Goal: Task Accomplishment & Management: Use online tool/utility

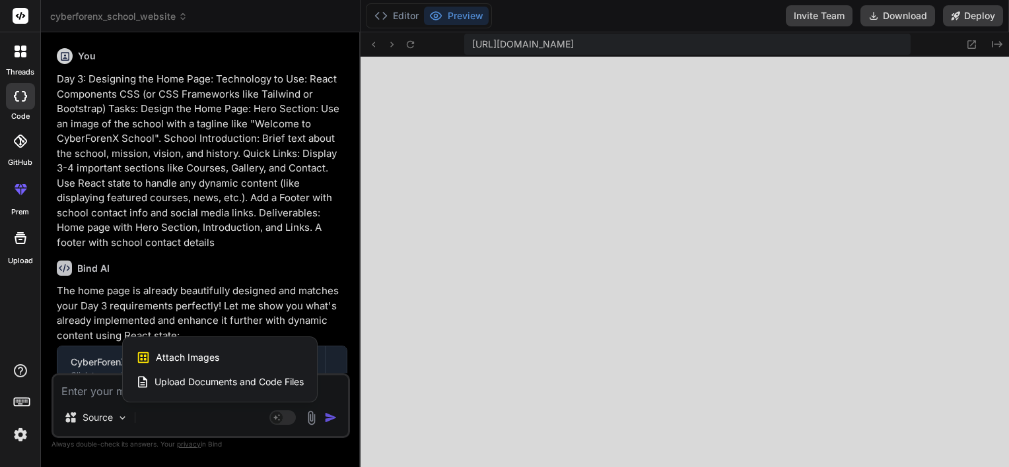
scroll to position [735, 0]
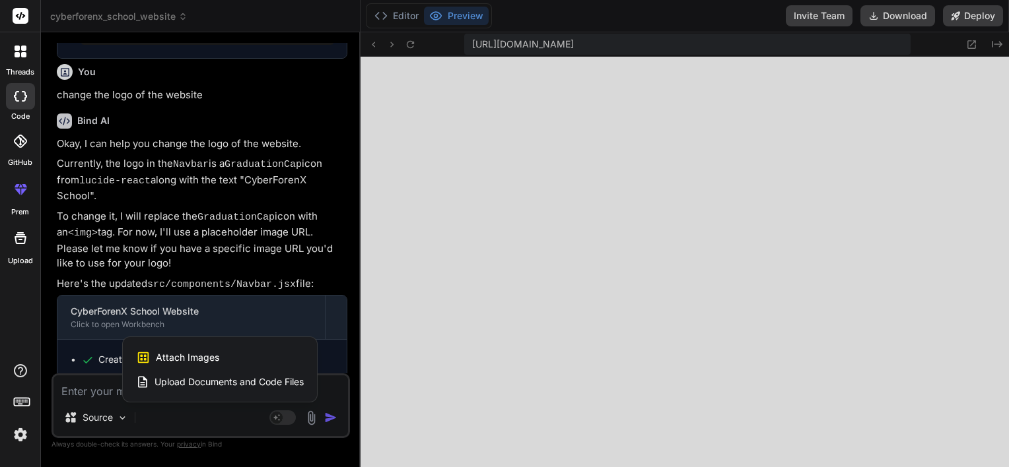
click at [74, 386] on div at bounding box center [504, 233] width 1009 height 467
type textarea "x"
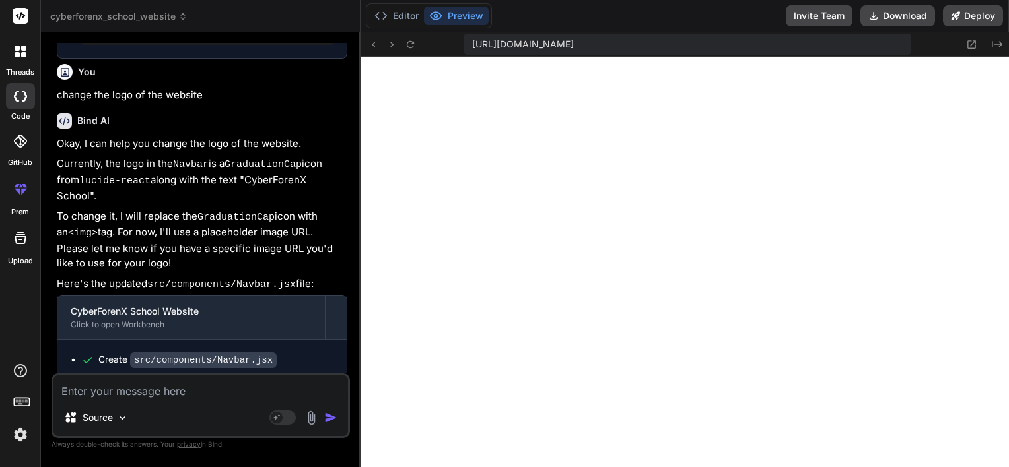
click at [82, 391] on textarea at bounding box center [200, 388] width 294 height 24
type textarea "c"
type textarea "x"
type textarea "ch"
type textarea "x"
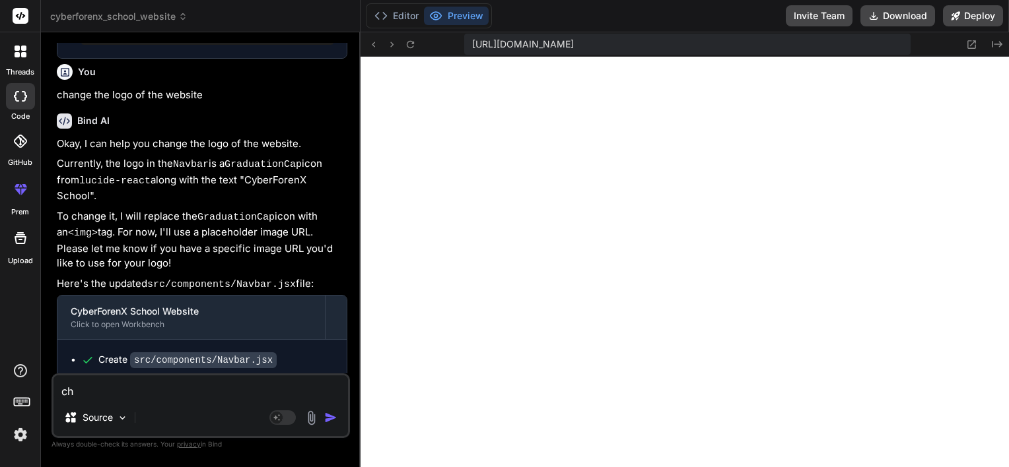
type textarea "cha"
type textarea "x"
type textarea "chan"
type textarea "x"
type textarea "chang"
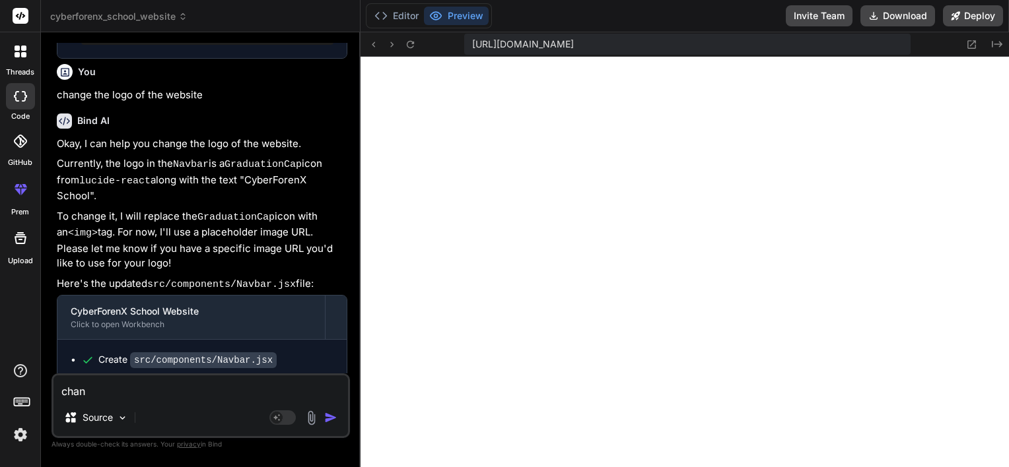
type textarea "x"
type textarea "change"
type textarea "x"
type textarea "change"
type textarea "x"
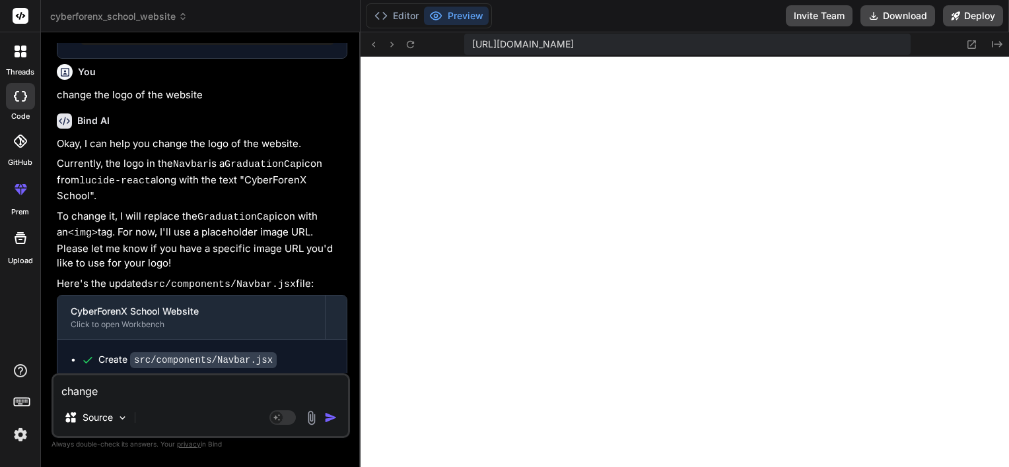
type textarea "change t"
type textarea "x"
type textarea "change th"
type textarea "x"
type textarea "change the"
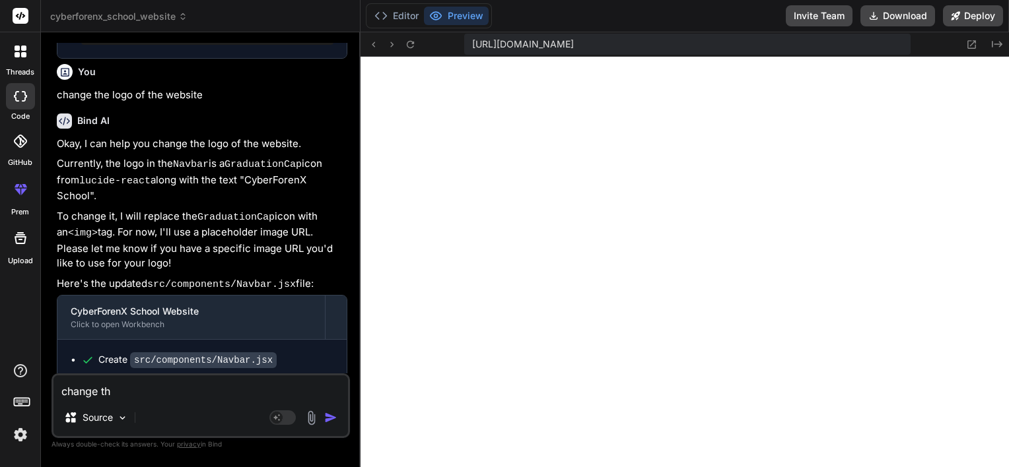
type textarea "x"
type textarea "change the"
type textarea "x"
type textarea "change the i"
type textarea "x"
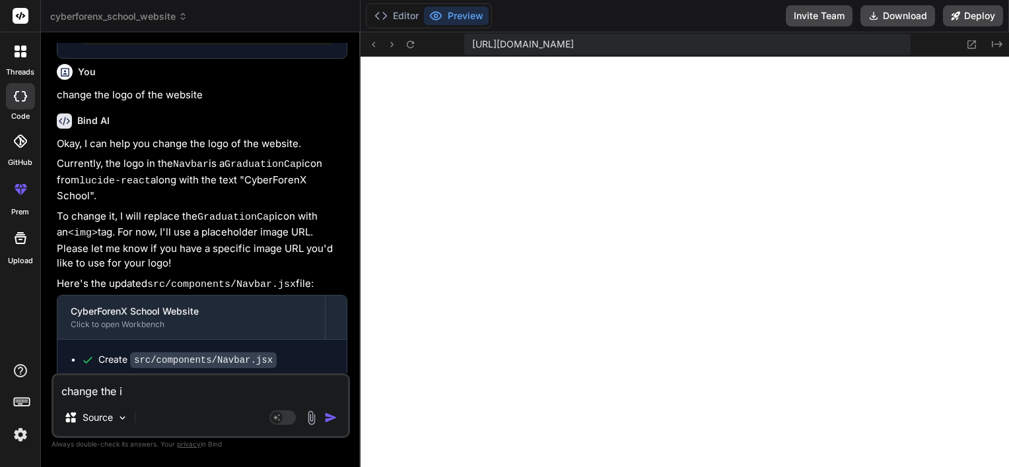
type textarea "change the im"
type textarea "x"
type textarea "change the ima"
type textarea "x"
type textarea "change the imag"
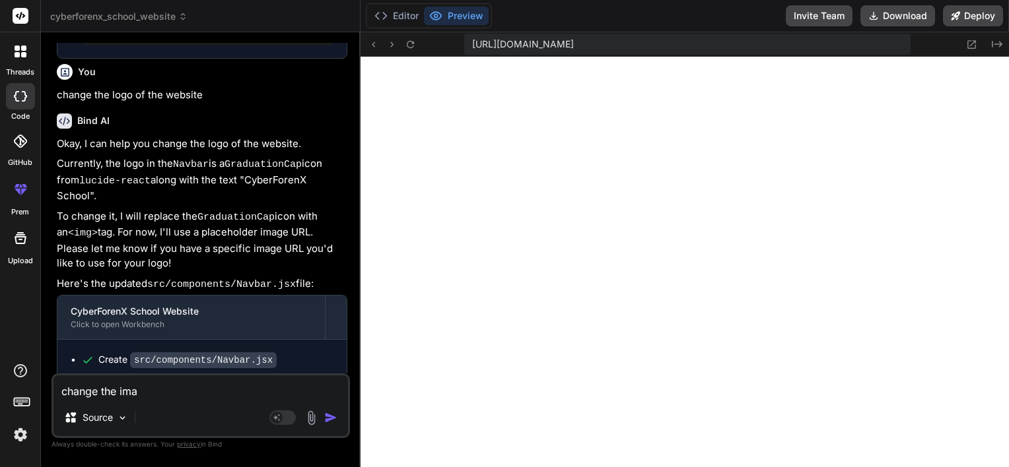
type textarea "x"
type textarea "change the imag"
type textarea "x"
type textarea "change the imag ="
type textarea "x"
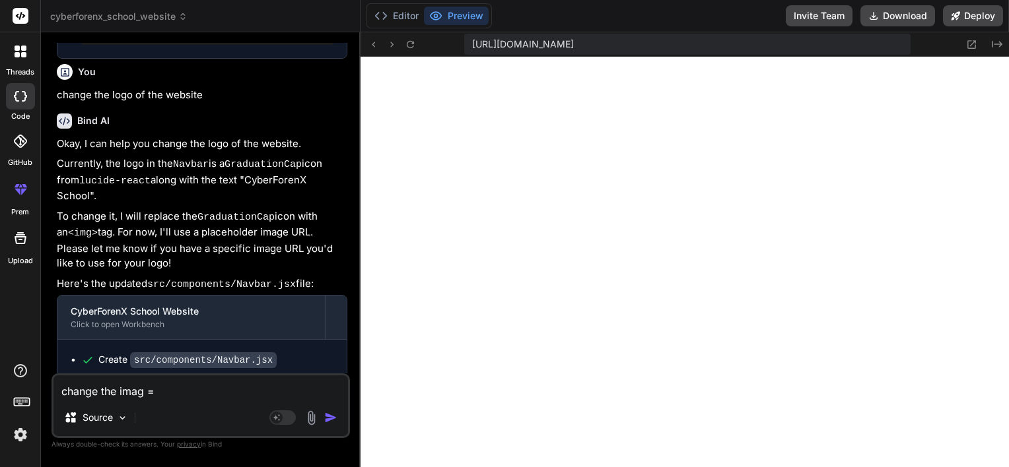
type textarea "change the imag"
type textarea "x"
type textarea "change the imag e"
type textarea "x"
type textarea "change the imag"
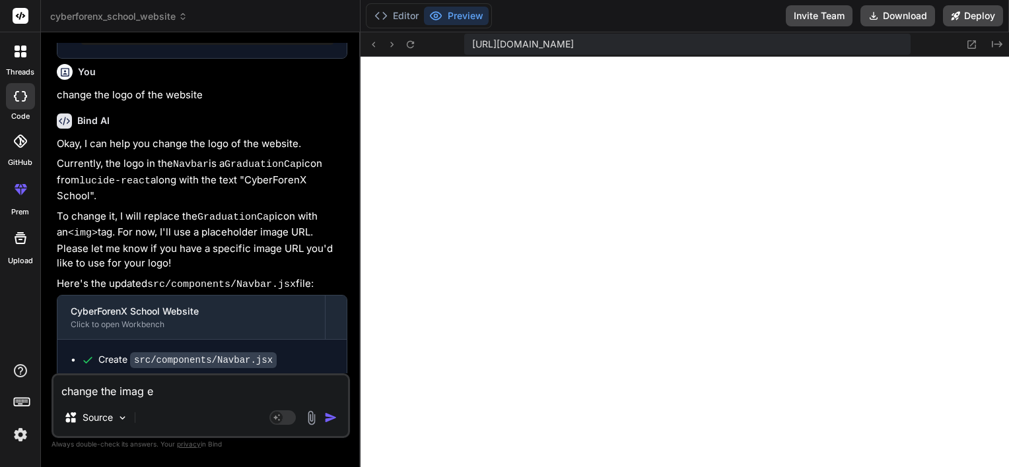
type textarea "x"
type textarea "change the imag"
type textarea "x"
type textarea "change the image"
type textarea "x"
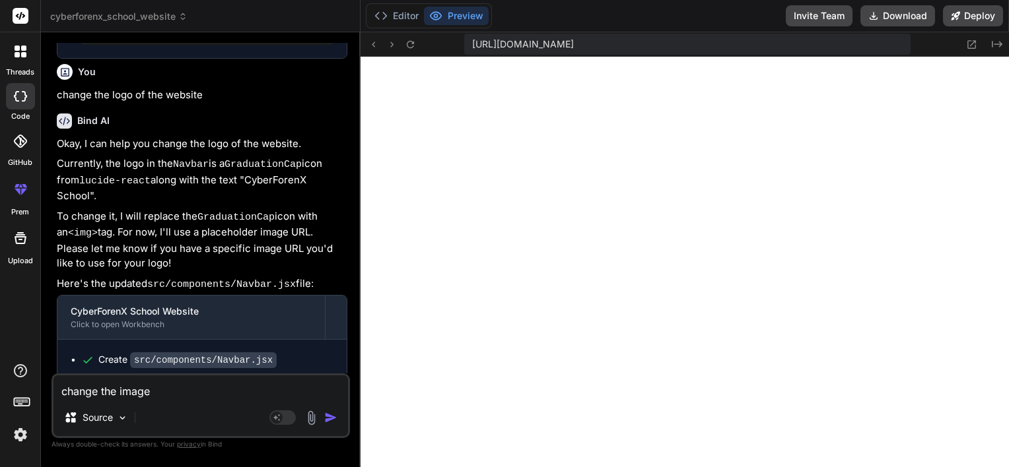
type textarea "change the image"
type textarea "x"
type textarea "change the image o"
type textarea "x"
type textarea "change the image og"
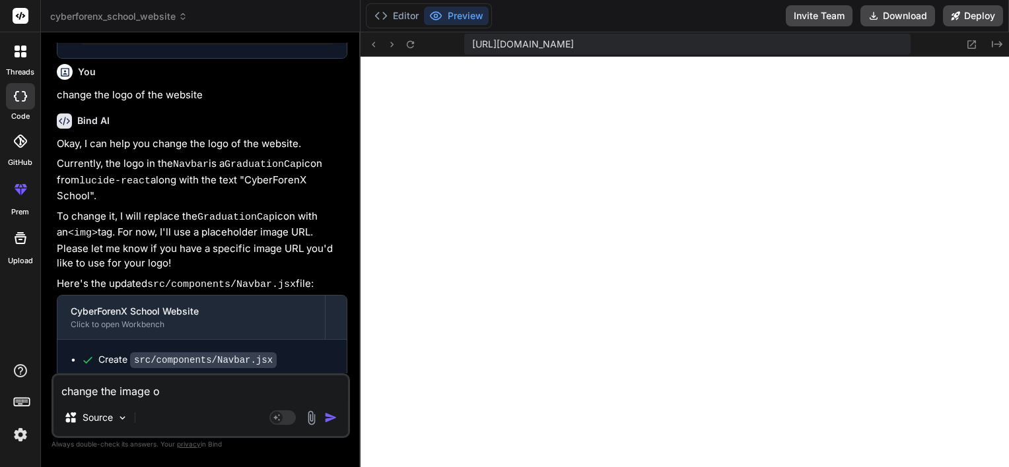
type textarea "x"
type textarea "change the image og"
type textarea "x"
type textarea "change the image og"
type textarea "x"
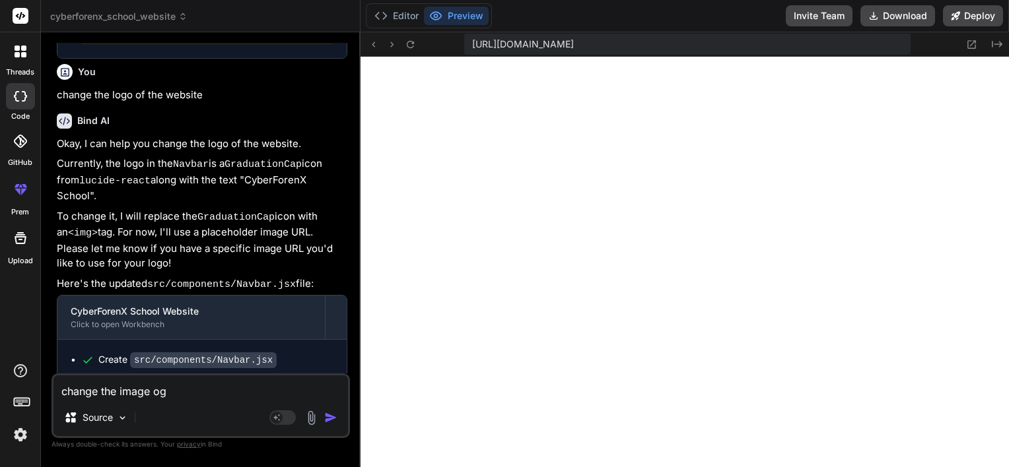
type textarea "change the image o"
type textarea "x"
type textarea "change the image of"
type textarea "x"
type textarea "change the image of"
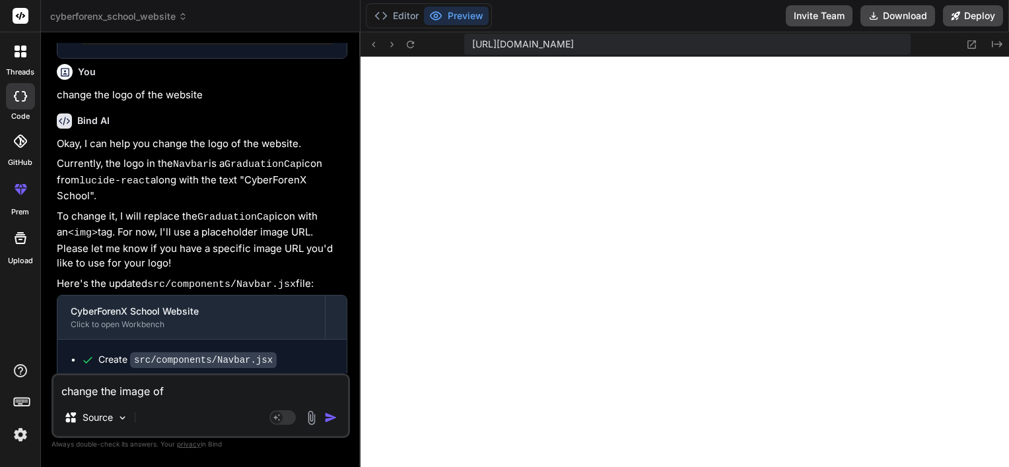
type textarea "x"
type textarea "change the image of t"
type textarea "x"
type textarea "change the image of th"
type textarea "x"
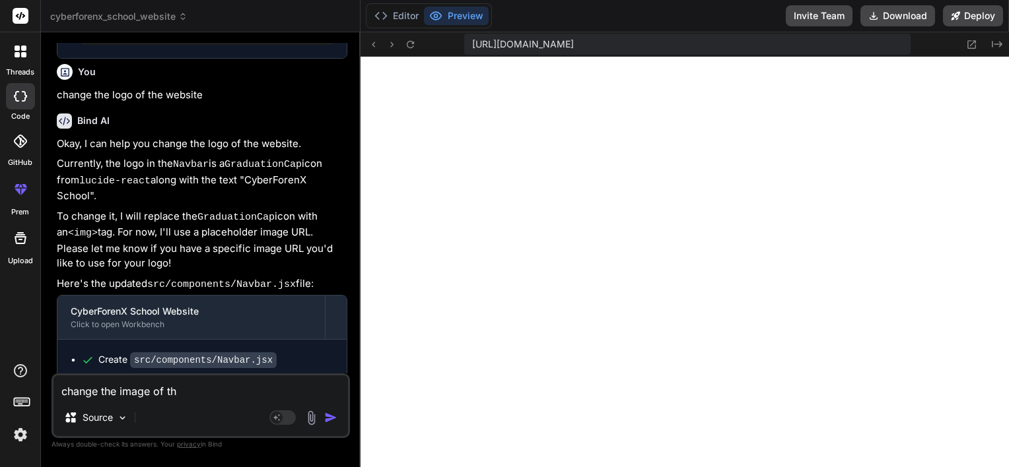
type textarea "change the image of the"
type textarea "x"
type textarea "change the image of the"
type textarea "x"
type textarea "change the image of the l"
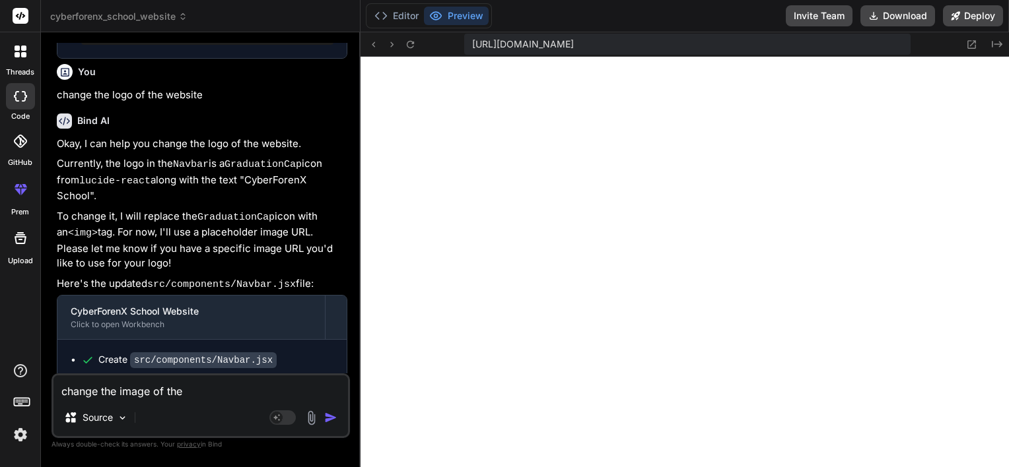
type textarea "x"
type textarea "change the image of the lo"
type textarea "x"
type textarea "change the image of the log"
type textarea "x"
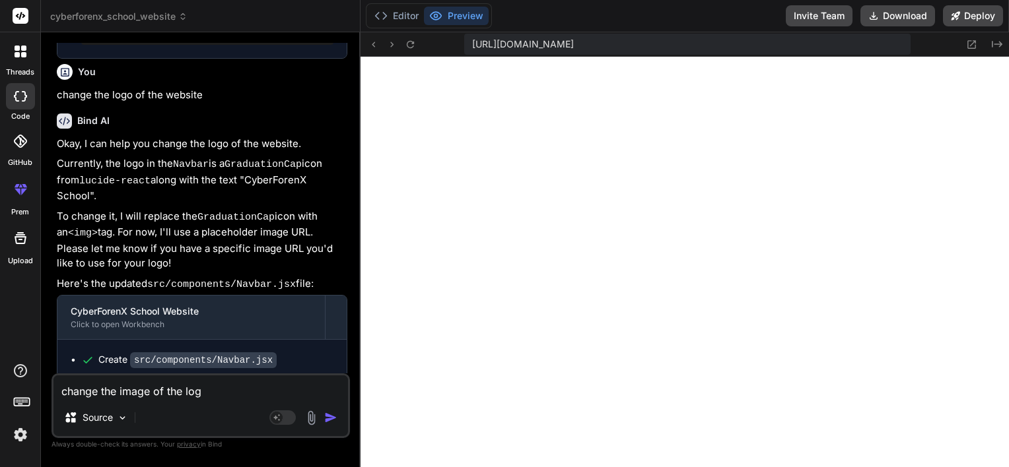
type textarea "change the image of the logo"
type textarea "x"
type textarea "change the image of the logo"
type textarea "x"
type textarea "change the image of the logo o"
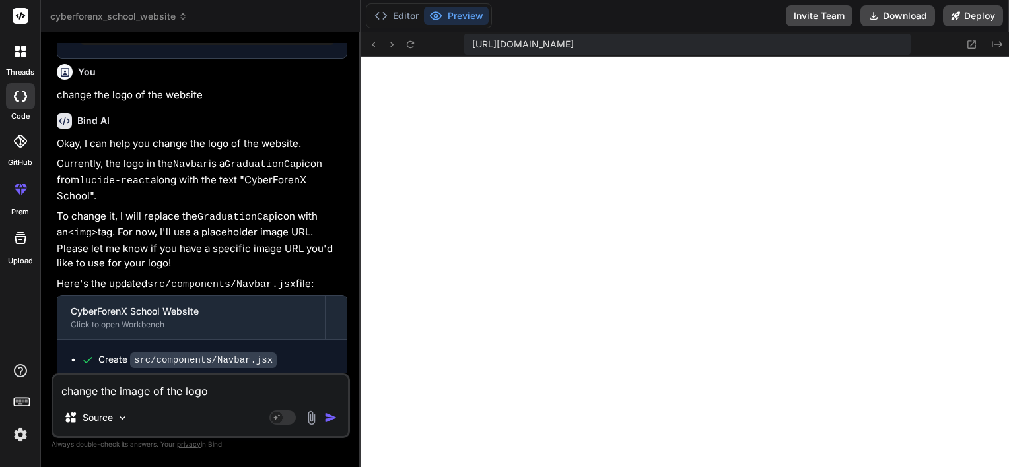
type textarea "x"
type textarea "change the image of the logo of"
type textarea "x"
type textarea "change the image of the logo of"
type textarea "x"
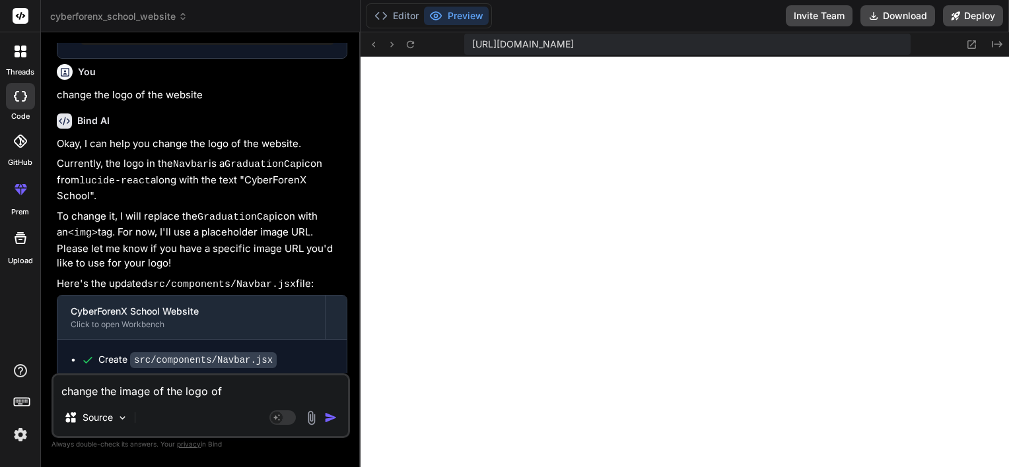
type textarea "change the image of the logo of t"
type textarea "x"
type textarea "change the image of the logo of th"
type textarea "x"
type textarea "change the image of the logo of the"
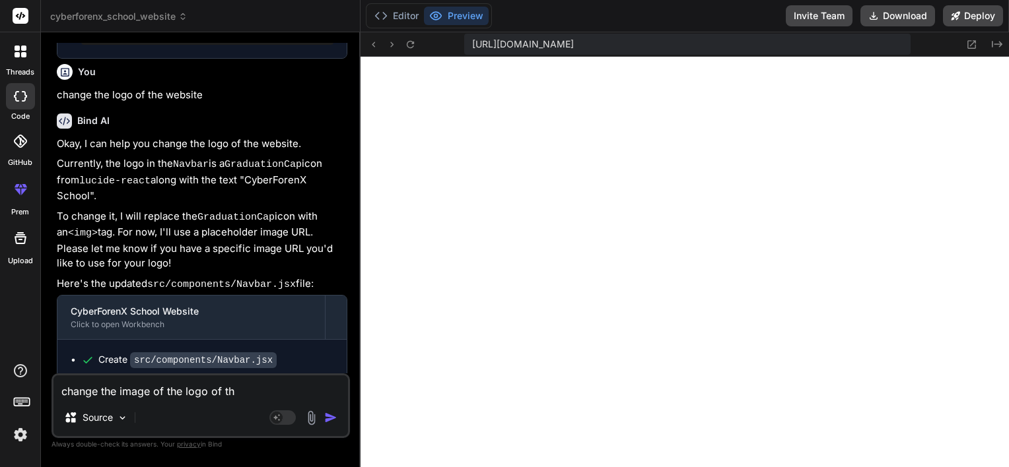
type textarea "x"
type textarea "change the image of the logo of the"
type textarea "x"
type textarea "change the image of the logo of the n"
type textarea "x"
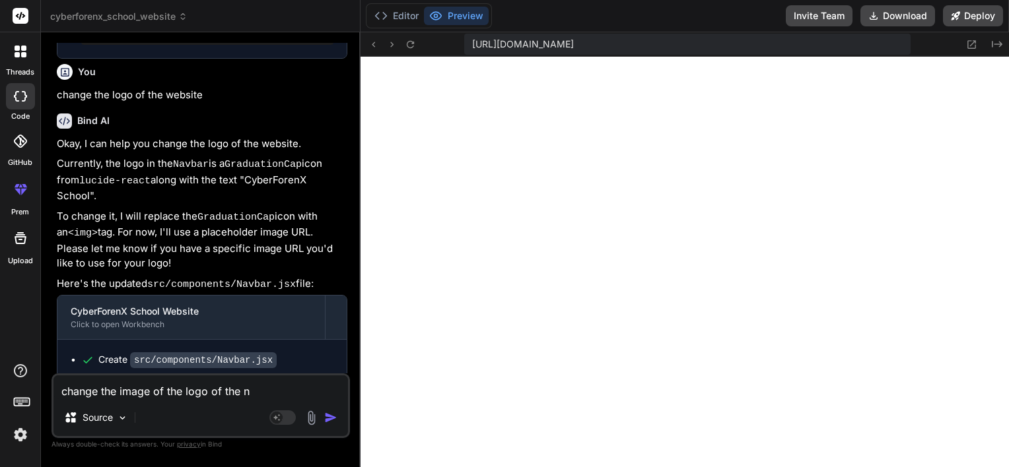
type textarea "change the image of the logo of the na"
type textarea "x"
type textarea "change the image of the logo of the nav"
type textarea "x"
type textarea "change the image of the logo of the navb"
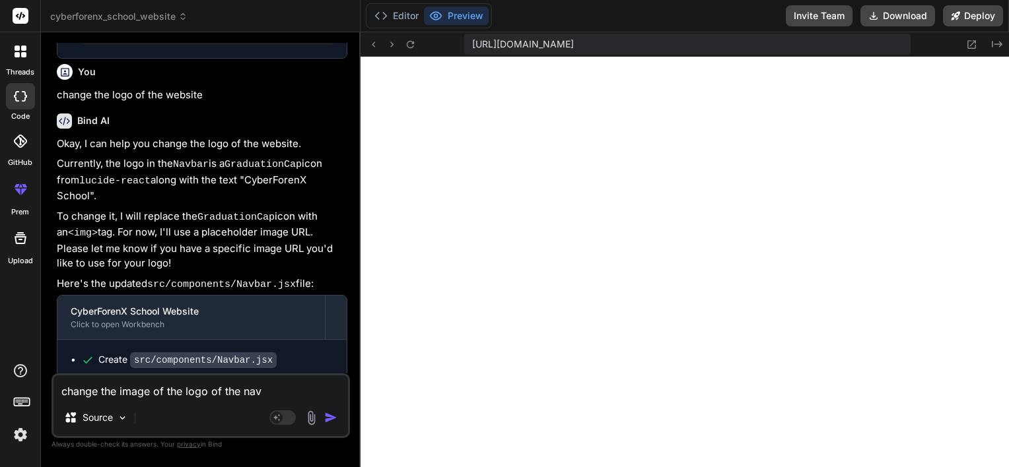
type textarea "x"
type textarea "change the image of the logo of the navba"
type textarea "x"
type textarea "change the image of the logo of the navbar"
type textarea "x"
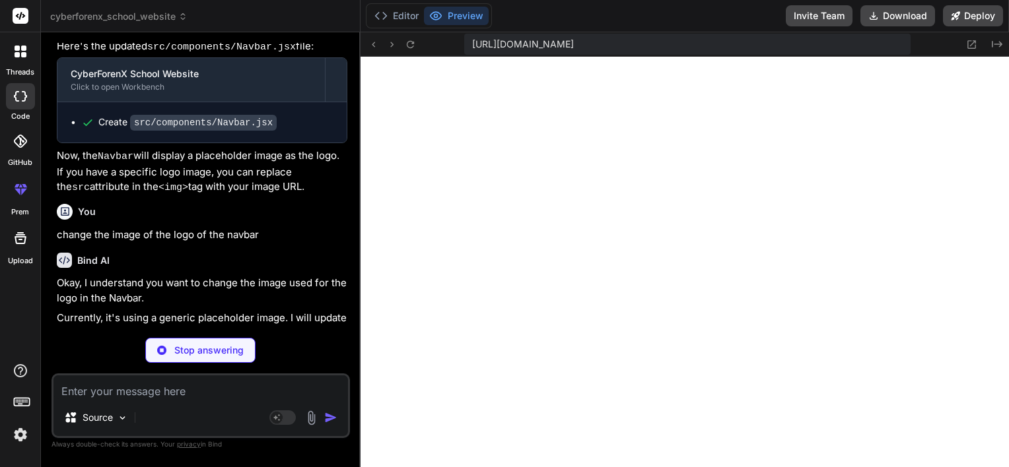
scroll to position [4908, 0]
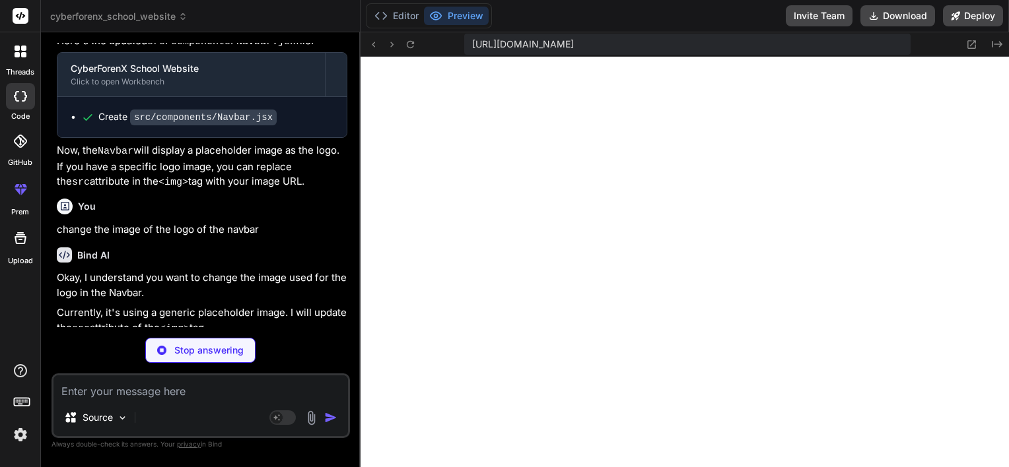
type textarea "x"
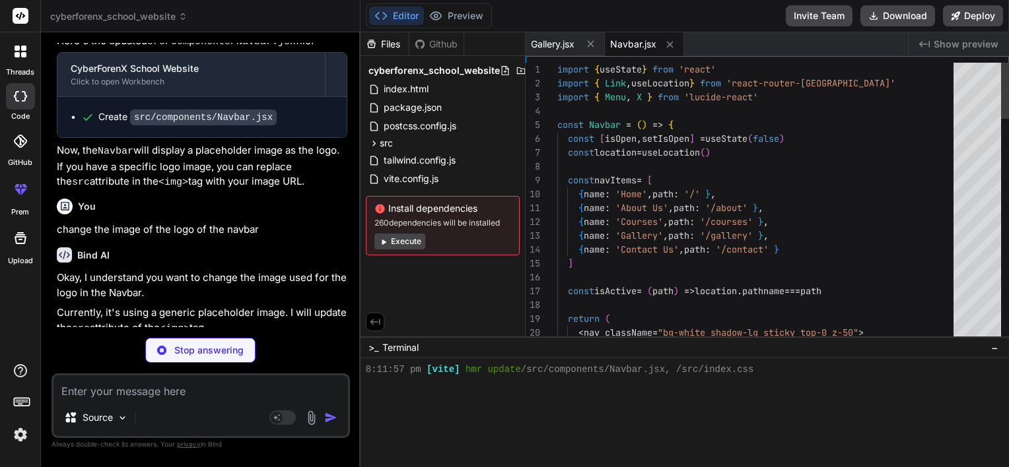
scroll to position [747, 0]
type textarea "x"
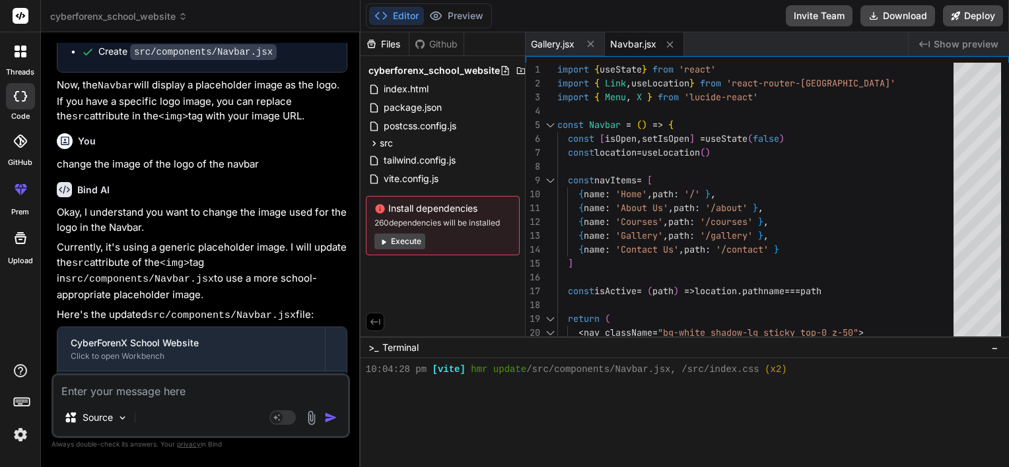
scroll to position [5062, 0]
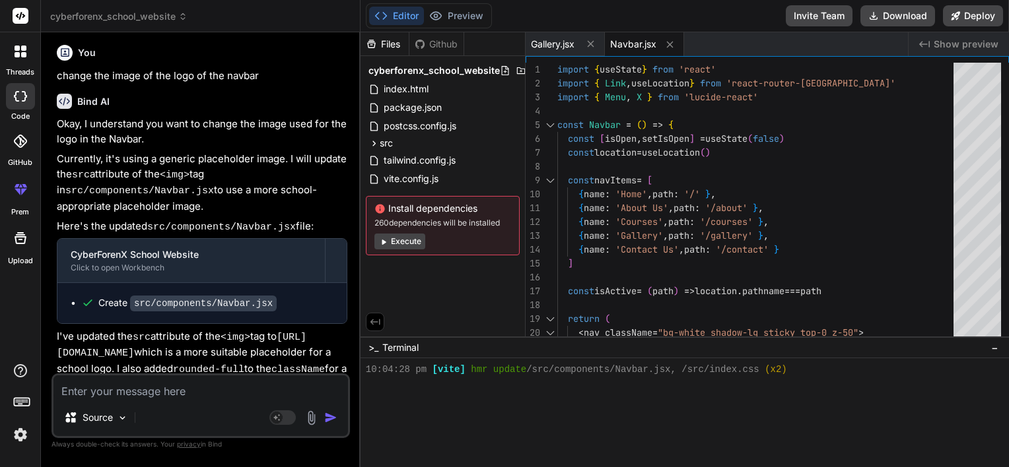
click at [950, 41] on span "Show preview" at bounding box center [965, 44] width 65 height 13
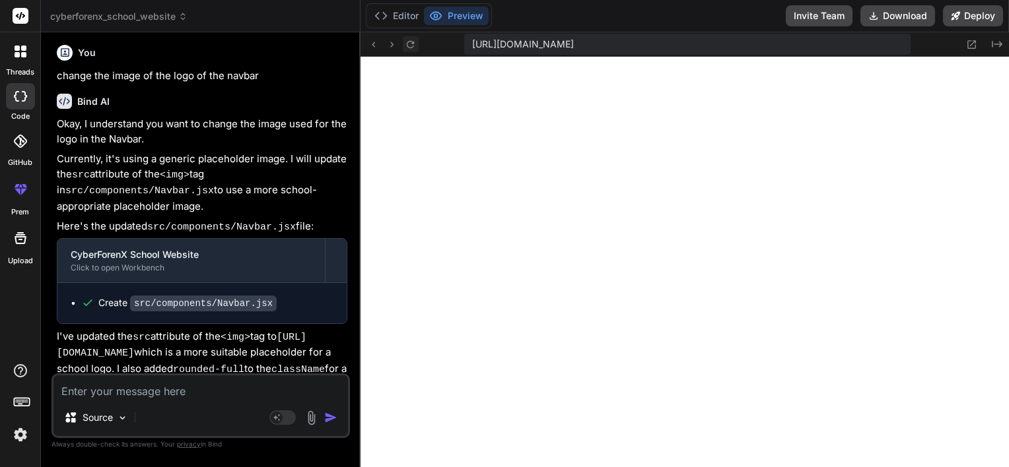
click at [411, 40] on icon at bounding box center [410, 44] width 11 height 11
click at [129, 388] on textarea at bounding box center [200, 388] width 294 height 24
type textarea "i"
type textarea "x"
type textarea "i"
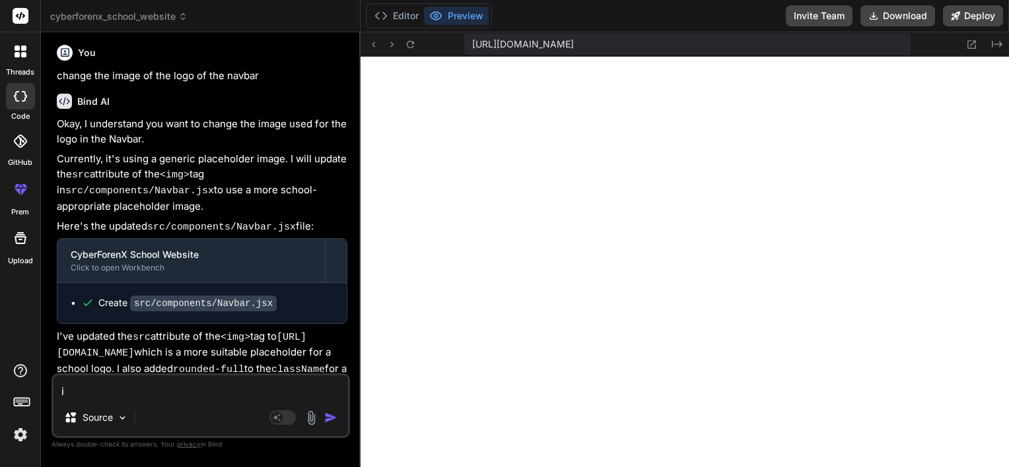
type textarea "x"
type textarea "i d"
type textarea "x"
type textarea "i do"
type textarea "x"
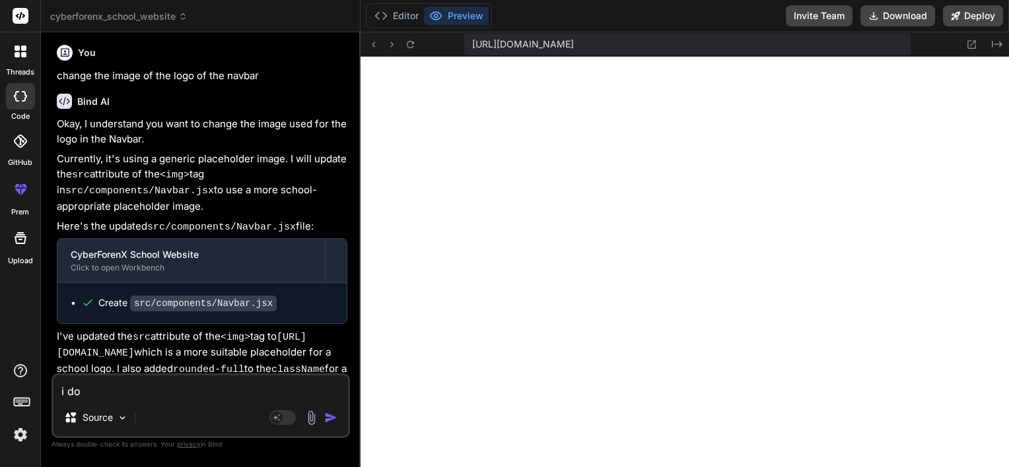
type textarea "i don"
type textarea "x"
type textarea "i dont"
type textarea "x"
type textarea "i dont"
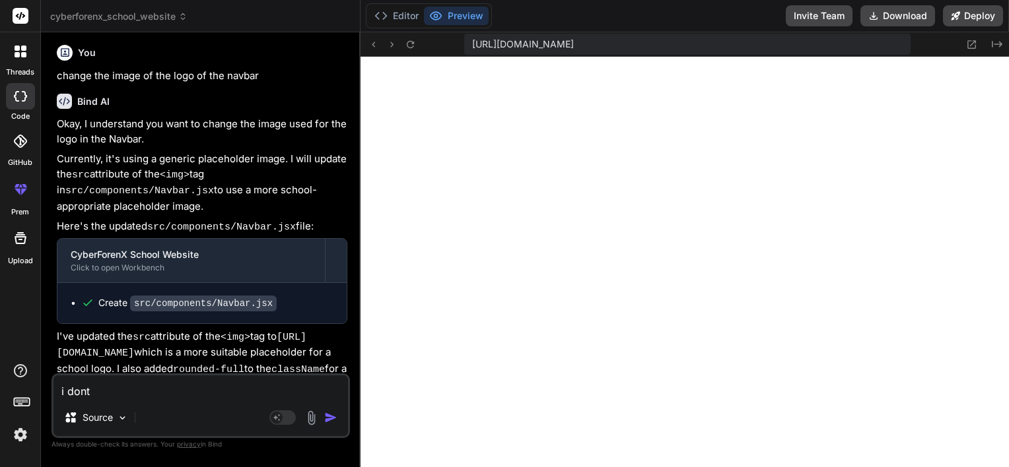
type textarea "x"
type textarea "i dont h"
type textarea "x"
type textarea "i dont ha"
type textarea "x"
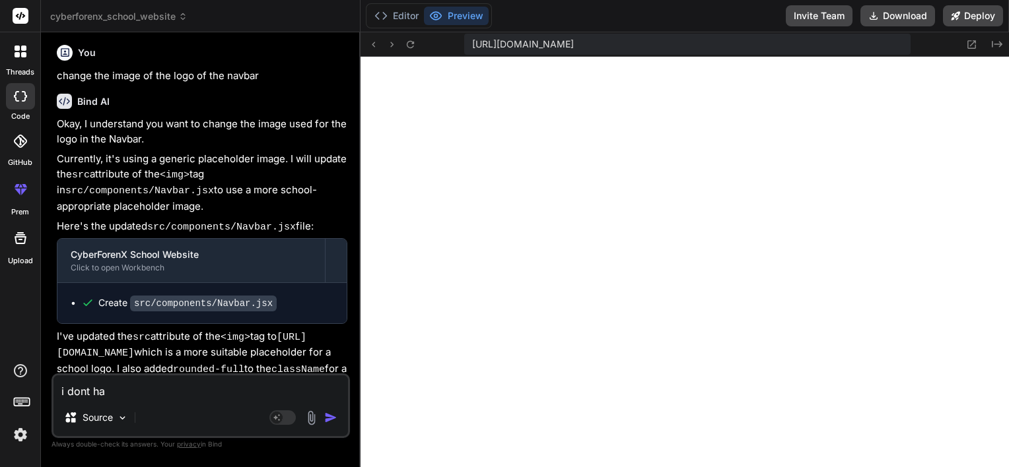
type textarea "i dont hav"
type textarea "x"
type textarea "i dont have"
type textarea "x"
type textarea "i dont have"
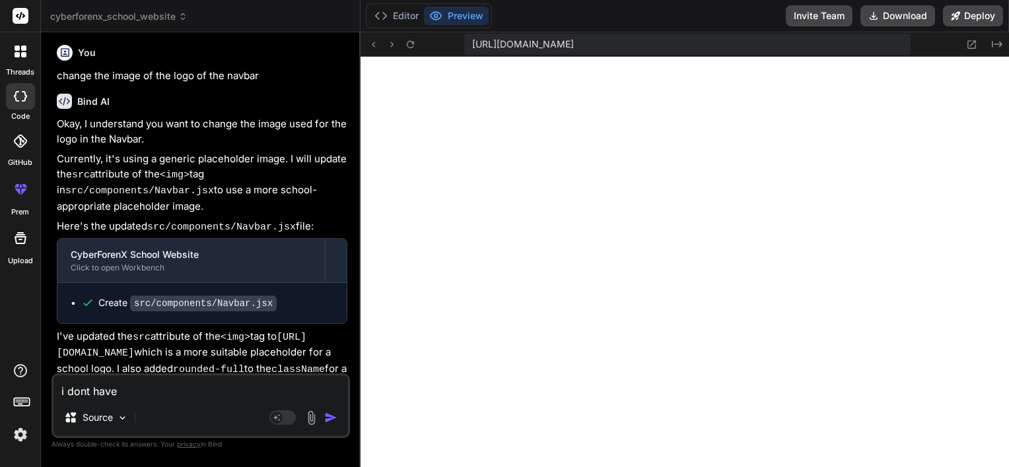
type textarea "x"
type textarea "i dont have t"
type textarea "x"
type textarea "i dont have th"
type textarea "x"
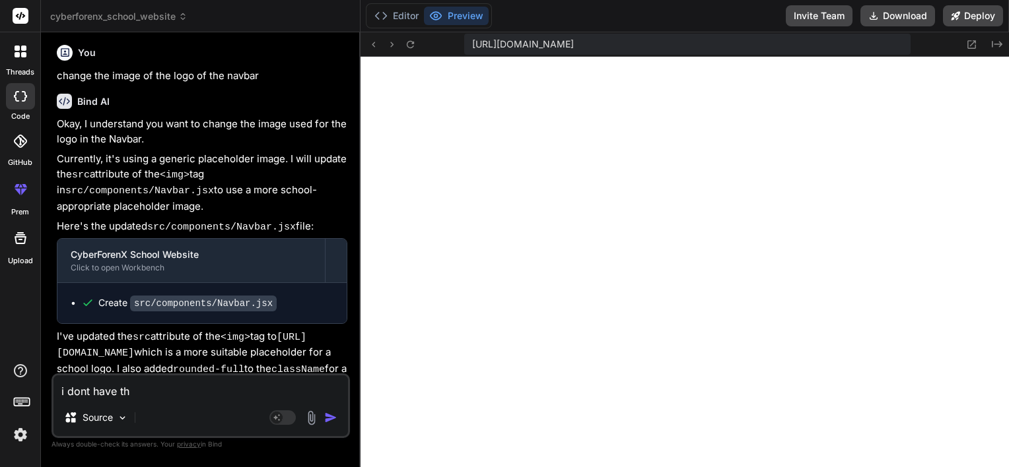
type textarea "i dont have the"
type textarea "x"
type textarea "i dont have the"
type textarea "x"
type textarea "i dont have the u"
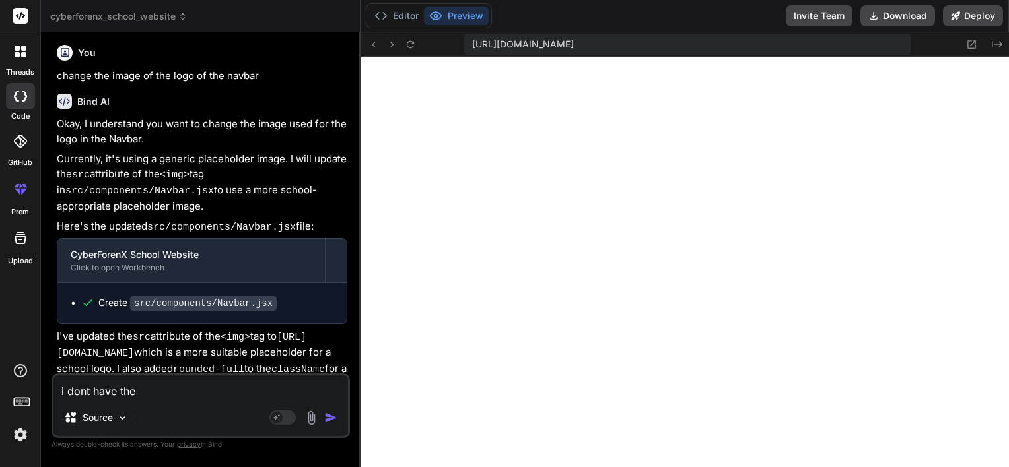
type textarea "x"
type textarea "i dont have the ur"
type textarea "x"
type textarea "i dont have the url"
type textarea "x"
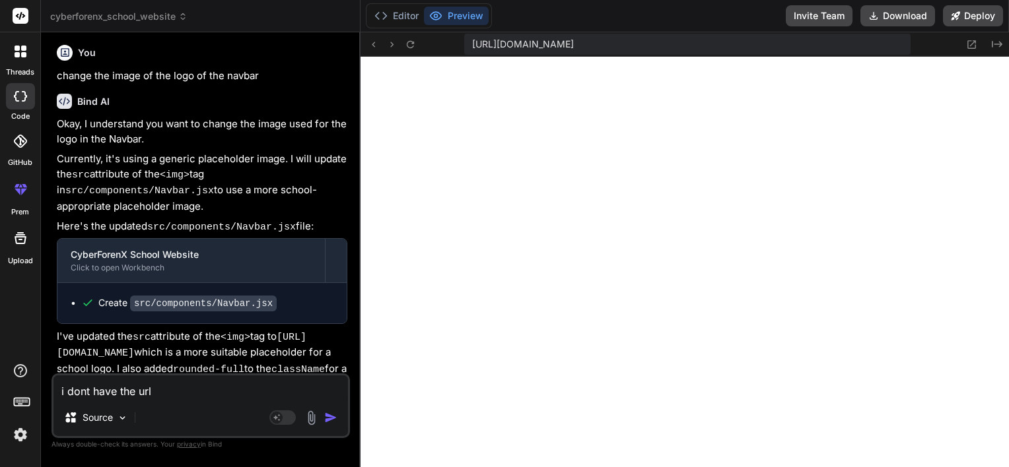
type textarea "i dont have the url"
type textarea "x"
type textarea "i dont have the url o"
type textarea "x"
type textarea "i dont have the url of"
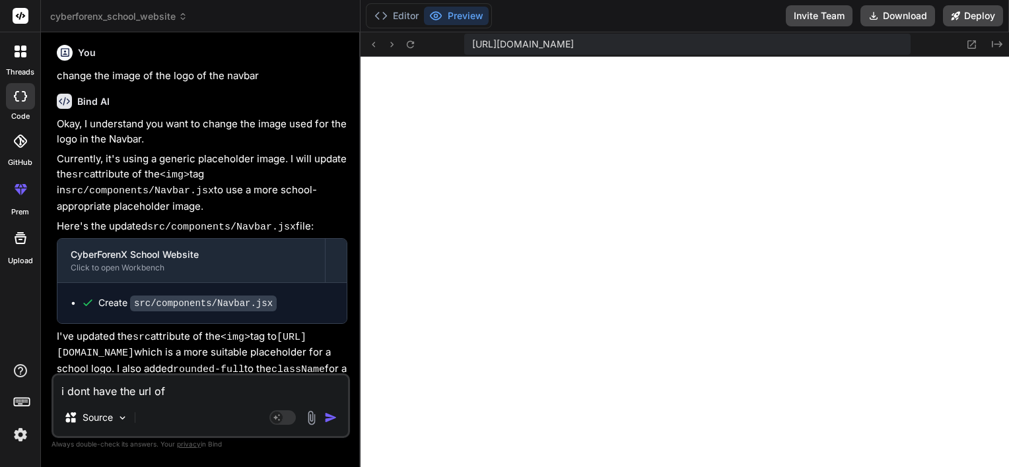
type textarea "x"
type textarea "i dont have the url of"
type textarea "x"
type textarea "i dont have the url of t"
type textarea "x"
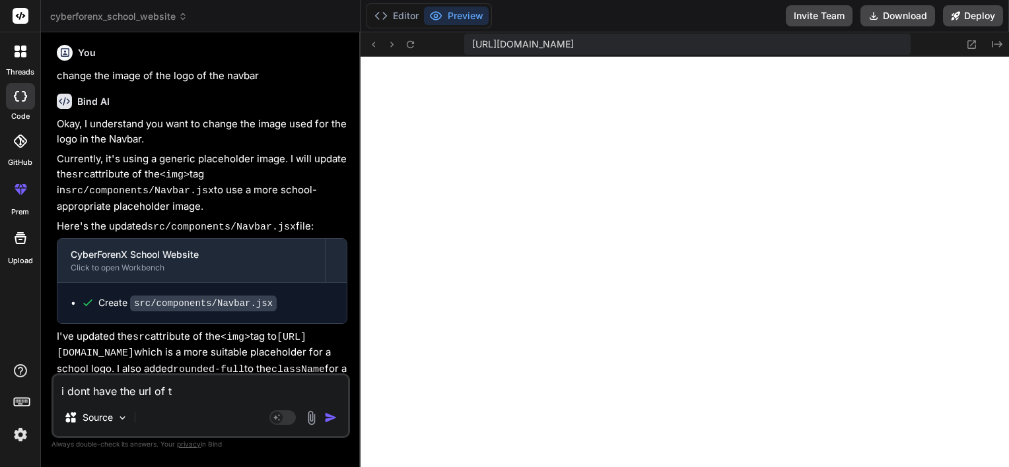
type textarea "i dont have the url of th"
type textarea "x"
type textarea "i dont have the url of the"
type textarea "x"
type textarea "i dont have the url of the"
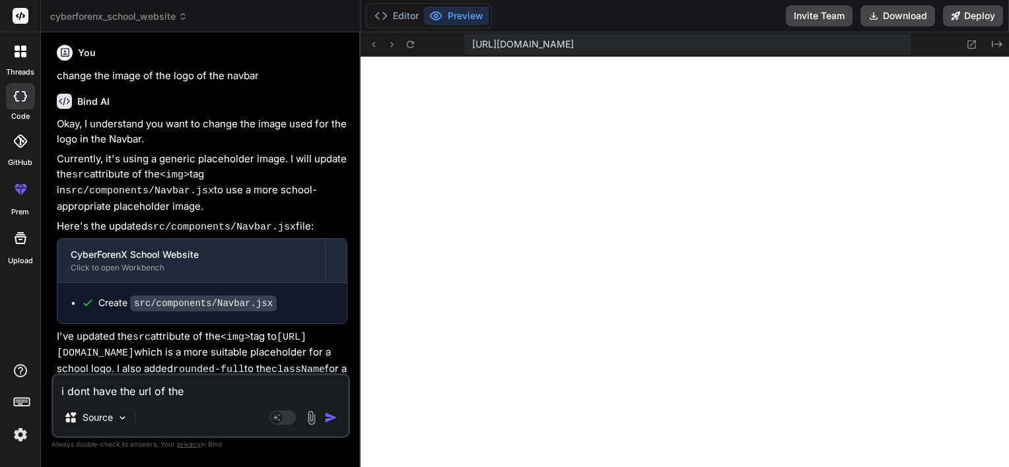
type textarea "x"
type textarea "i dont have the url of the l"
type textarea "x"
type textarea "i dont have the url of the lo"
type textarea "x"
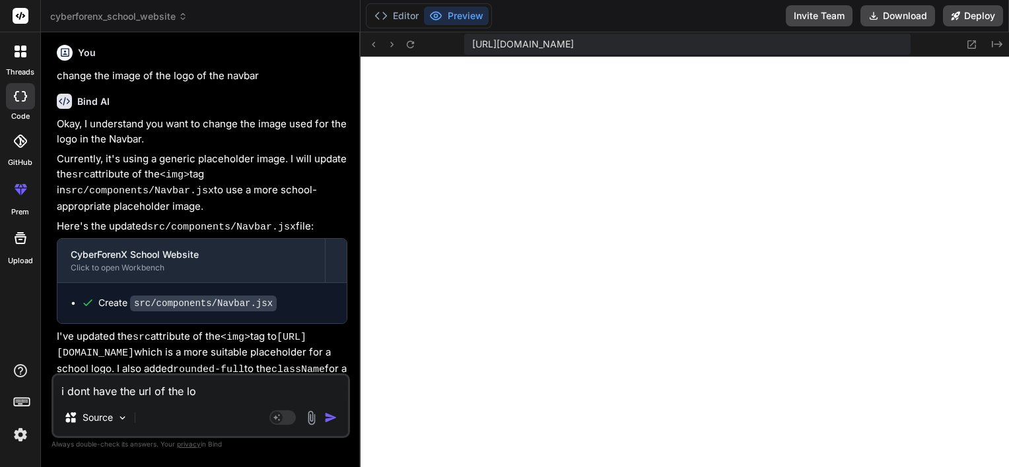
type textarea "i dont have the url of the log"
type textarea "x"
type textarea "i dont have the url of the logo"
type textarea "x"
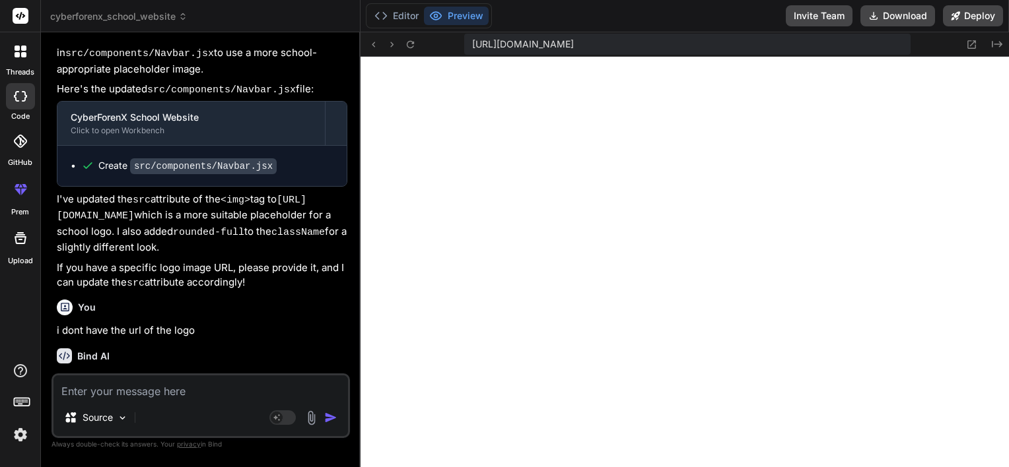
click at [126, 388] on textarea at bounding box center [200, 388] width 294 height 24
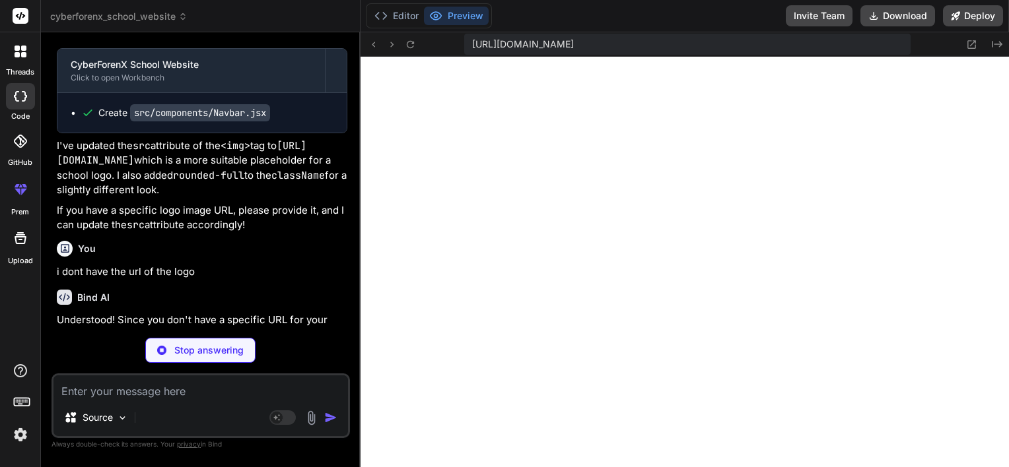
type textarea "x"
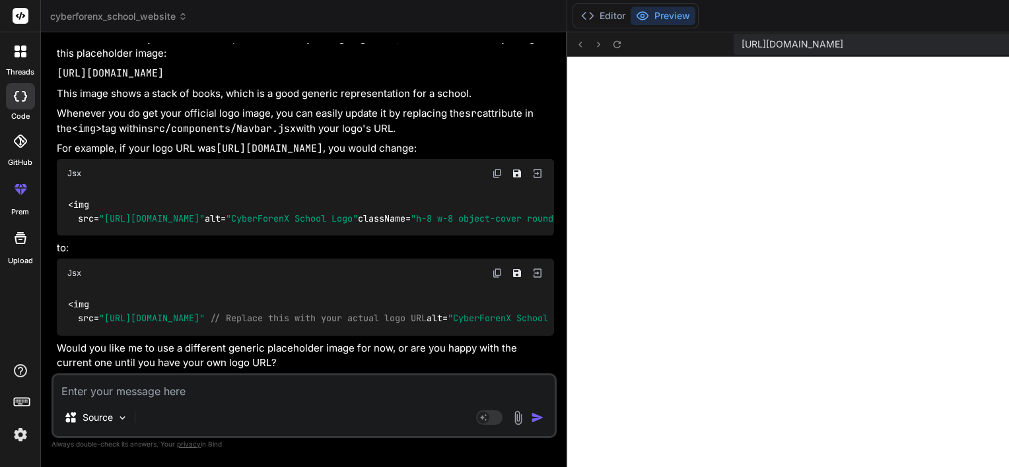
type textarea "</nav> ) } export default Navbar"
click at [205, 213] on span ""https://images.unsplash.com/photo-1546410531-bb448c177596?w=40&h=40&fit=crop&q…" at bounding box center [152, 219] width 106 height 12
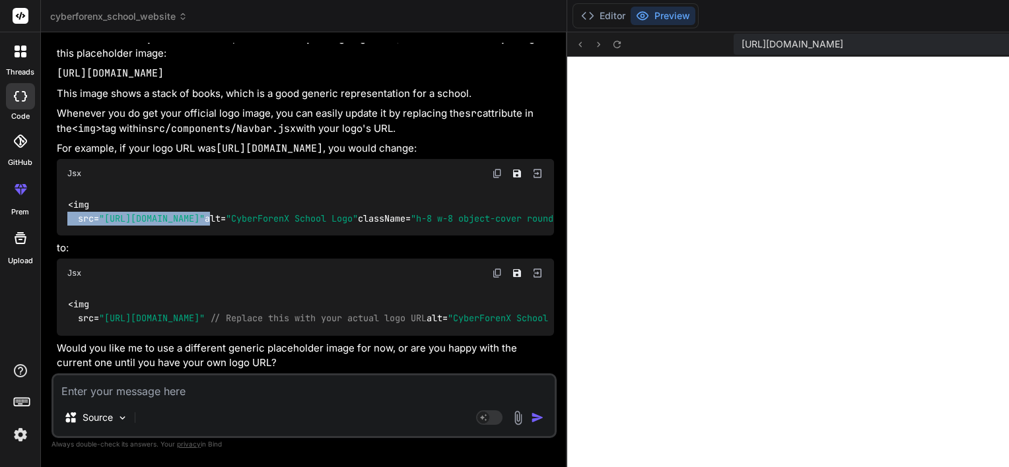
click at [205, 213] on span ""https://images.unsplash.com/photo-1546410531-bb448c177596?w=40&h=40&fit=crop&q…" at bounding box center [152, 219] width 106 height 12
drag, startPoint x: 219, startPoint y: 104, endPoint x: 235, endPoint y: 133, distance: 33.1
click at [411, 213] on span ""h-8 w-8 object-cover rounded-full"" at bounding box center [503, 219] width 185 height 12
click at [508, 164] on button "Save file" at bounding box center [517, 173] width 18 height 18
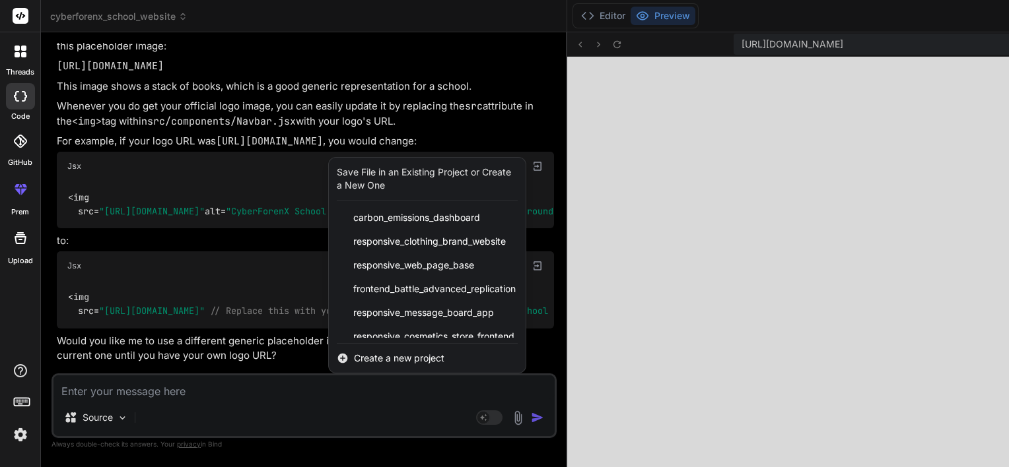
click at [383, 135] on div at bounding box center [504, 233] width 1009 height 467
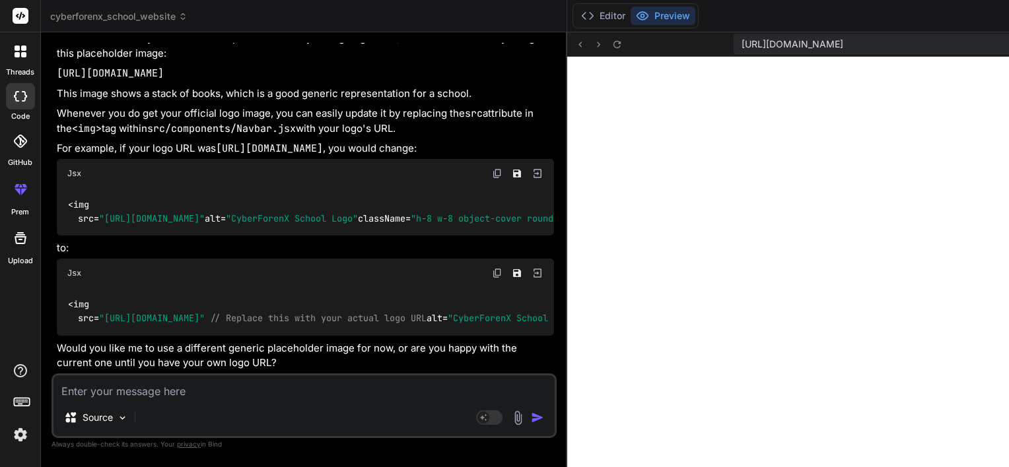
click at [160, 396] on textarea at bounding box center [303, 388] width 501 height 24
paste textarea "Day 7: Contact Page with Form & Final Testing: Technology to Use: React Form Ha…"
type textarea "Day 7: Contact Page with Form & Final Testing: Technology to Use: React Form Ha…"
type textarea "x"
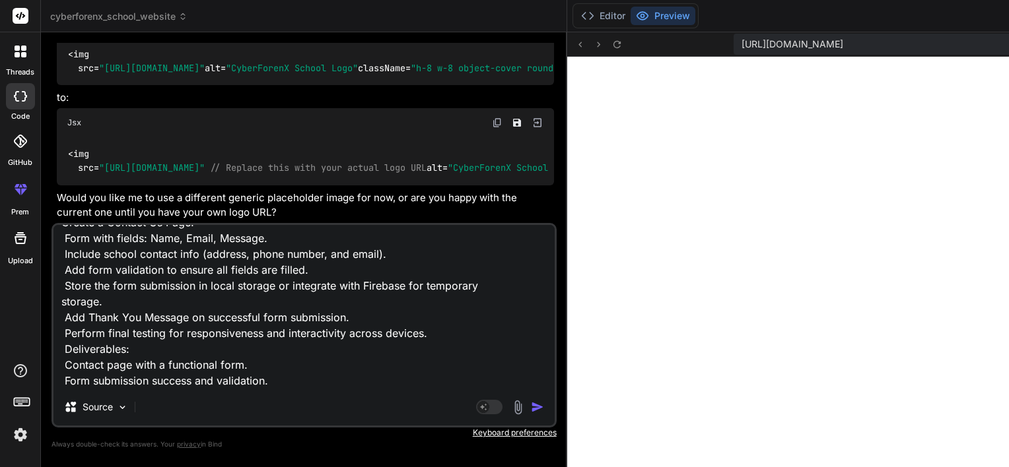
type textarea "Day 7: Contact Page with Form & Final Testing: Technology to Use: React Form Ha…"
click at [531, 411] on img "button" at bounding box center [537, 407] width 13 height 13
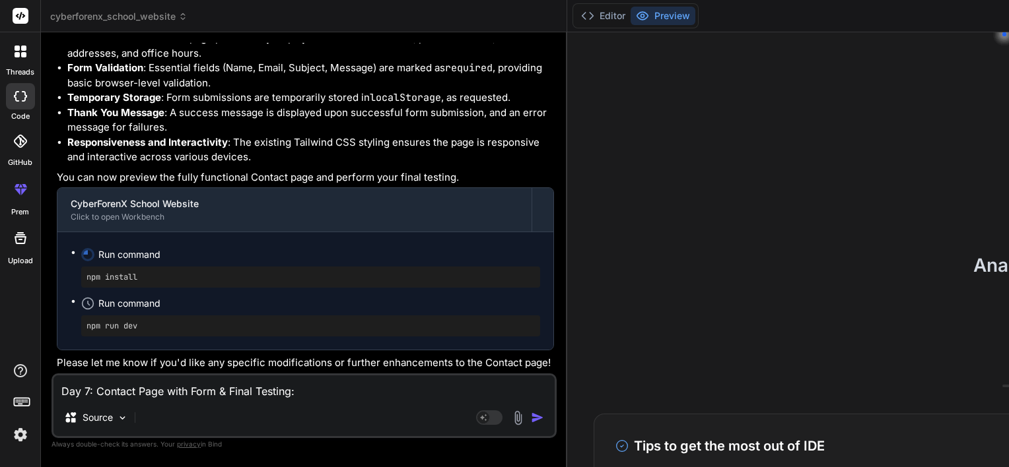
scroll to position [5800, 0]
type textarea "x"
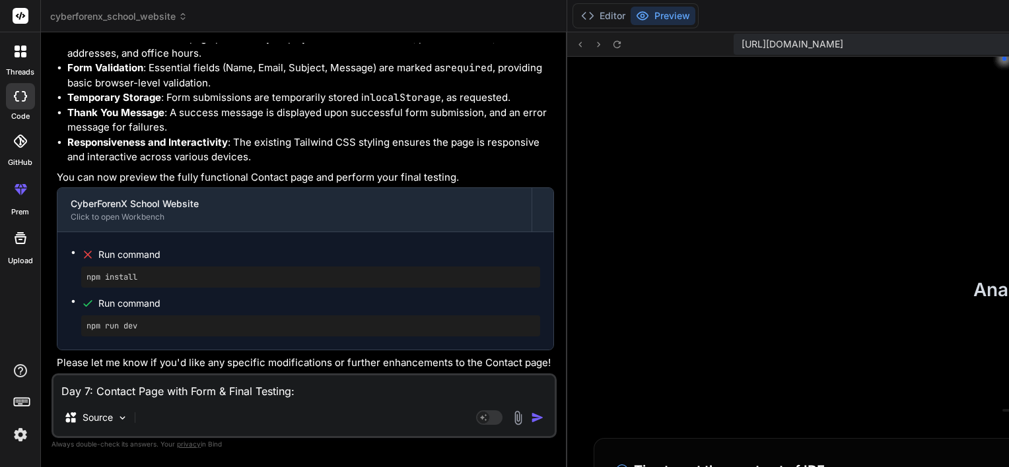
scroll to position [912, 0]
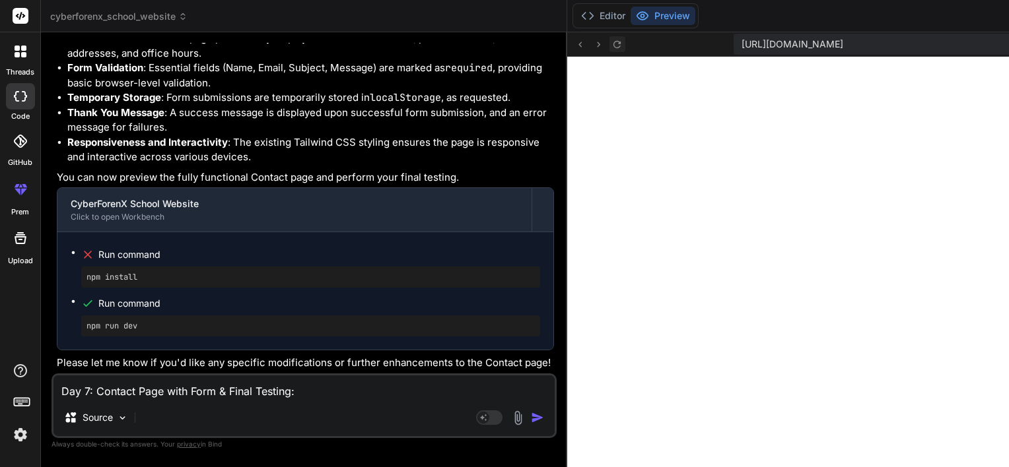
click at [611, 42] on icon at bounding box center [616, 44] width 11 height 11
click at [630, 18] on button "Preview" at bounding box center [662, 16] width 65 height 18
click at [207, 384] on textarea "Day 7: Contact Page with Form & Final Testing: Technology to Use: React Form Ha…" at bounding box center [303, 388] width 501 height 24
type textarea "c"
type textarea "x"
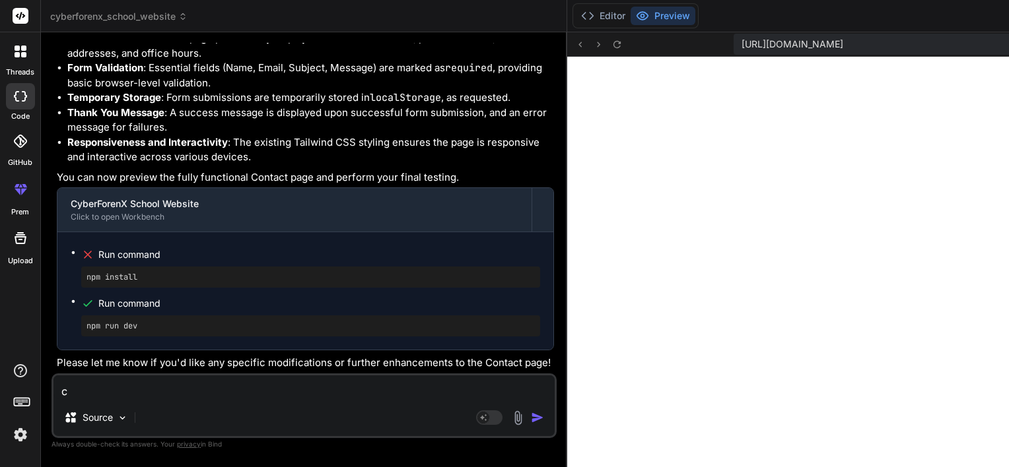
type textarea "ch"
type textarea "x"
type textarea "cha"
type textarea "x"
type textarea "chan"
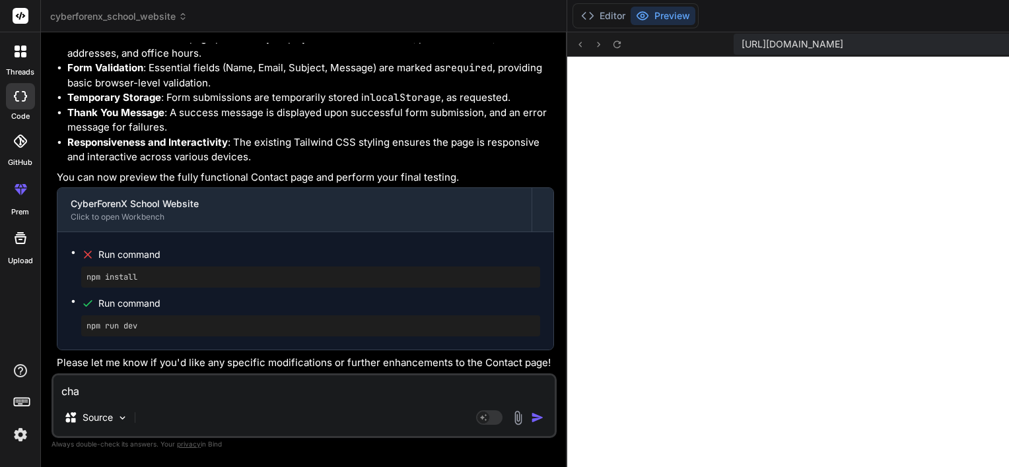
type textarea "x"
type textarea "chang"
type textarea "x"
type textarea "change"
type textarea "x"
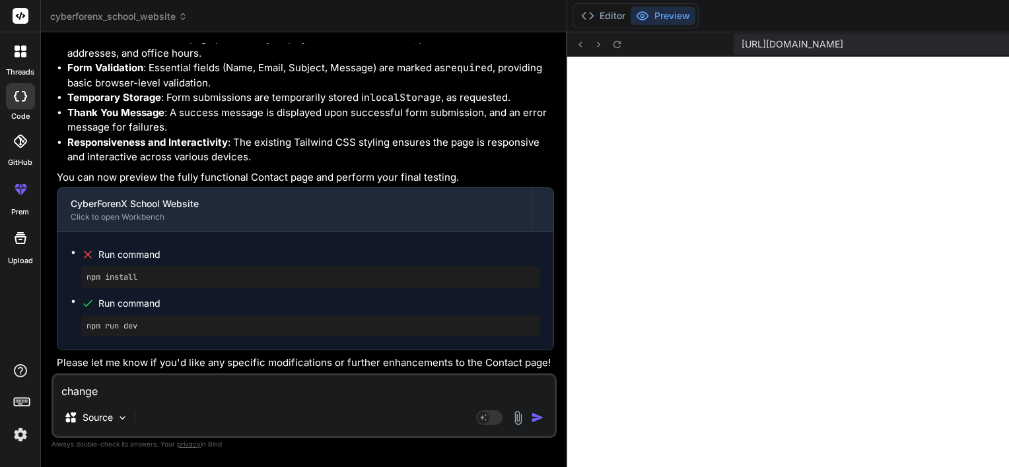
type textarea "change"
type textarea "x"
type textarea "change t"
type textarea "x"
type textarea "change th"
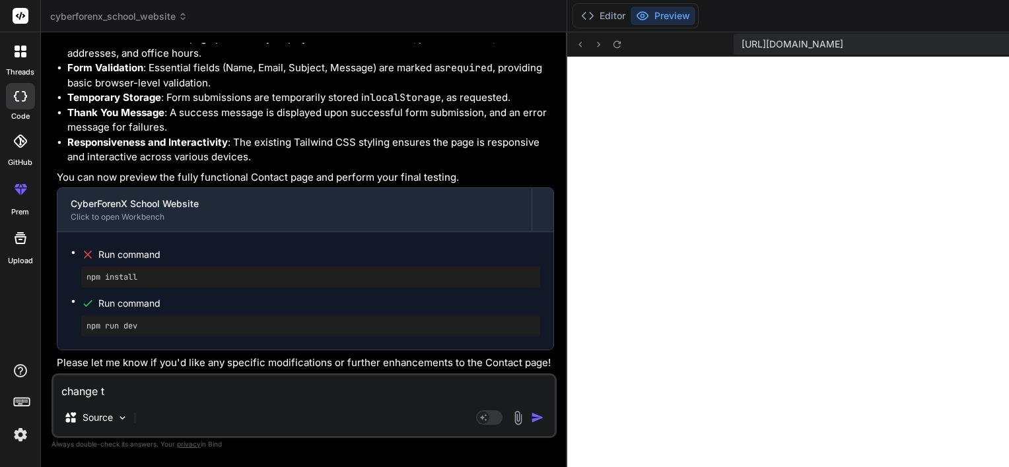
type textarea "x"
type textarea "change the"
type textarea "x"
type textarea "change the"
type textarea "x"
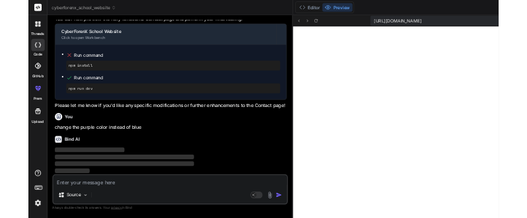
scroll to position [6206, 0]
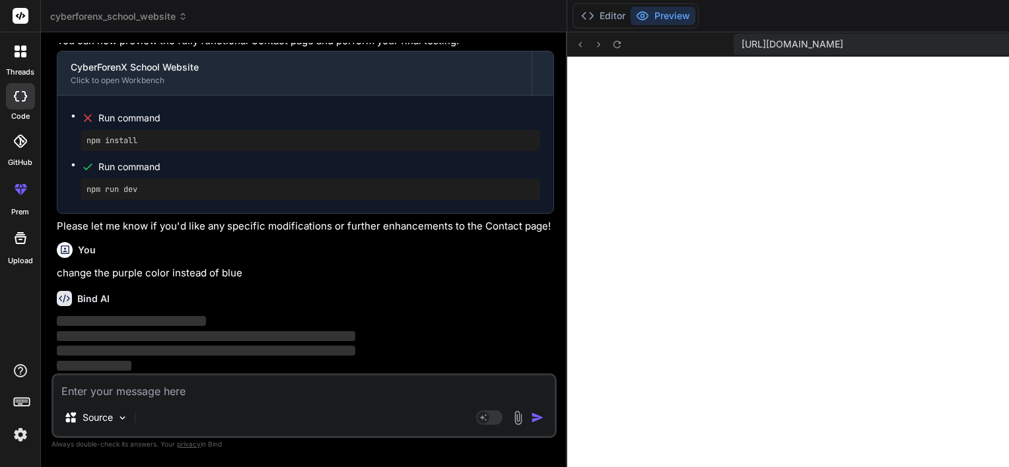
click at [207, 384] on textarea at bounding box center [303, 388] width 501 height 24
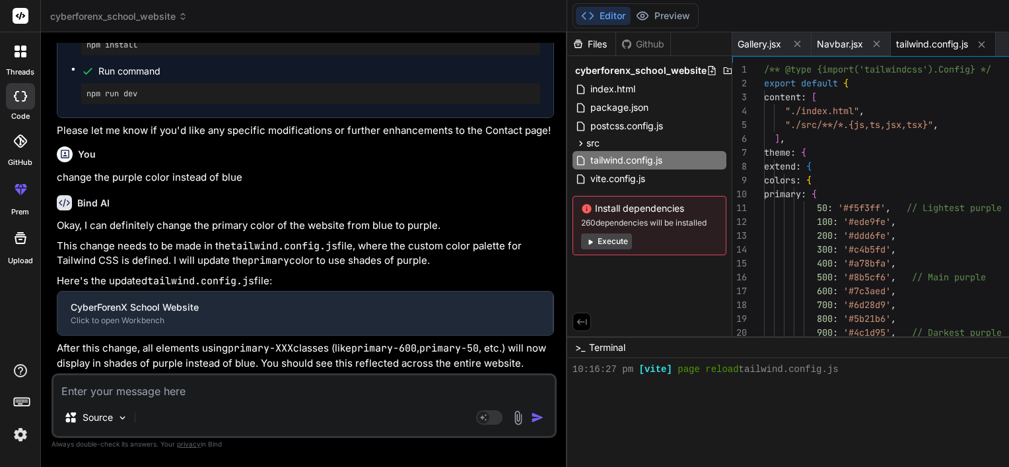
scroll to position [988, 0]
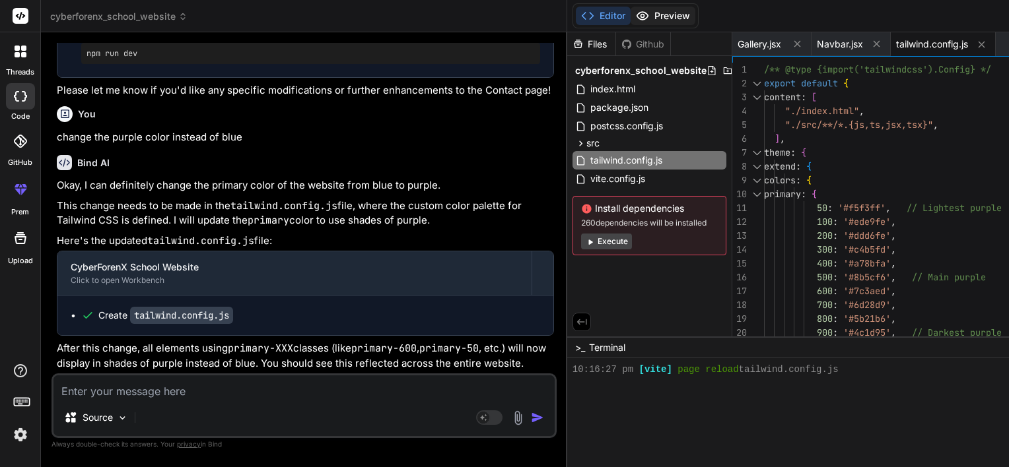
click at [630, 16] on button "Preview" at bounding box center [662, 16] width 65 height 18
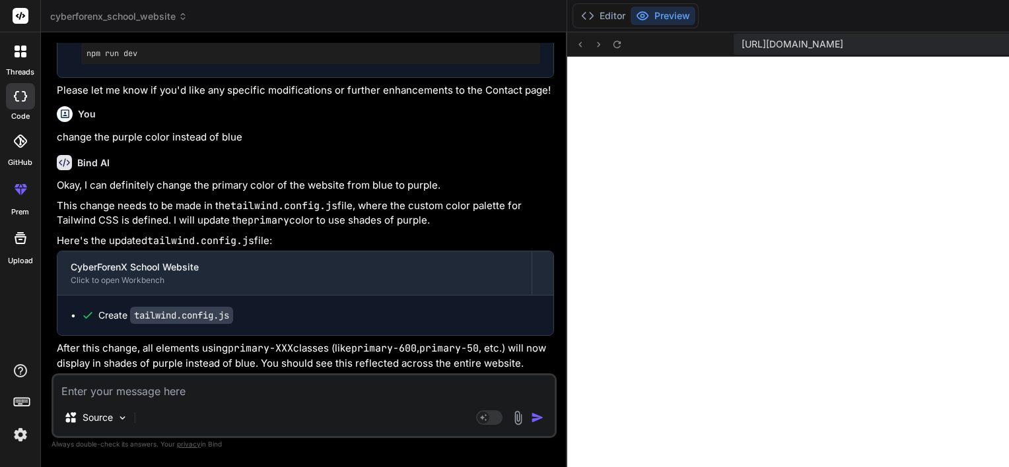
scroll to position [6401, 0]
click at [156, 393] on textarea at bounding box center [303, 388] width 501 height 24
paste textarea "Additional Features (Optional for Interns): Blog Page: Interns can add a blog s…"
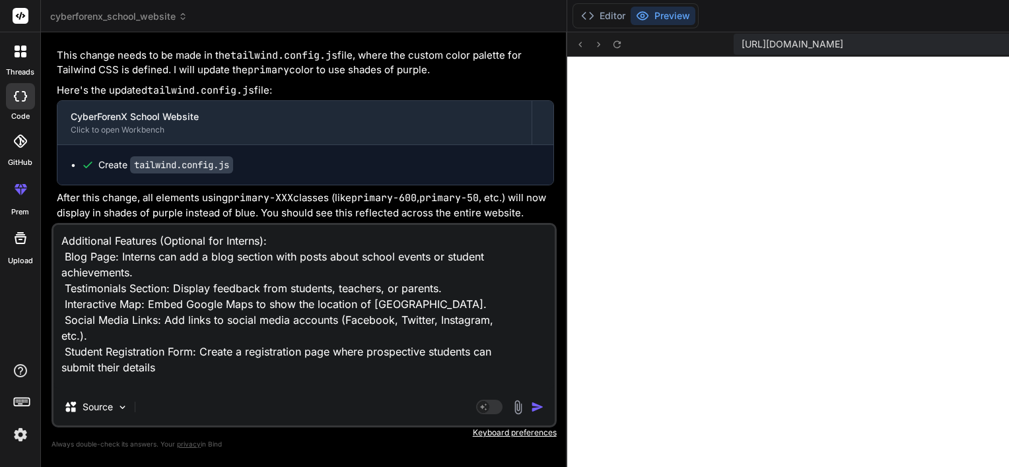
scroll to position [64, 0]
click at [531, 413] on img "button" at bounding box center [537, 407] width 13 height 13
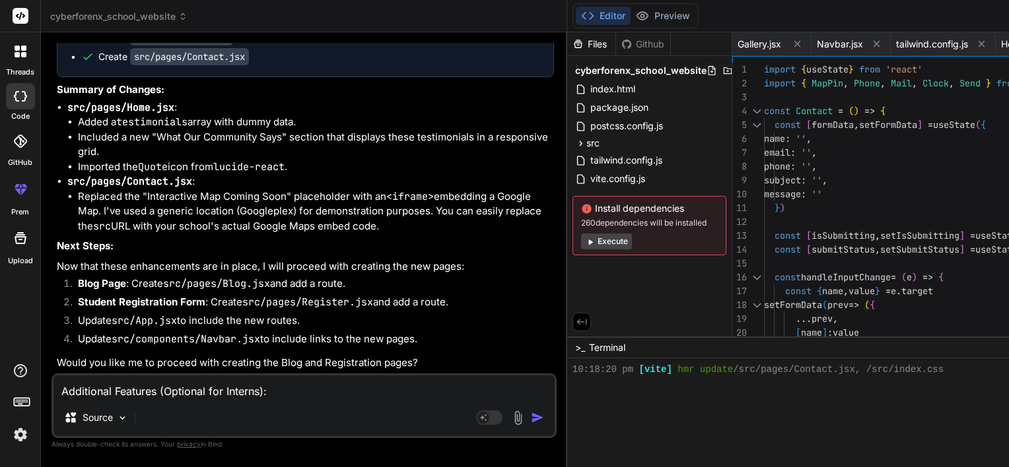
scroll to position [7295, 0]
click at [166, 388] on textarea "Additional Features (Optional for Interns): Blog Page: Interns can add a blog s…" at bounding box center [303, 388] width 501 height 24
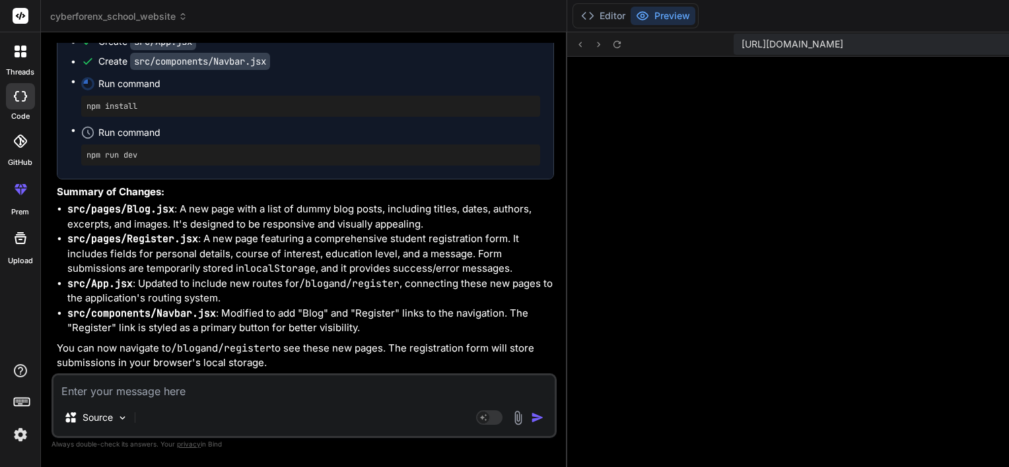
scroll to position [7950, 0]
click at [630, 15] on button "Preview" at bounding box center [662, 16] width 65 height 18
click at [611, 39] on icon at bounding box center [616, 44] width 11 height 11
click at [611, 43] on icon at bounding box center [616, 44] width 11 height 11
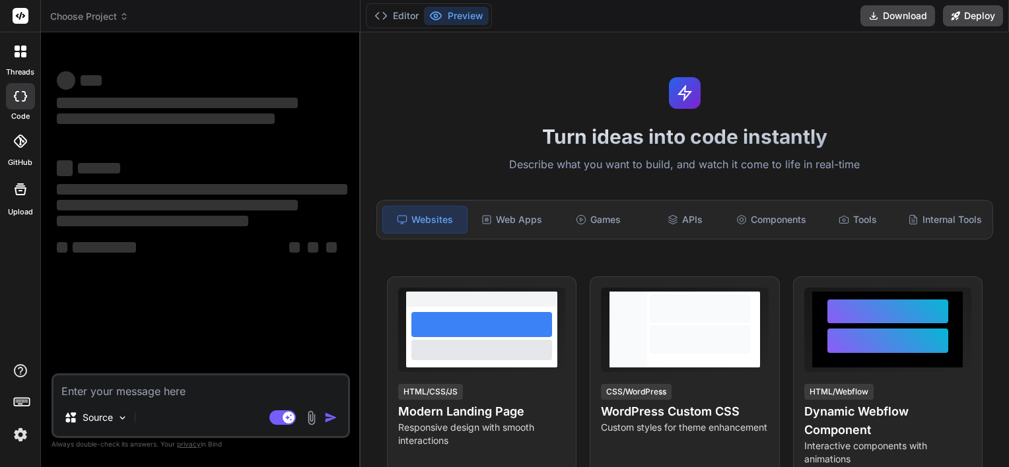
click at [54, 10] on span "Choose Project" at bounding box center [89, 16] width 79 height 13
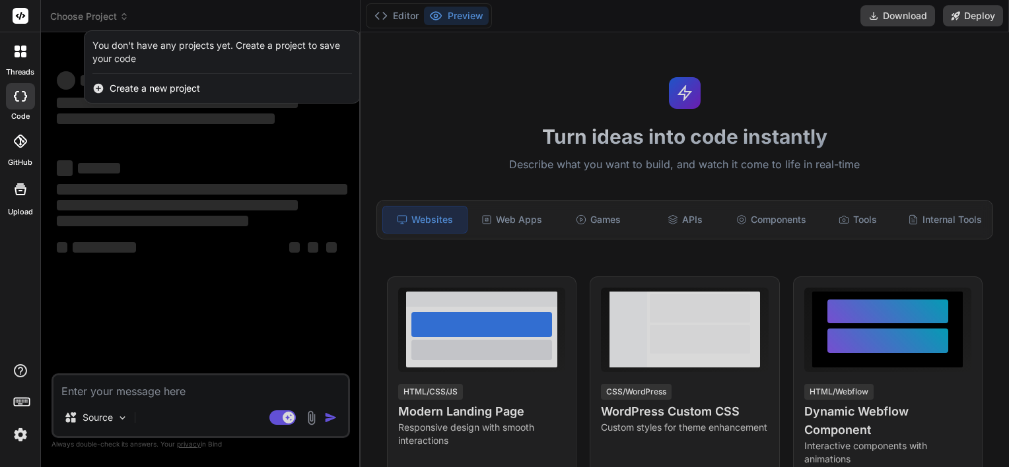
click at [88, 172] on div at bounding box center [504, 233] width 1009 height 467
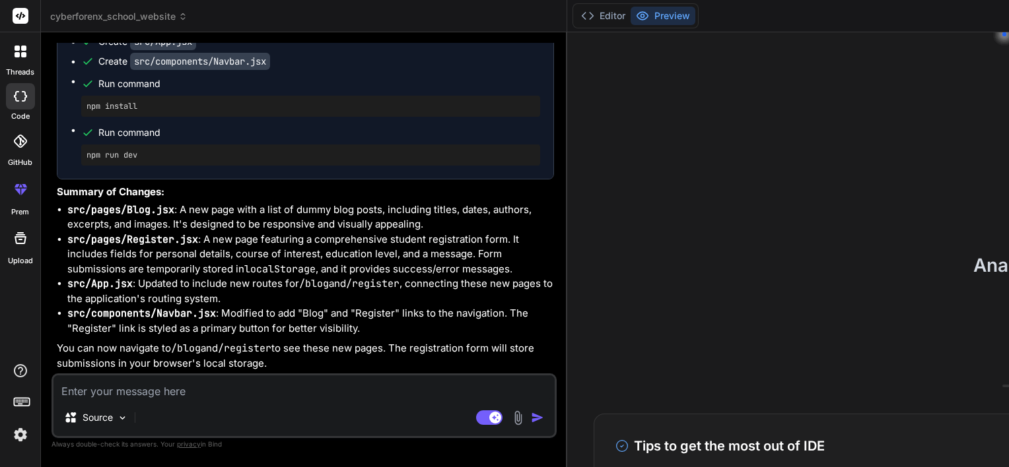
scroll to position [2326, 0]
click at [20, 203] on div at bounding box center [21, 190] width 32 height 32
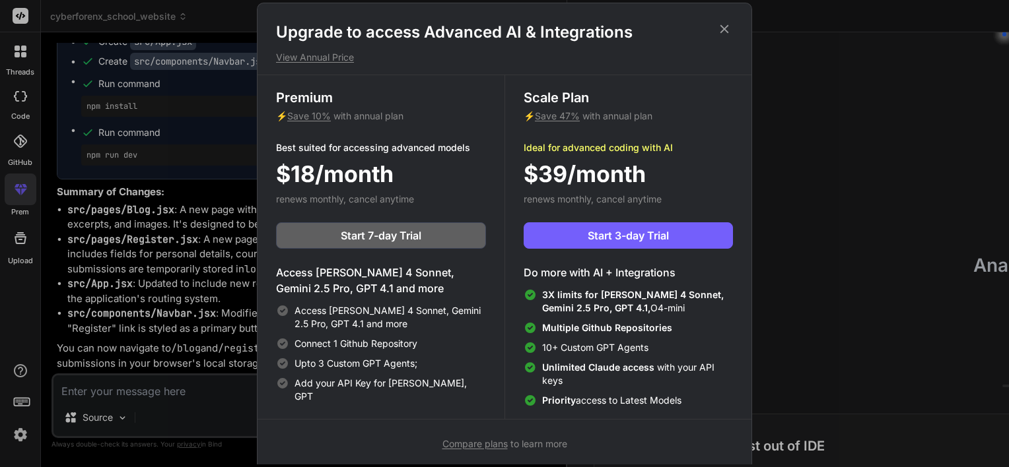
click at [110, 214] on div "Upgrade to access Advanced AI & Integrations View Annual Price Premium ⚡ Save 1…" at bounding box center [504, 233] width 1009 height 467
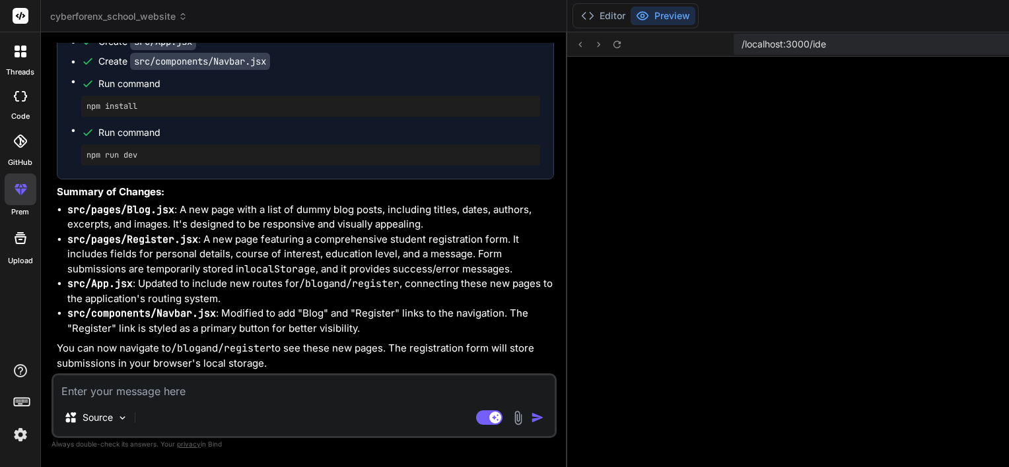
scroll to position [177, 0]
type textarea "x"
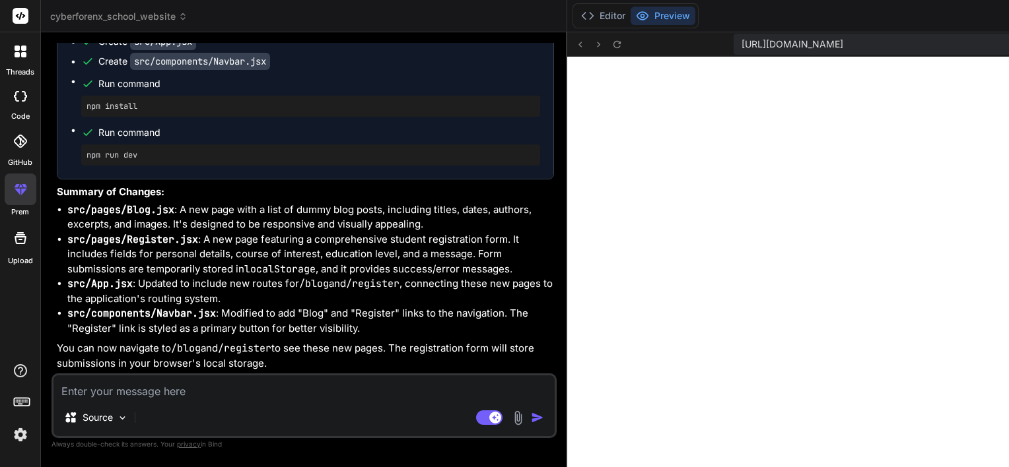
scroll to position [1584, 0]
click at [222, 389] on textarea at bounding box center [303, 388] width 501 height 24
type textarea "w"
type textarea "x"
type textarea "wh"
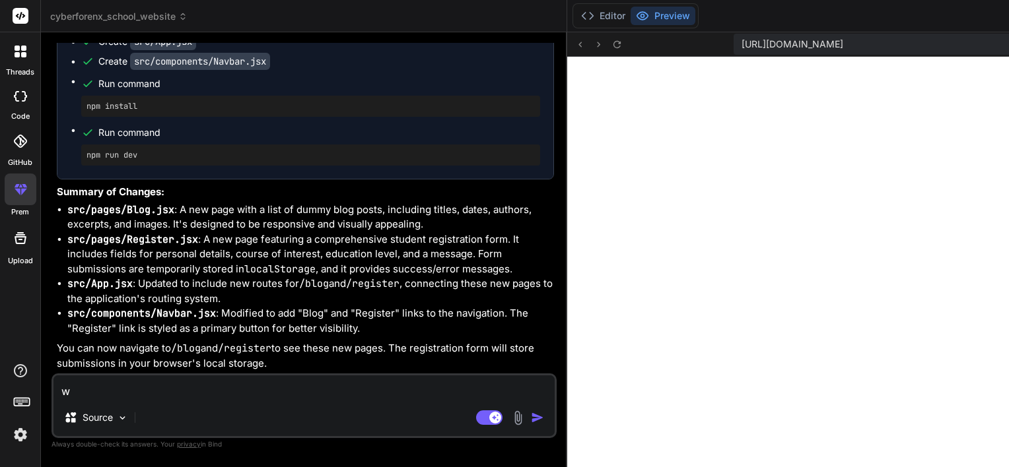
type textarea "x"
type textarea "why"
type textarea "x"
type textarea "why"
type textarea "x"
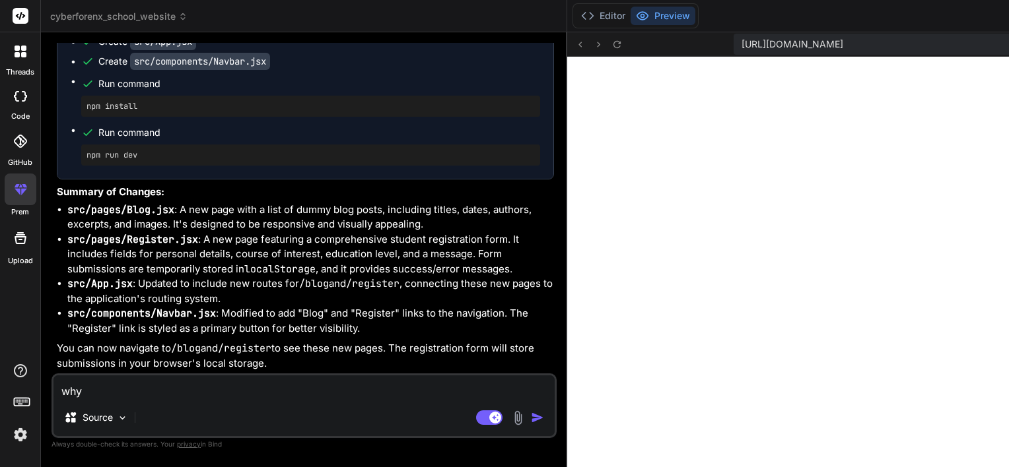
type textarea "why a"
type textarea "x"
type textarea "why ar"
type textarea "x"
type textarea "why are"
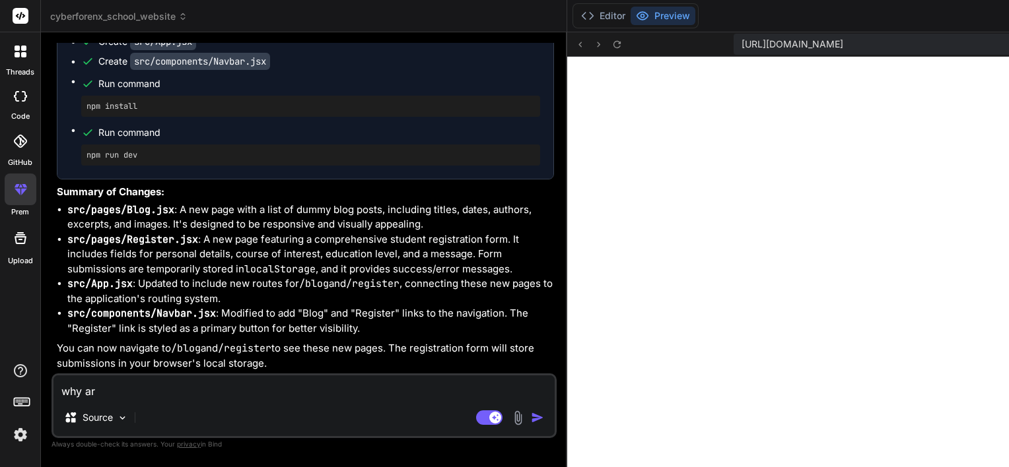
type textarea "x"
type textarea "why are"
type textarea "x"
type textarea "why are y"
type textarea "x"
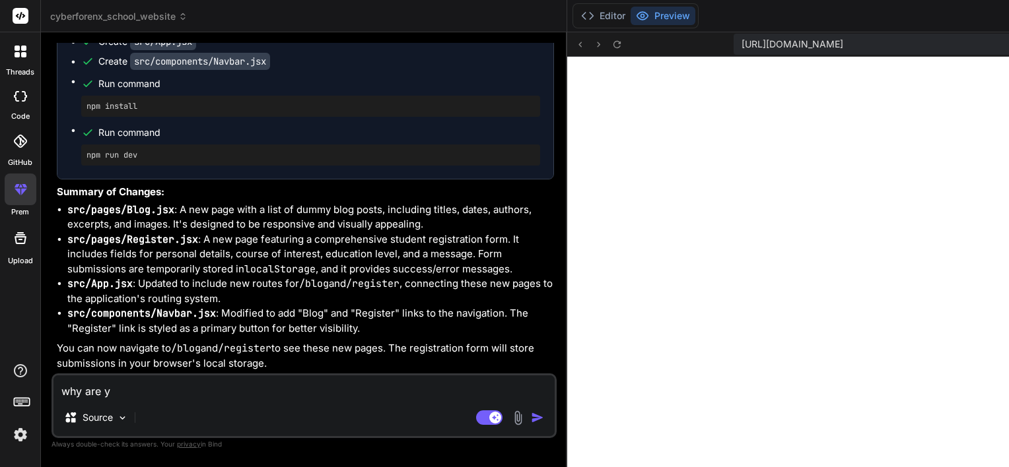
type textarea "why are yo"
type textarea "x"
type textarea "why are you"
type textarea "x"
type textarea "why are you"
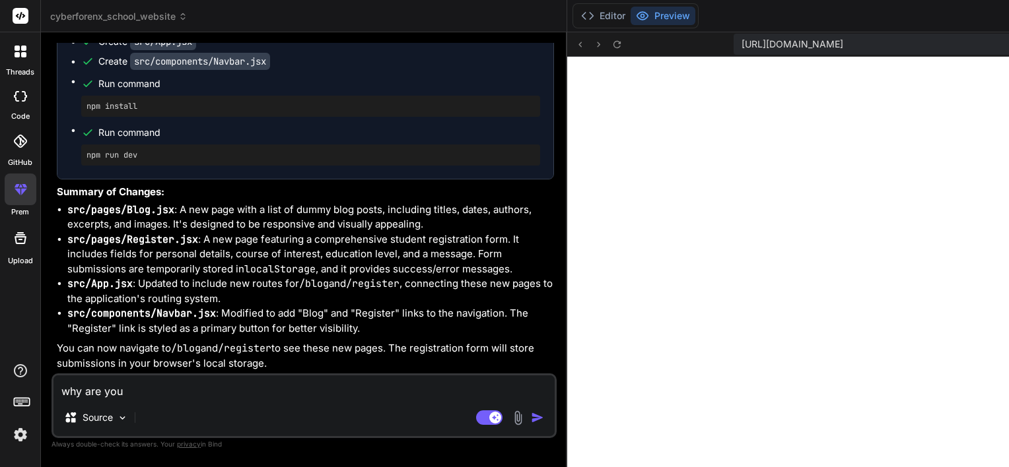
type textarea "x"
type textarea "why are you g"
type textarea "x"
type textarea "why are you gi"
type textarea "x"
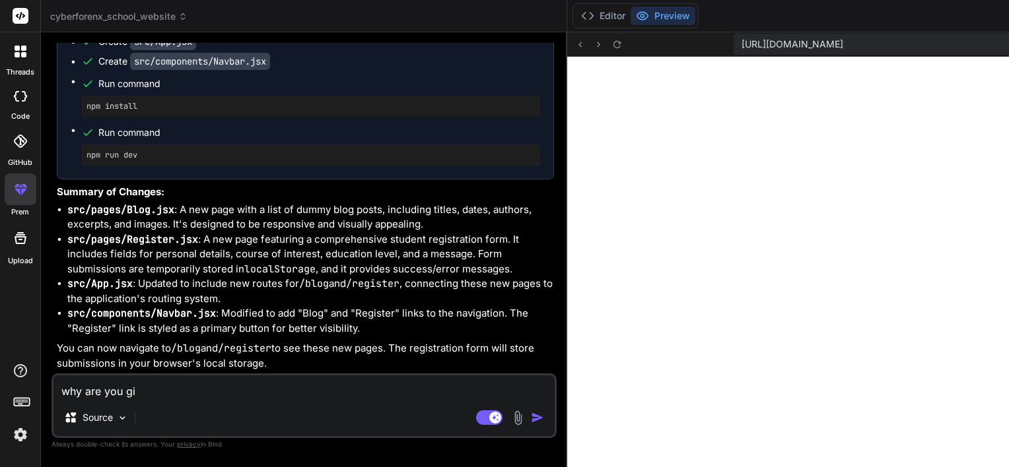
type textarea "why are you giv"
type textarea "x"
type textarea "why are you givi"
type textarea "x"
type textarea "why are you givin"
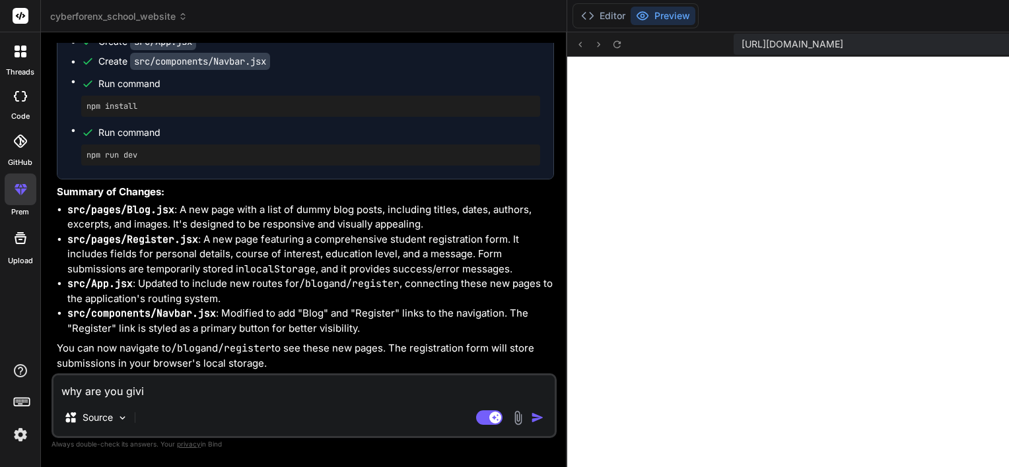
type textarea "x"
type textarea "why are you giving"
type textarea "x"
type textarea "why are you giving"
type textarea "x"
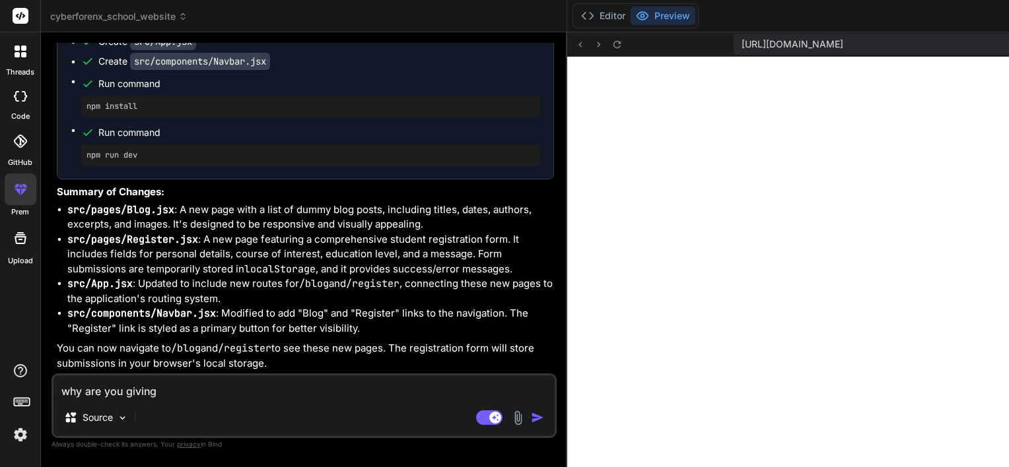
type textarea "why are you giving e"
type textarea "x"
type textarea "why are you giving er"
type textarea "x"
type textarea "why are you giving err"
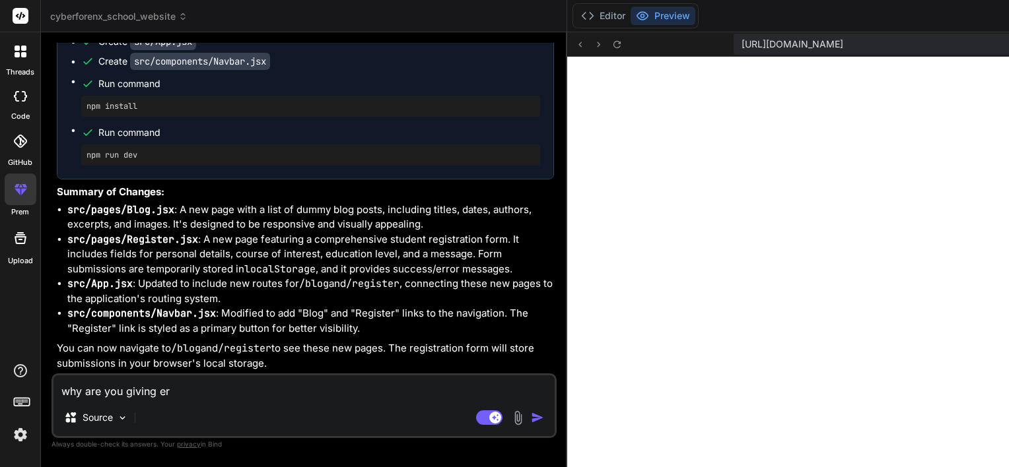
type textarea "x"
type textarea "why are you giving erro"
type textarea "x"
type textarea "why are you giving error"
type textarea "x"
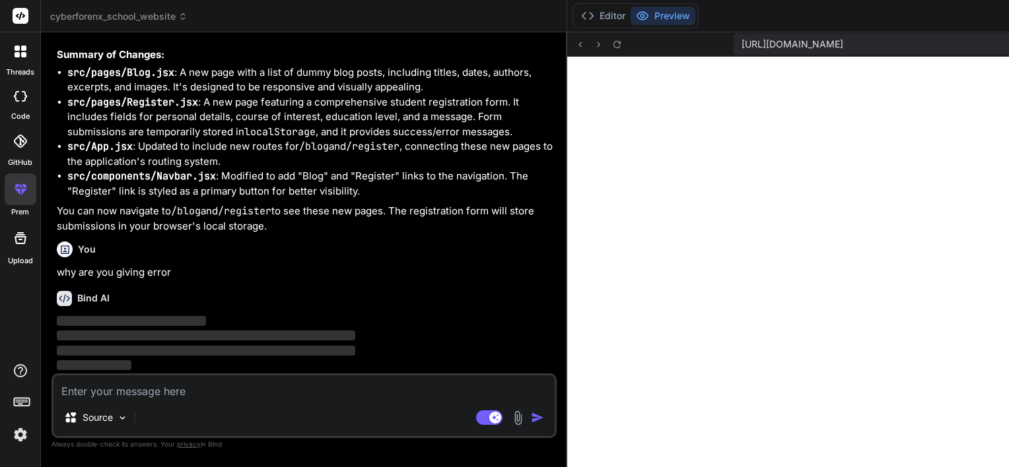
scroll to position [3005, 0]
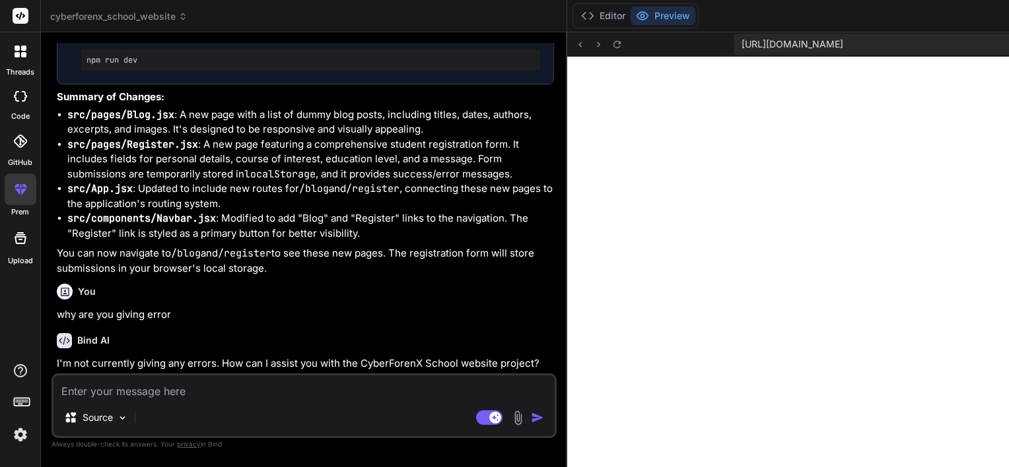
type textarea "x"
click at [202, 393] on textarea at bounding box center [303, 388] width 501 height 24
type textarea "y"
type textarea "x"
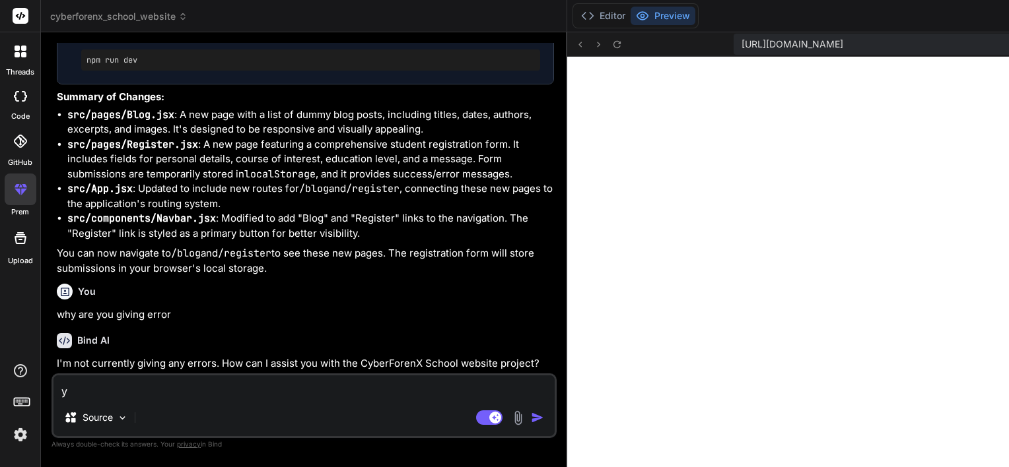
type textarea "ye"
type textarea "x"
type textarea "yes"
type textarea "x"
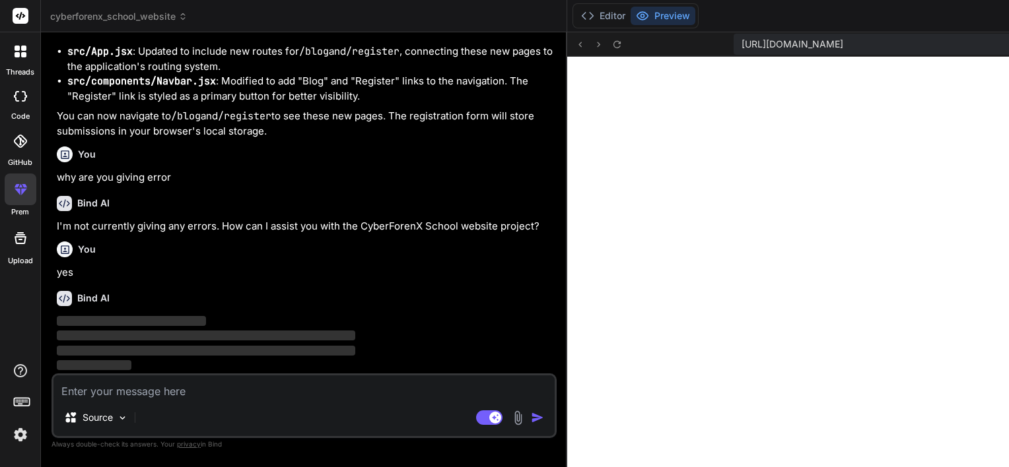
scroll to position [3115, 0]
click at [630, 18] on button "Preview" at bounding box center [662, 16] width 65 height 18
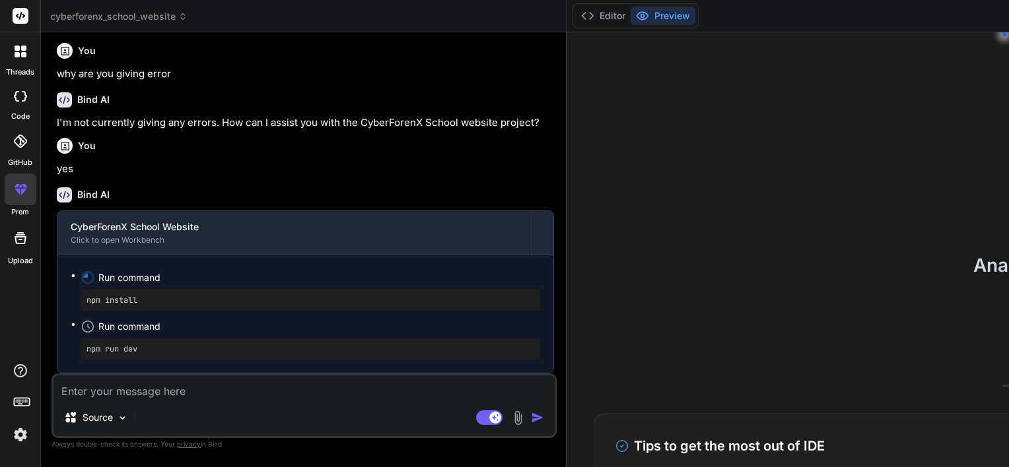
scroll to position [3196, 0]
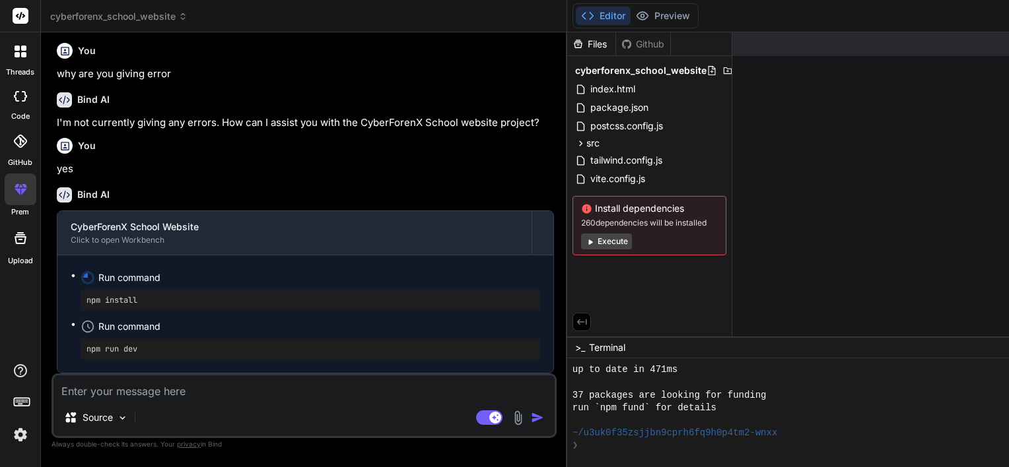
type textarea "x"
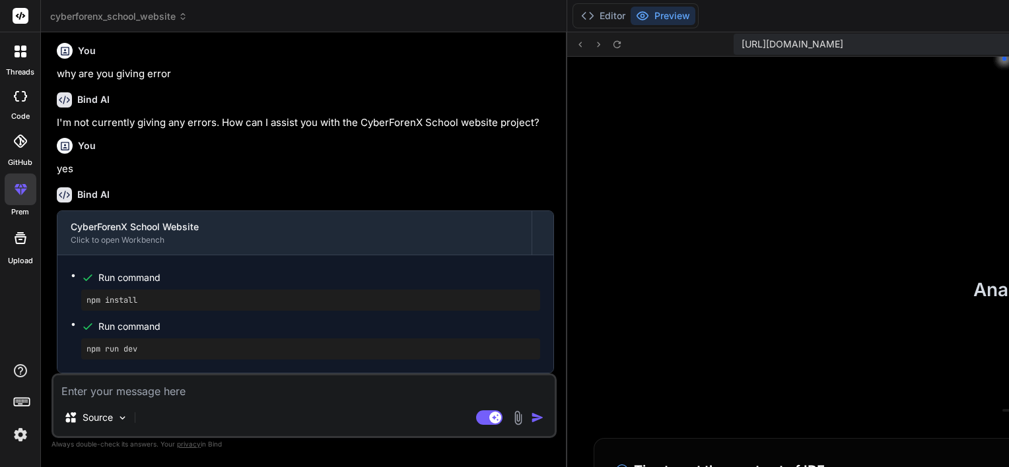
scroll to position [2611, 0]
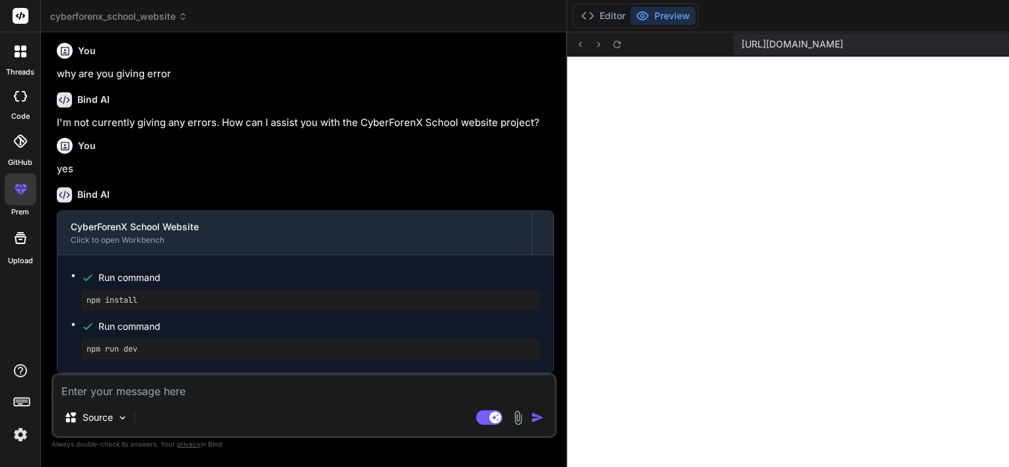
click at [246, 391] on textarea at bounding box center [303, 388] width 501 height 24
type textarea "y"
type textarea "x"
type textarea "yo"
type textarea "x"
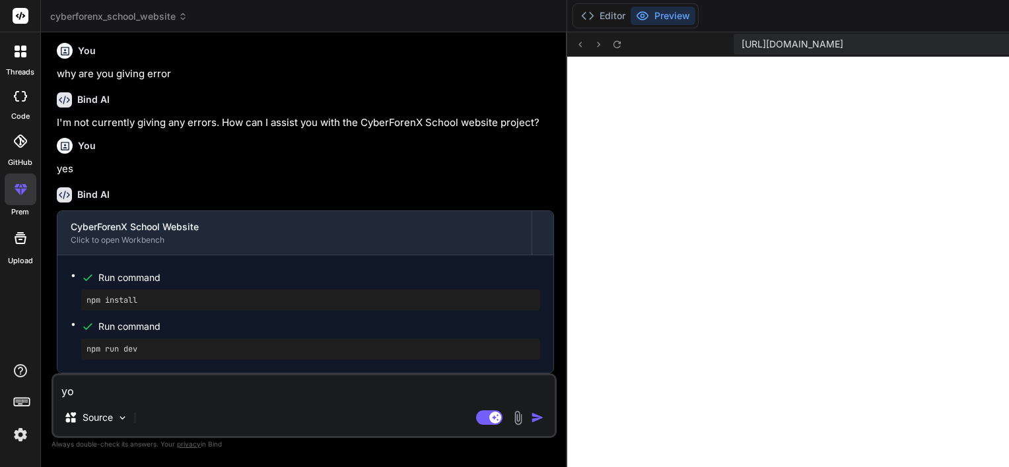
type textarea "you"
type textarea "x"
type textarea "you"
type textarea "x"
type textarea "you a"
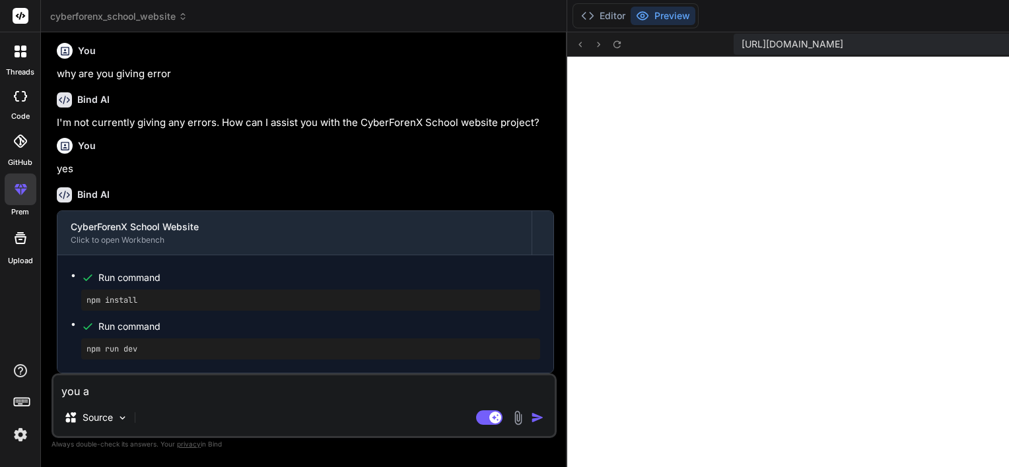
type textarea "x"
type textarea "you ar"
type textarea "x"
type textarea "you are"
type textarea "x"
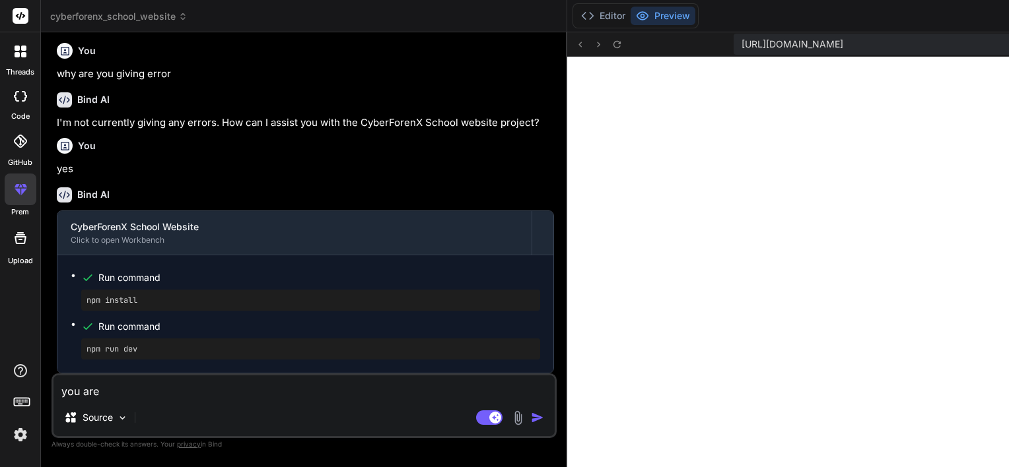
type textarea "you are"
type textarea "x"
type textarea "you are g"
type textarea "x"
type textarea "you are gi"
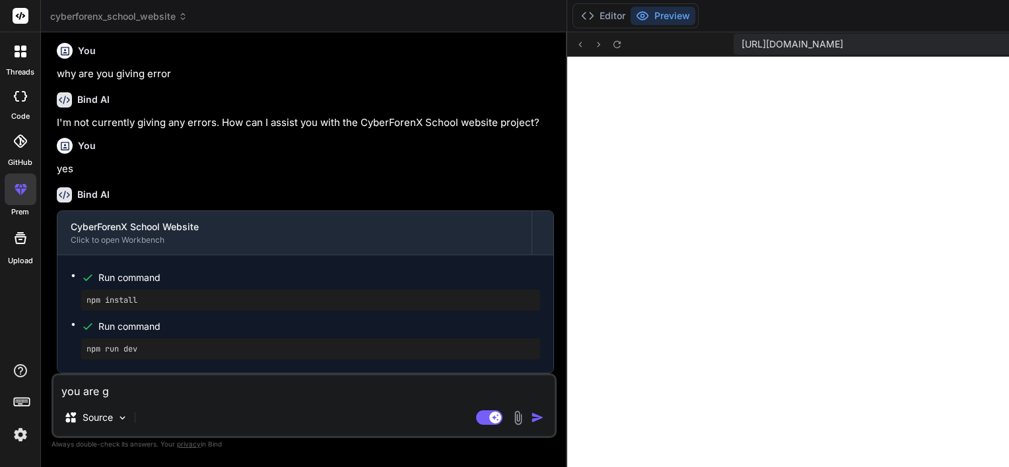
type textarea "x"
type textarea "you are gin"
type textarea "x"
type textarea "you are gi"
type textarea "x"
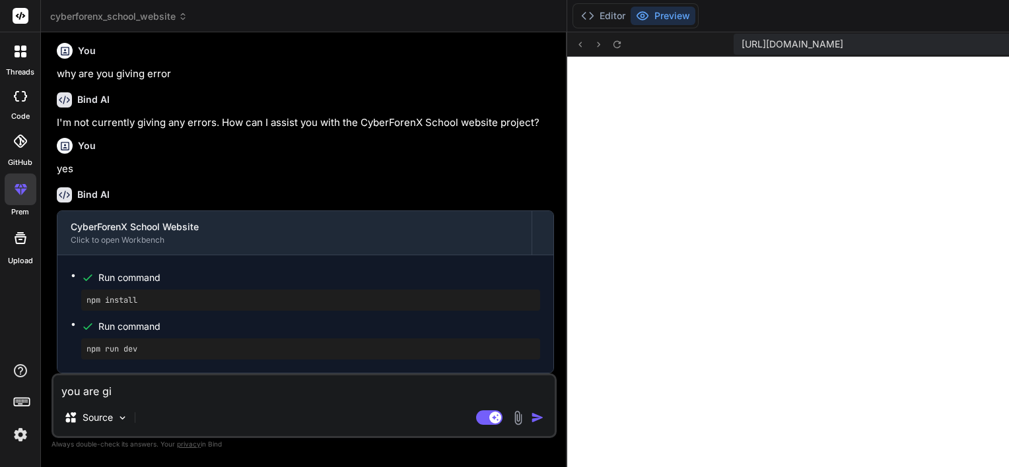
type textarea "you are giv"
type textarea "x"
type textarea "you are givi"
type textarea "x"
type textarea "you are givin"
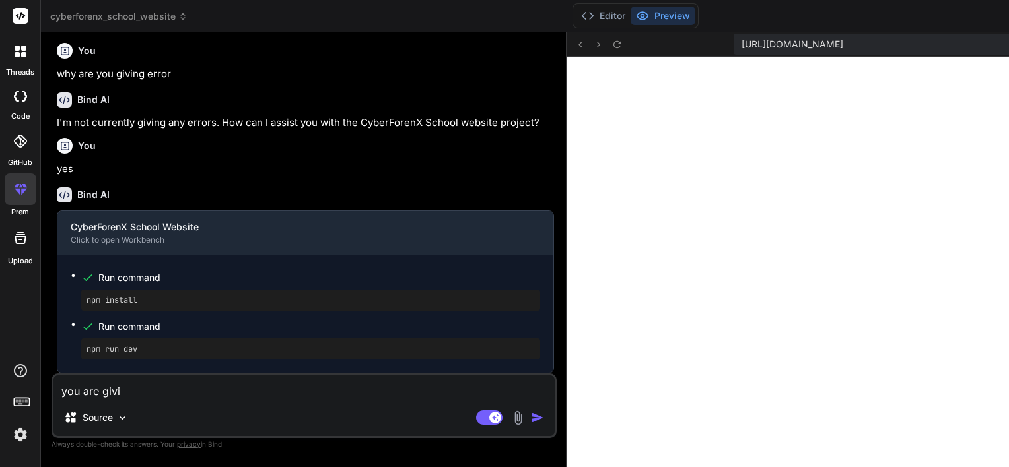
type textarea "x"
type textarea "you are giving"
type textarea "x"
type textarea "you are giving"
type textarea "x"
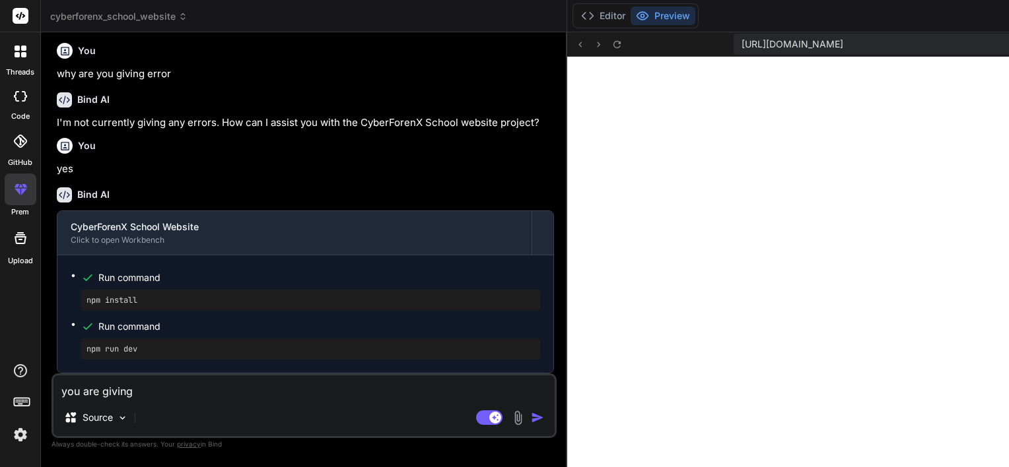
type textarea "you are giving a"
type textarea "x"
type textarea "you are giving an"
type textarea "x"
type textarea "you are giving an"
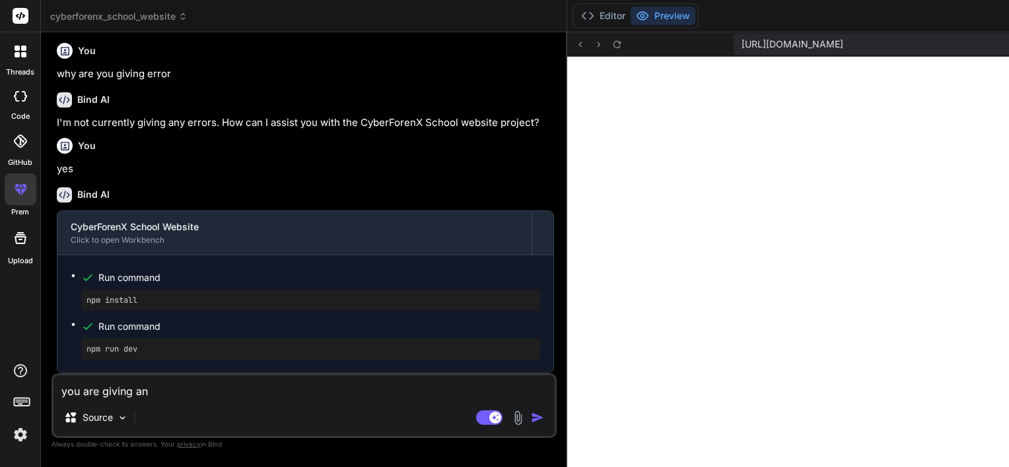
type textarea "x"
type textarea "you are giving an e"
type textarea "x"
type textarea "you are giving an er"
type textarea "x"
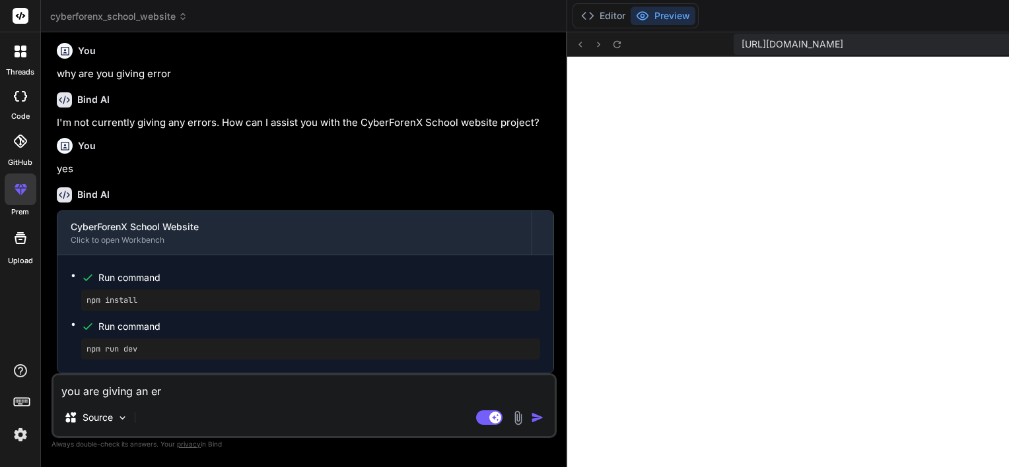
type textarea "you are giving an ero"
type textarea "x"
type textarea "you are giving an eroo"
type textarea "x"
type textarea "you are giving an eroor"
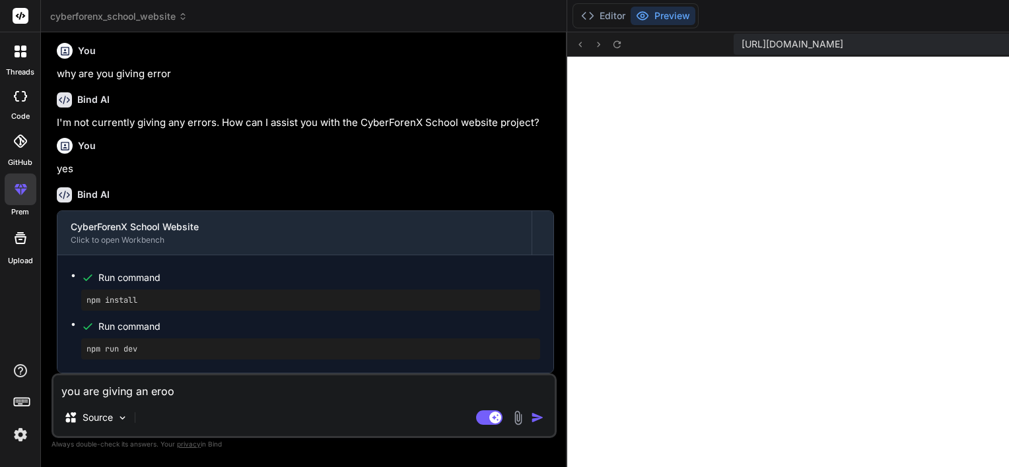
type textarea "x"
type textarea "you are giving an eroo"
type textarea "x"
type textarea "you are giving an ero"
type textarea "x"
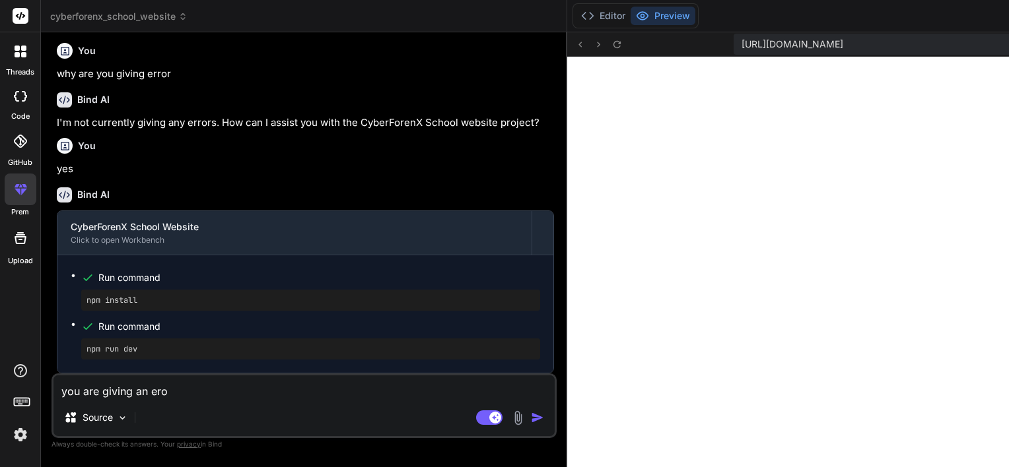
type textarea "you are giving an er"
type textarea "x"
type textarea "you are giving an err"
type textarea "x"
type textarea "you are giving an erro"
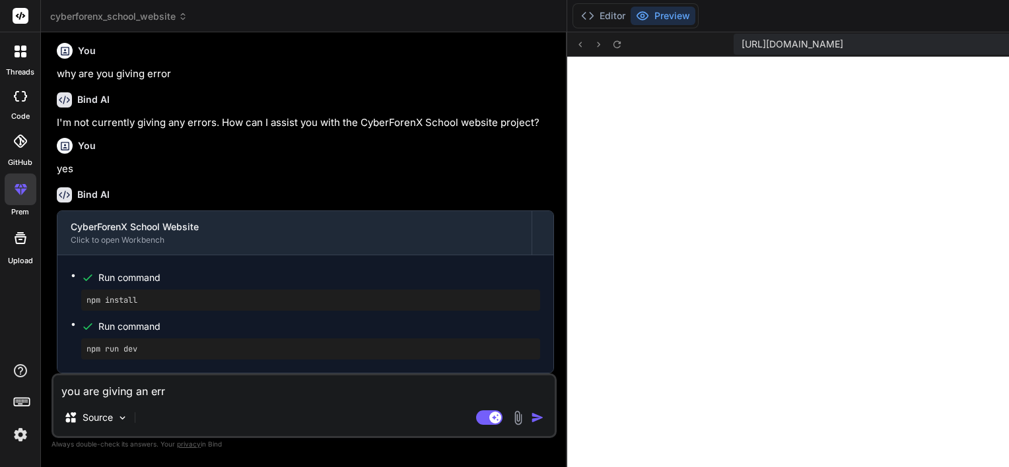
type textarea "x"
type textarea "you are giving an error"
type textarea "x"
type textarea "you are giving an error"
type textarea "x"
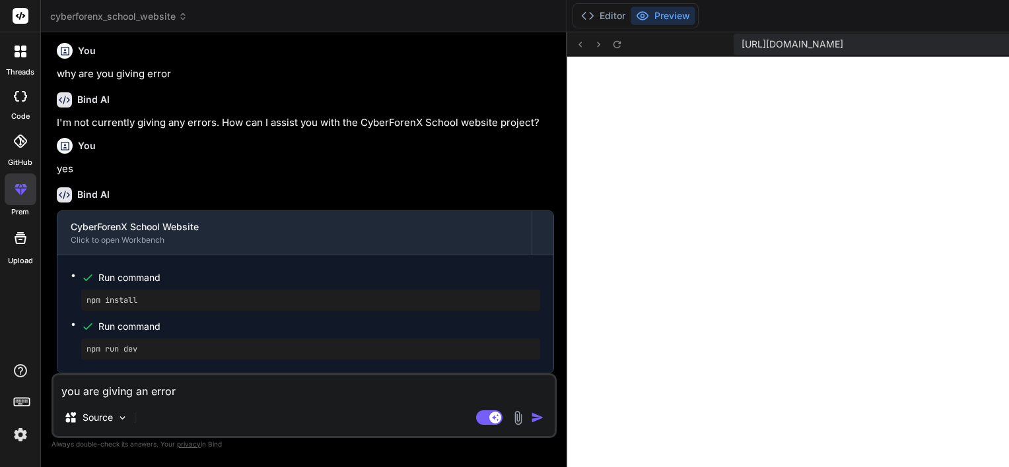
type textarea "you are giving an error i"
type textarea "x"
type textarea "you are giving an error i"
type textarea "x"
type textarea "you are giving an error i a"
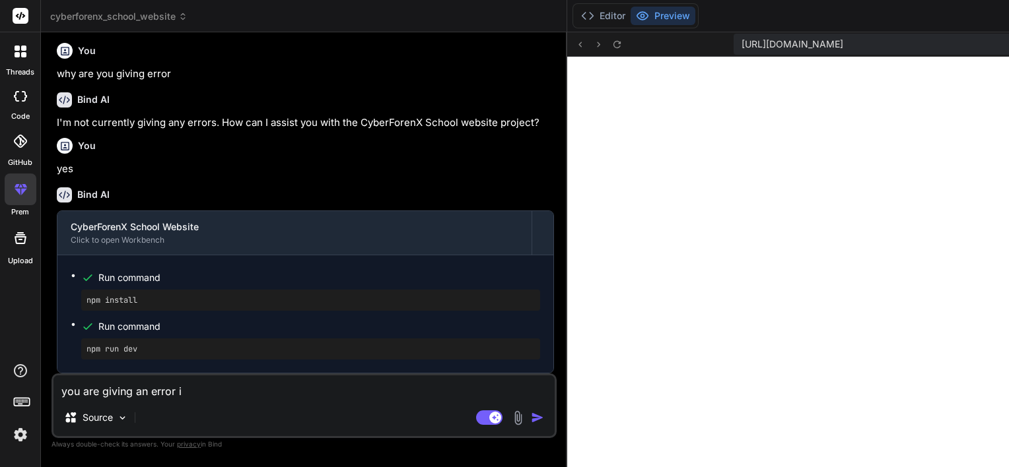
type textarea "x"
type textarea "you are giving an error i am"
type textarea "x"
type textarea "you are giving an error i am"
type textarea "x"
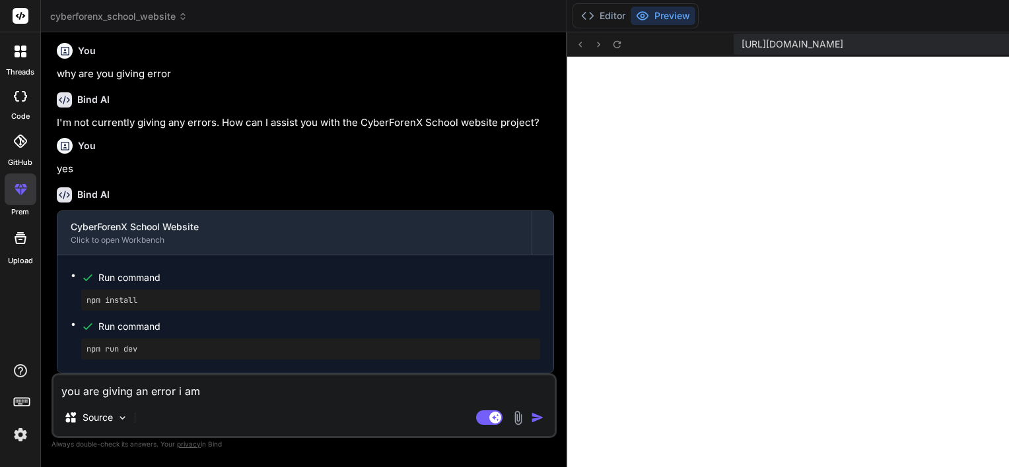
type textarea "you are giving an error i am n"
type textarea "x"
type textarea "you are giving an error i am no"
type textarea "x"
type textarea "you are giving an error i am not"
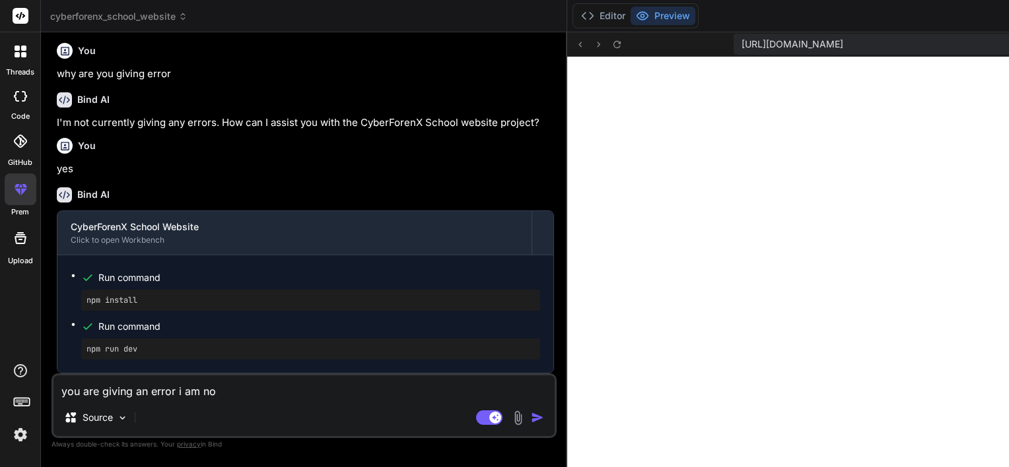
type textarea "x"
type textarea "you are giving an error i am not"
type textarea "x"
type textarea "you are giving an error i am not a"
type textarea "x"
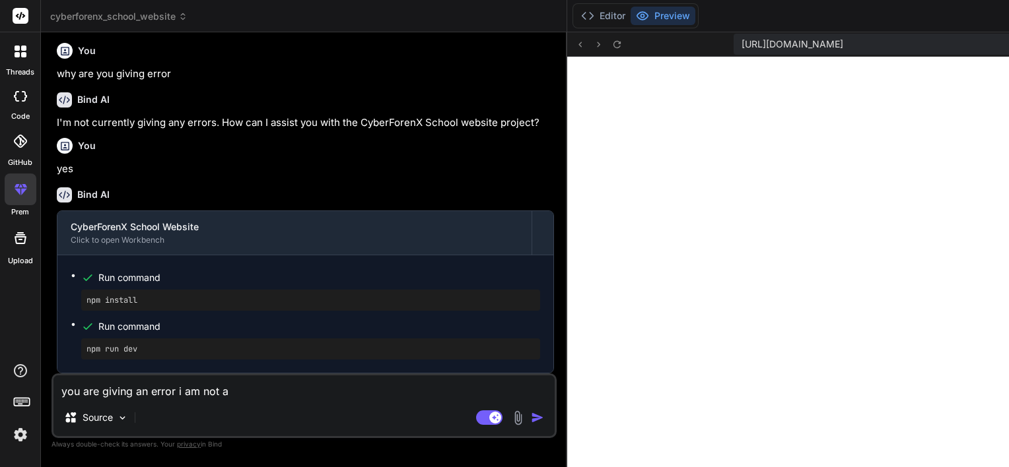
type textarea "you are giving an error i am not ab"
type textarea "x"
type textarea "you are giving an error i am not abe"
type textarea "x"
type textarea "you are giving an error i am not abel"
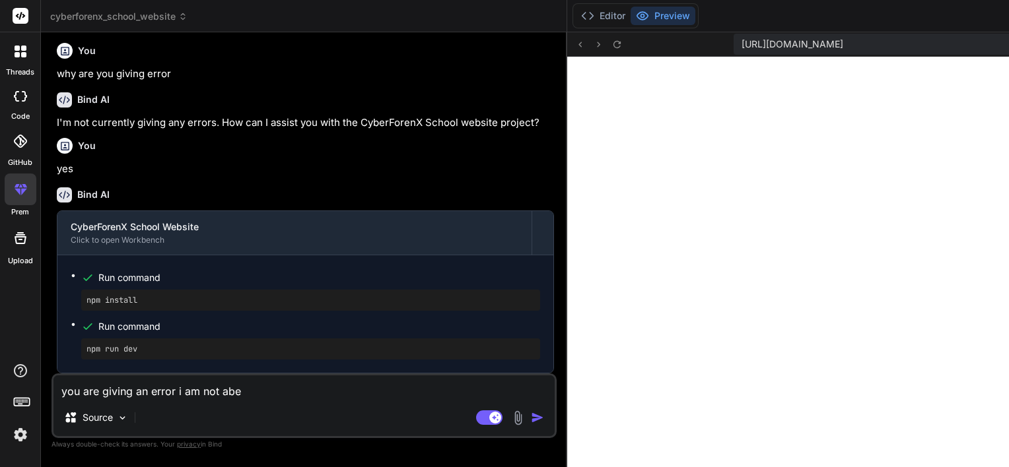
type textarea "x"
type textarea "you are giving an error i am not abe"
type textarea "x"
type textarea "you are giving an error i am not ab"
type textarea "x"
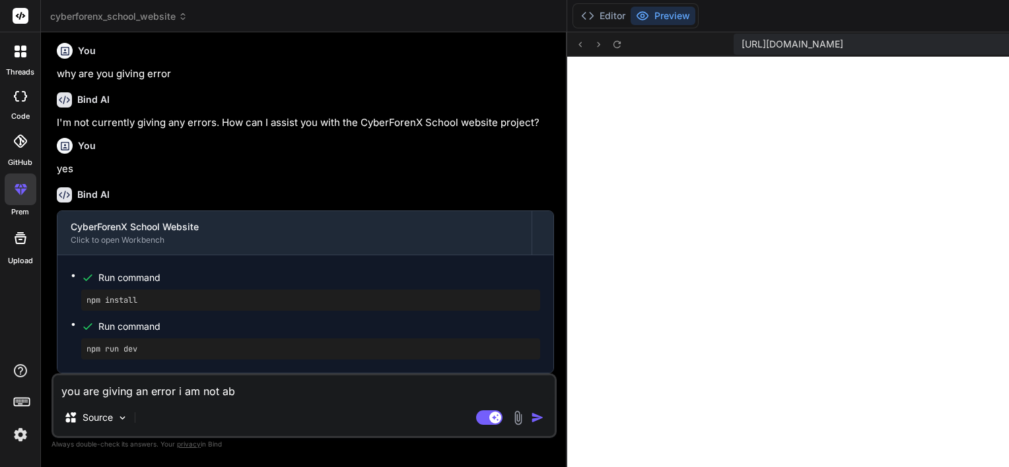
type textarea "you are giving an error i am not abl"
type textarea "x"
type textarea "you are giving an error i am not able"
type textarea "x"
type textarea "you are giving an error i am not able"
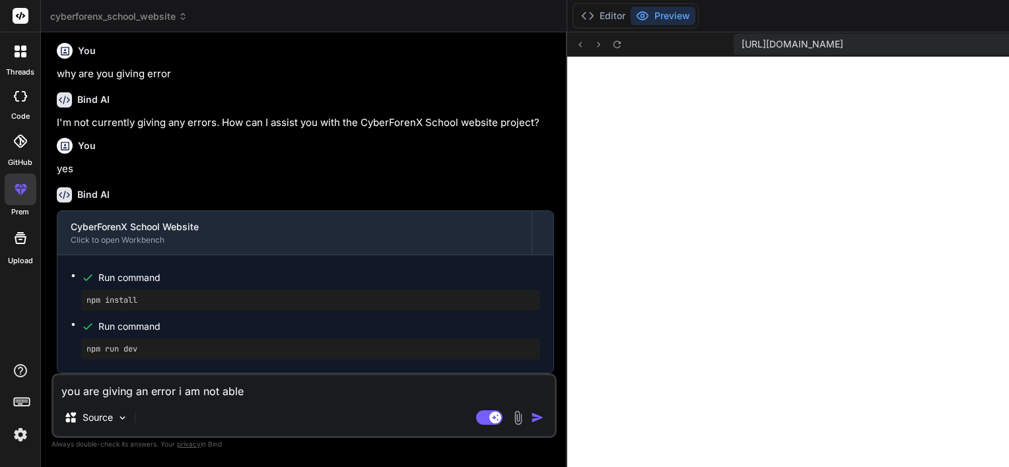
type textarea "x"
type textarea "you are giving an error i am not able t"
type textarea "x"
type textarea "you are giving an error i am not able to"
type textarea "x"
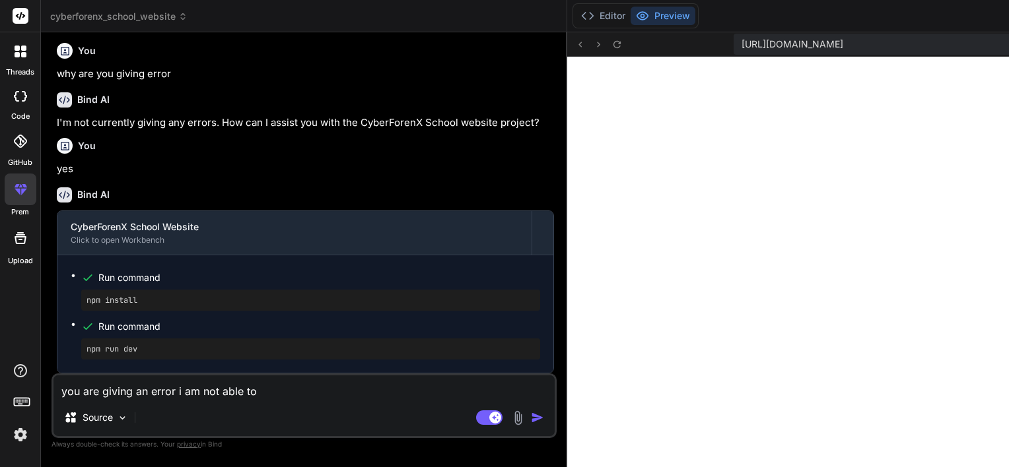
type textarea "you are giving an error i am not able to"
type textarea "x"
type textarea "you are giving an error i am not able to s"
type textarea "x"
type textarea "you are giving an error i am not able to se"
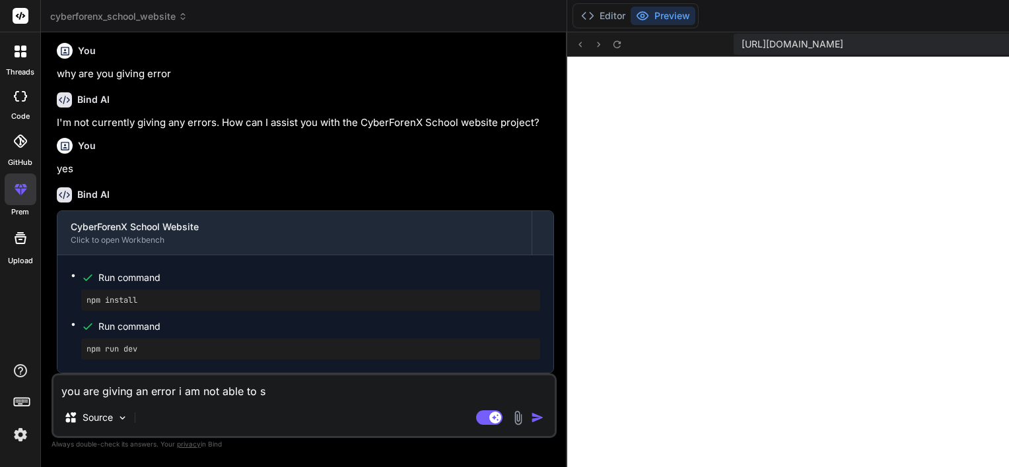
type textarea "x"
type textarea "you are giving an error i am not able to see"
type textarea "x"
type textarea "you are giving an error i am not able to see"
type textarea "x"
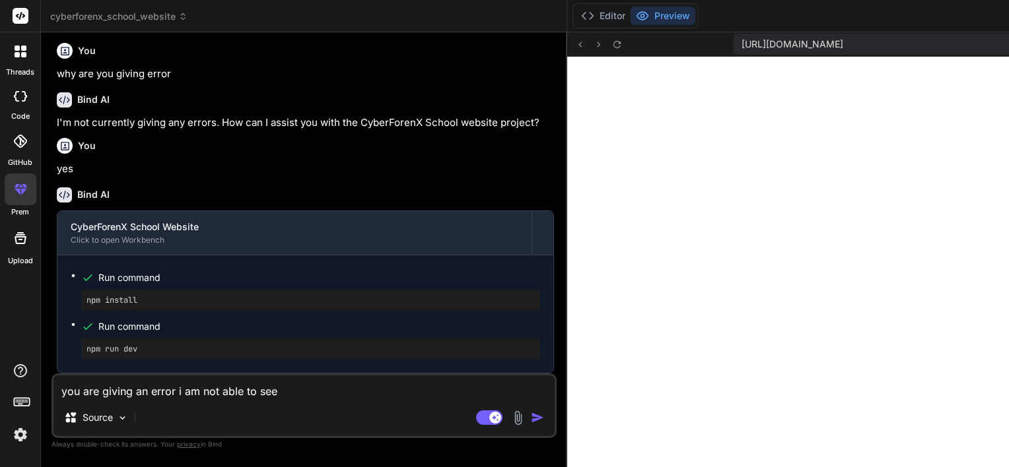
type textarea "you are giving an error i am not able to see t"
type textarea "x"
type textarea "you are giving an error i am not able to see th"
type textarea "x"
type textarea "you are giving an error i am not able to see the"
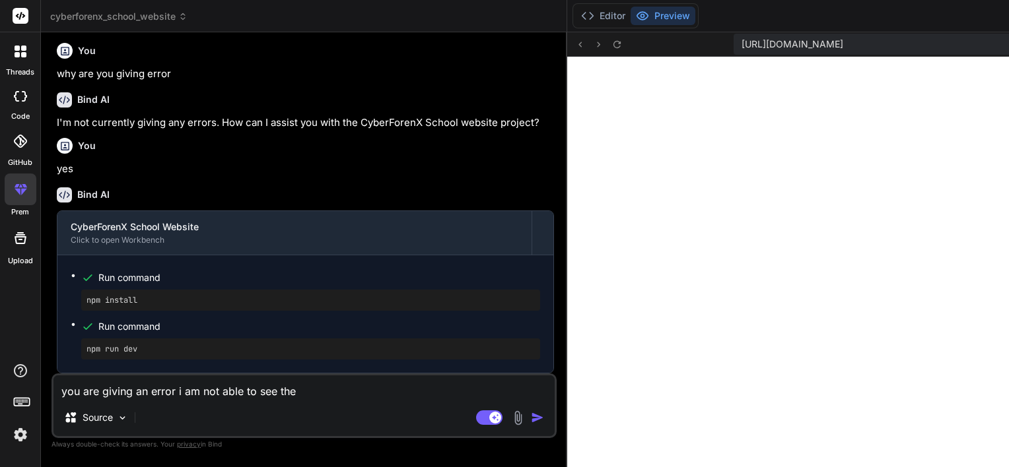
type textarea "x"
type textarea "you are giving an error i am not able to see the"
type textarea "x"
type textarea "you are giving an error i am not able to see the w"
type textarea "x"
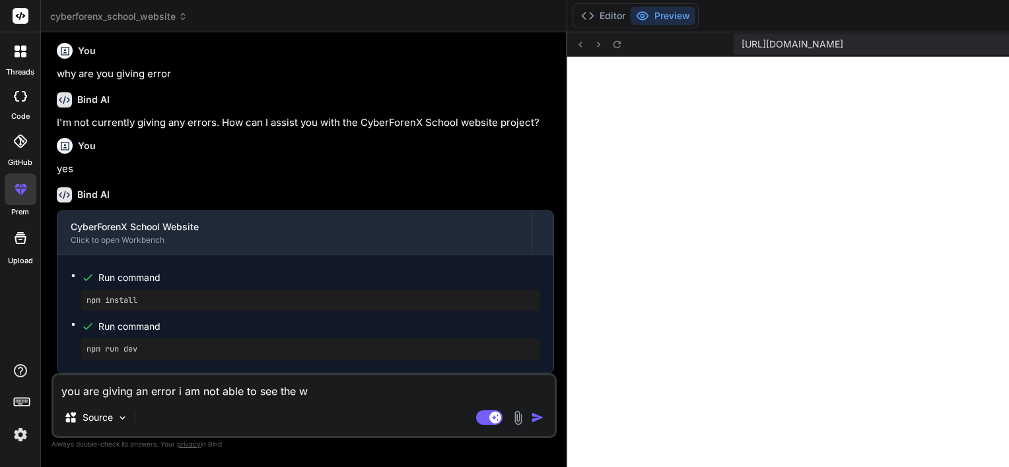
type textarea "you are giving an error i am not able to see the we"
type textarea "x"
type textarea "you are giving an error i am not able to see the web"
type textarea "x"
type textarea "you are giving an error i am not able to see the webs"
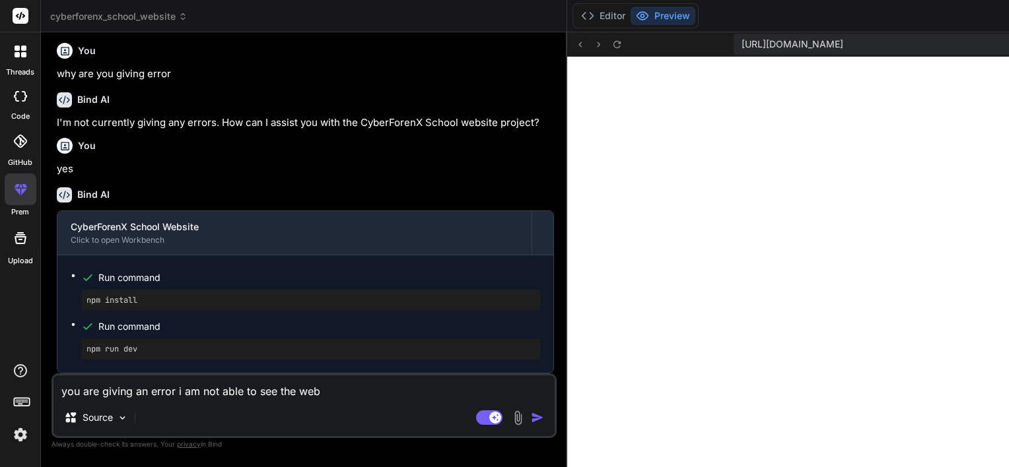
type textarea "x"
type textarea "you are giving an error i am not able to see the websi"
type textarea "x"
type textarea "you are giving an error i am not able to see the websiy"
type textarea "x"
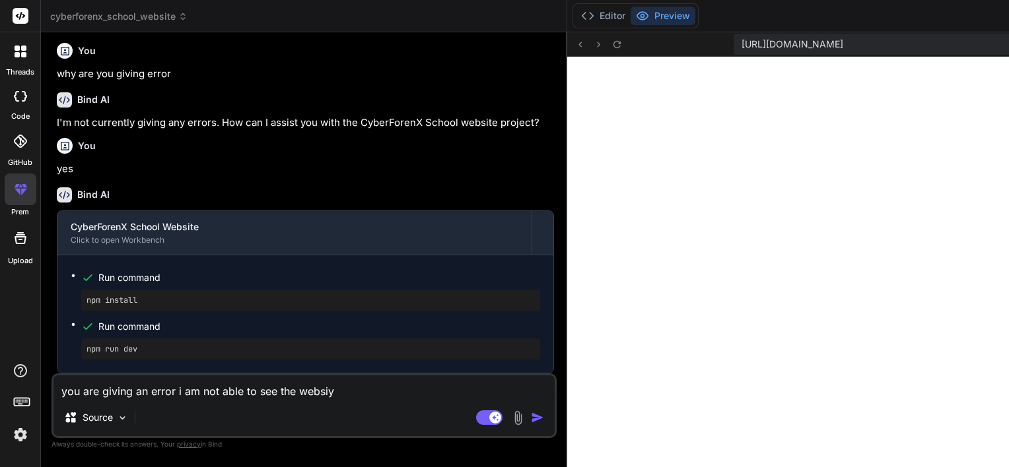
type textarea "you are giving an error i am not able to see the websiye"
type textarea "x"
type textarea "you are giving an error i am not able to see the websiye"
type textarea "x"
type textarea "you are giving an error i am not able to see the websiye"
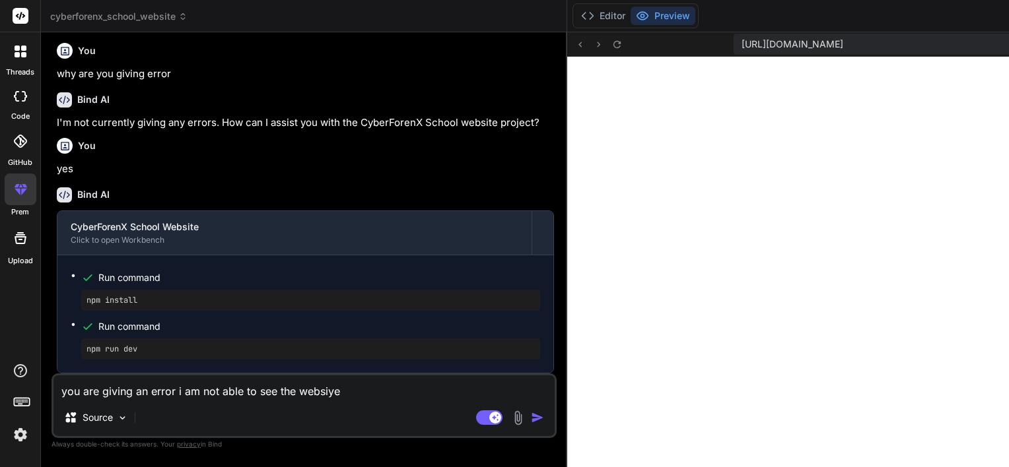
type textarea "x"
type textarea "you are giving an error i am not able to see the websiy"
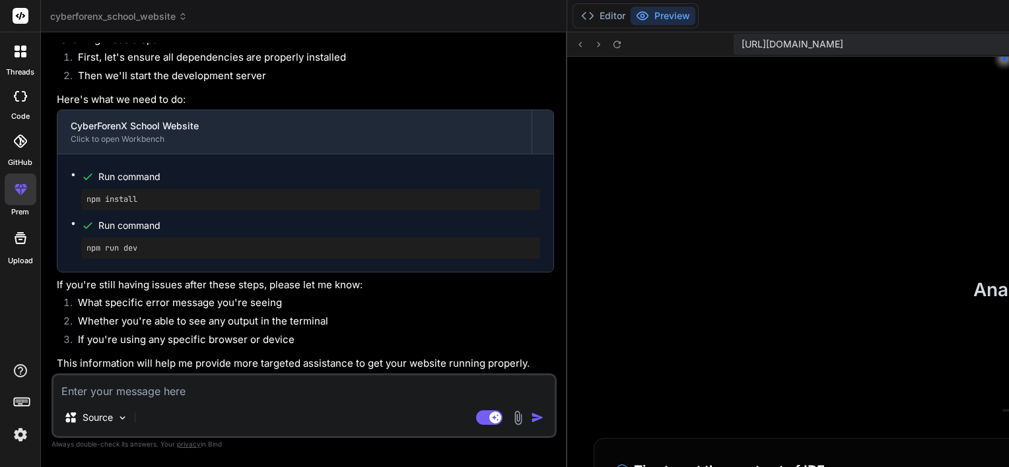
scroll to position [3638, 0]
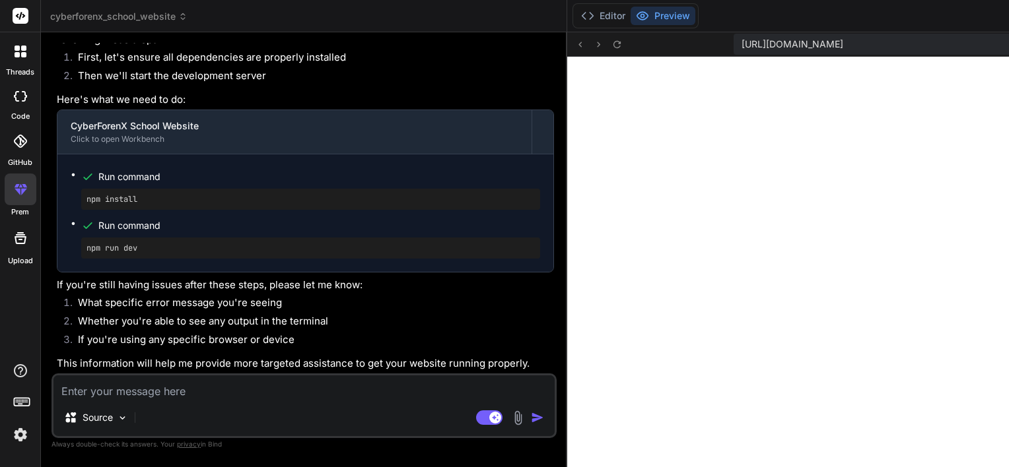
click at [209, 391] on textarea at bounding box center [303, 388] width 501 height 24
paste textarea "[plugin:vite:react-babel] /home/u3uk0f35zsjjbn9cprh6fq9h0p4tm2-wnxx/src/pages/H…"
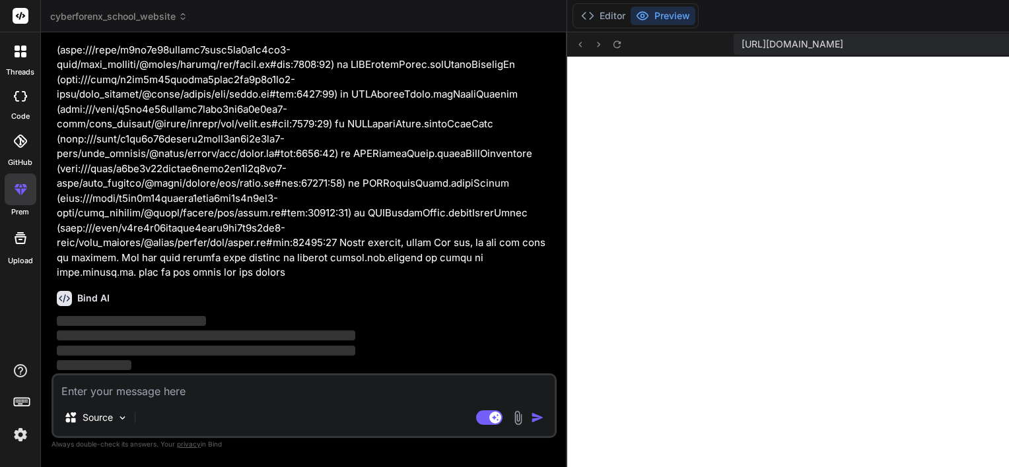
scroll to position [4384, 0]
click at [193, 386] on textarea at bounding box center [303, 388] width 501 height 24
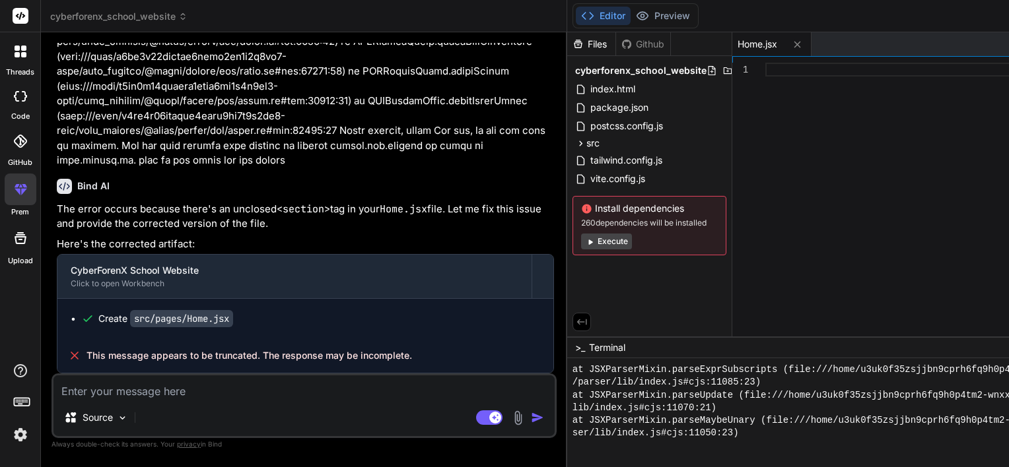
scroll to position [4523, 0]
click at [272, 388] on textarea at bounding box center [303, 388] width 501 height 24
click at [630, 20] on button "Preview" at bounding box center [662, 16] width 65 height 18
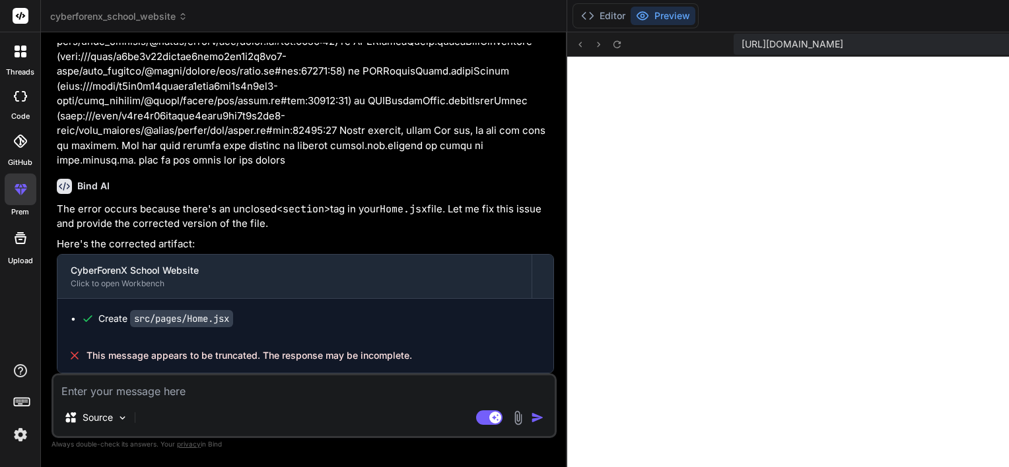
click at [611, 48] on icon at bounding box center [616, 44] width 11 height 11
click at [140, 399] on div "Source Agent Mode. When this toggle is activated, AI automatically makes decisi…" at bounding box center [303, 406] width 505 height 65
click at [155, 392] on textarea at bounding box center [303, 388] width 501 height 24
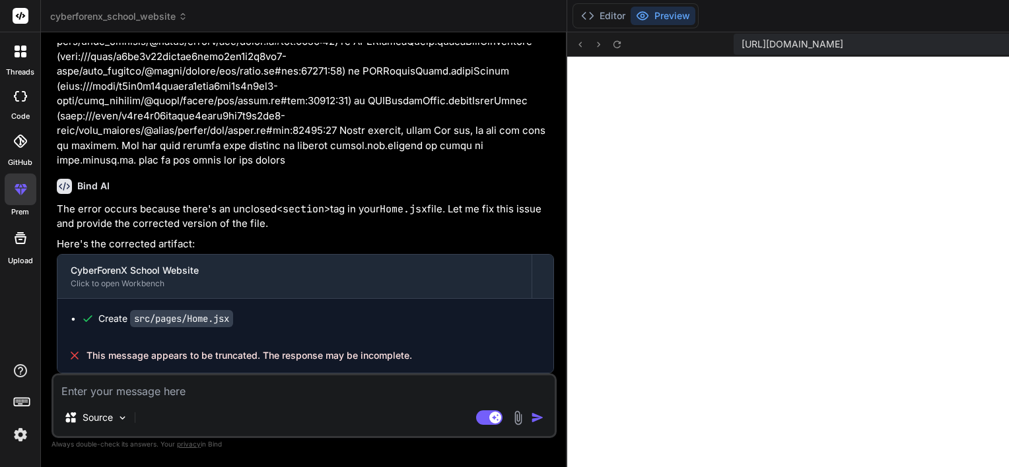
click at [191, 384] on textarea at bounding box center [303, 388] width 501 height 24
click at [264, 393] on textarea "plz show my website i dont want to add any other feature and" at bounding box center [303, 388] width 501 height 24
click at [259, 392] on textarea "plz show my website i dont want to add any other feature and" at bounding box center [303, 388] width 501 height 24
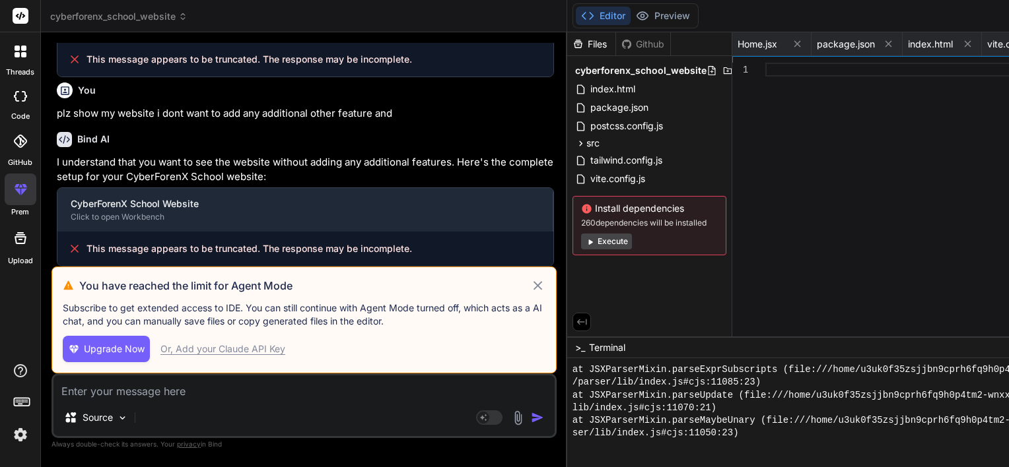
scroll to position [3828, 0]
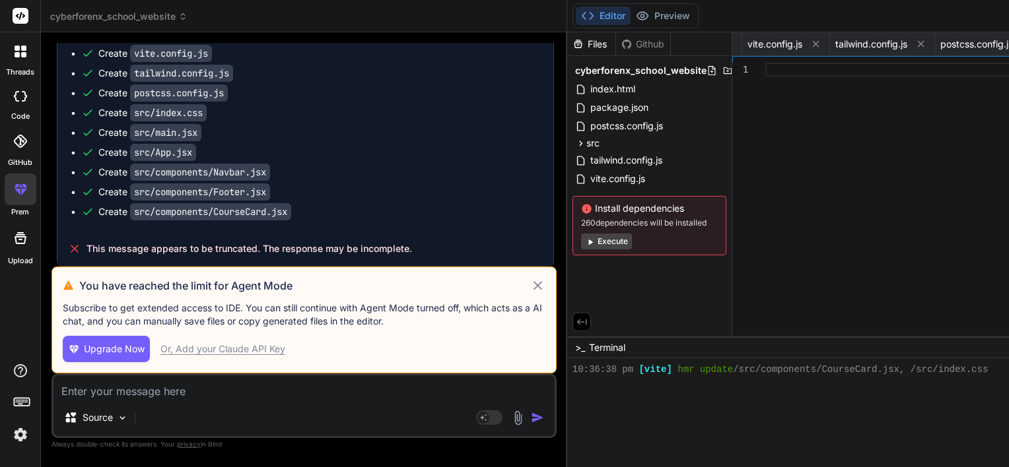
click at [219, 349] on div "Or, Add your Claude API Key" at bounding box center [222, 349] width 125 height 13
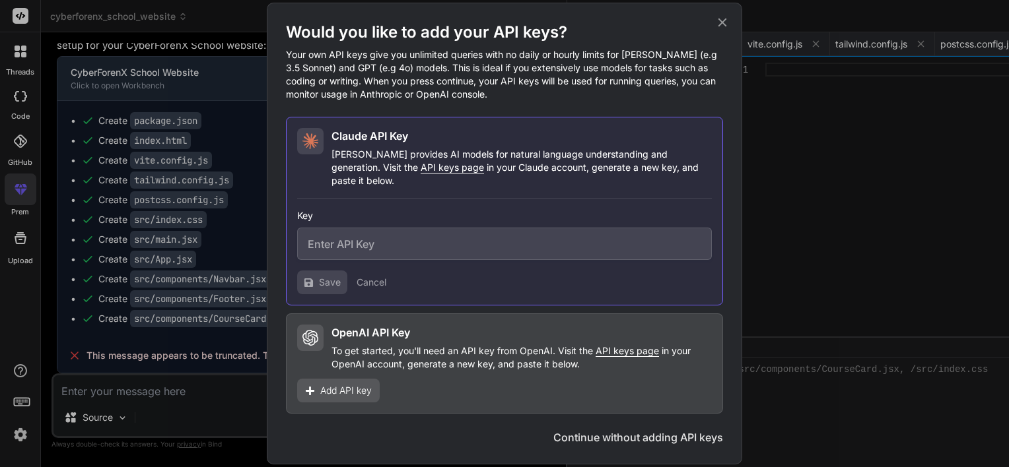
click at [726, 30] on icon at bounding box center [722, 22] width 15 height 15
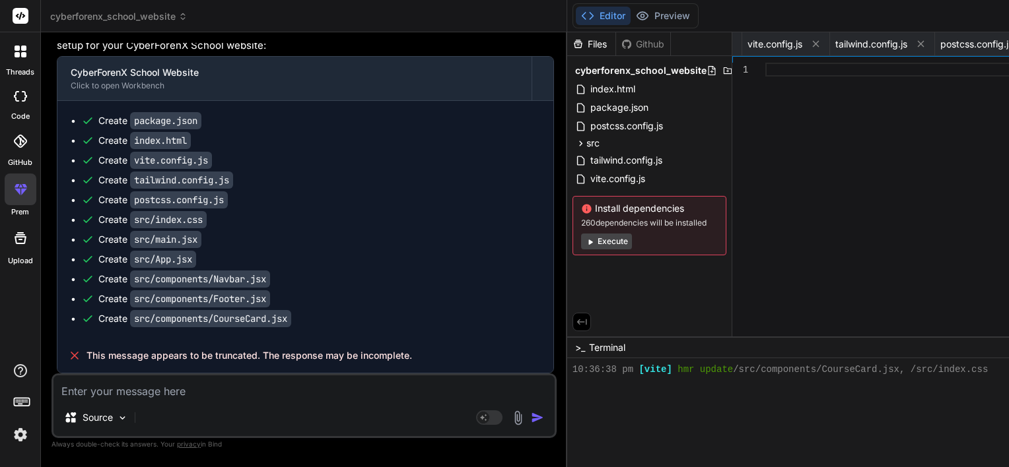
scroll to position [4994, 0]
click at [203, 391] on textarea at bounding box center [303, 388] width 501 height 24
drag, startPoint x: 57, startPoint y: 172, endPoint x: 387, endPoint y: 167, distance: 330.1
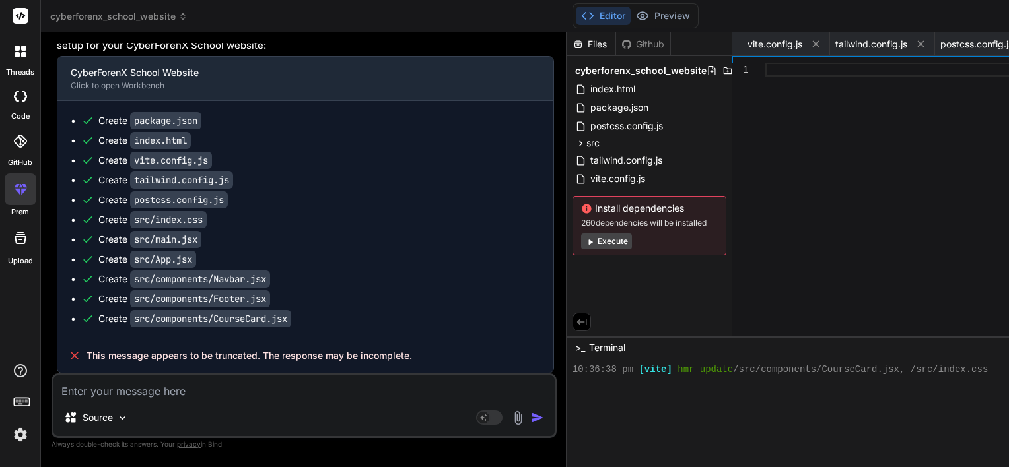
copy p "plz show my website i dont want to add any additional other feature"
click at [136, 390] on textarea at bounding box center [303, 388] width 501 height 24
paste textarea "plz show my website i dont want to add any additional other feature"
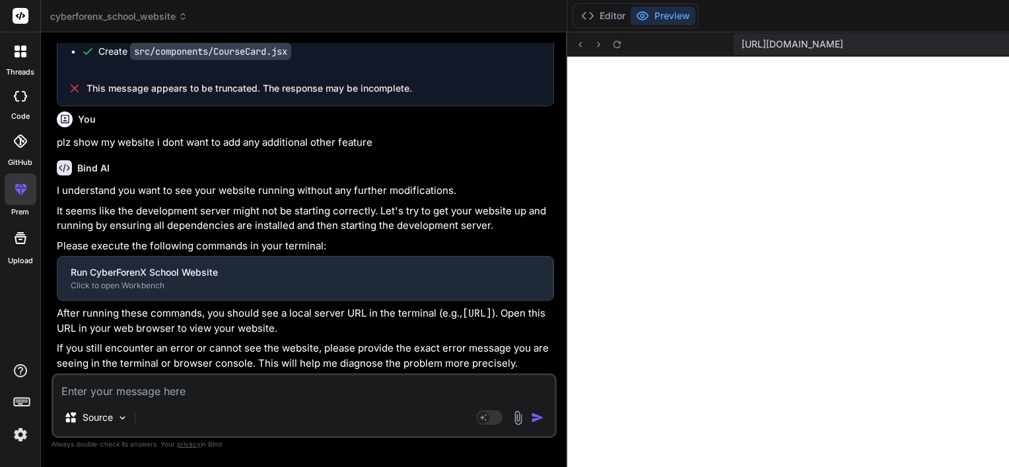
scroll to position [4183, 0]
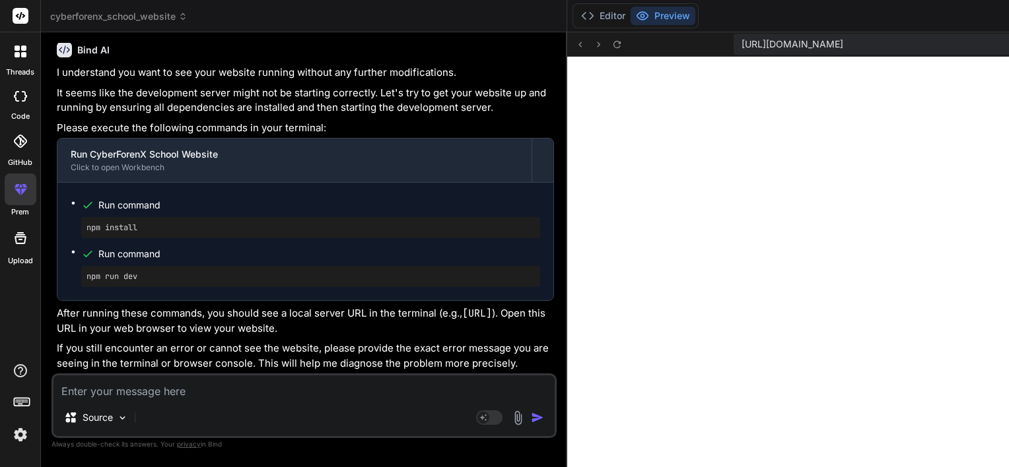
click at [298, 282] on pre "npm run dev" at bounding box center [310, 276] width 448 height 11
click at [119, 401] on div "Source Agent Mode. When this toggle is activated, AI automatically makes decisi…" at bounding box center [303, 406] width 505 height 65
click at [137, 385] on textarea at bounding box center [303, 388] width 501 height 24
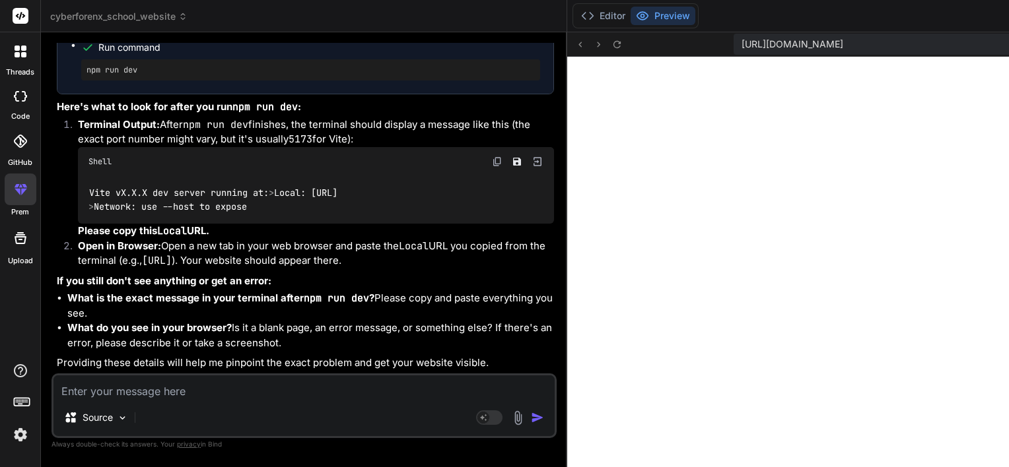
scroll to position [6802, 0]
drag, startPoint x: 135, startPoint y: 151, endPoint x: 265, endPoint y: 151, distance: 130.7
click at [265, 176] on div "Vite vX.X.X dev server running at: > Local: http://localhost:5173/ > Network: u…" at bounding box center [316, 200] width 476 height 48
copy span "http://localhost:5173/"
drag, startPoint x: 73, startPoint y: 235, endPoint x: 206, endPoint y: 233, distance: 132.7
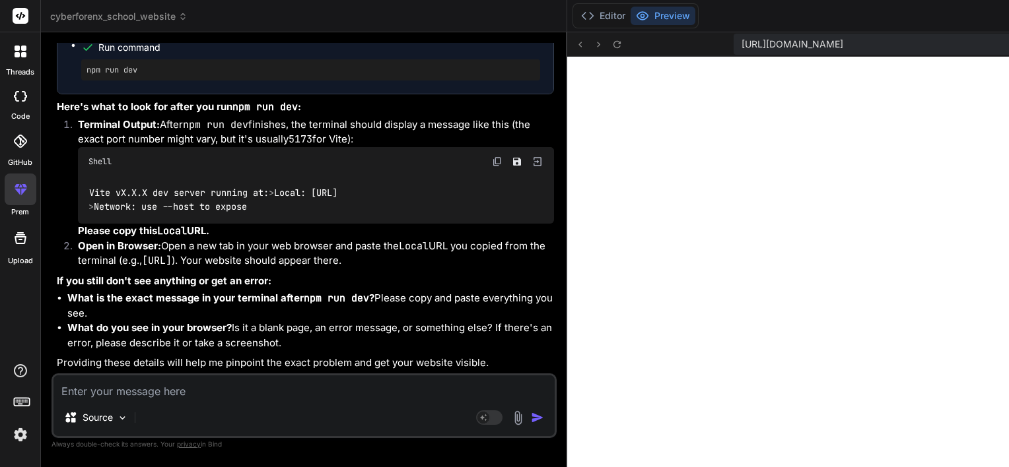
click at [206, 239] on li "Open in Browser: Open a new tab in your web browser and paste the Local URL you…" at bounding box center [310, 254] width 487 height 30
copy code "http://localhost:5173/"
click at [190, 393] on textarea at bounding box center [303, 388] width 501 height 24
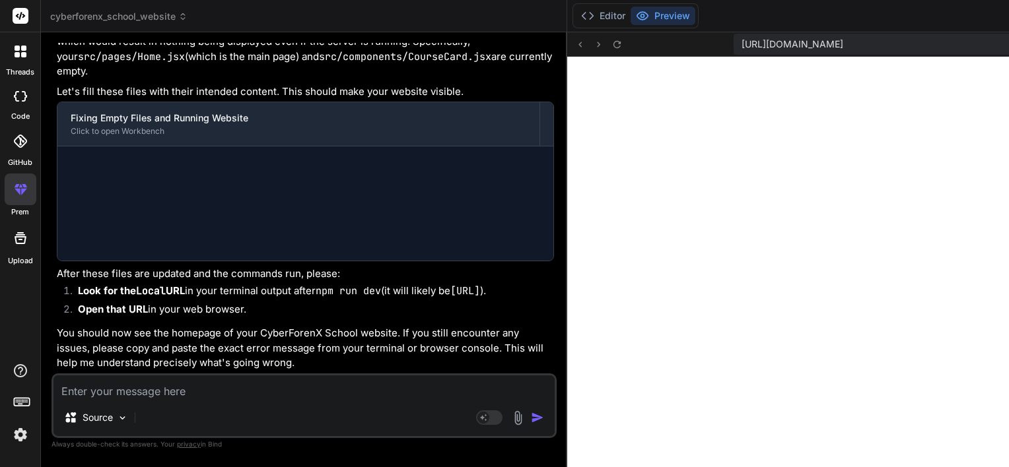
scroll to position [5463, 0]
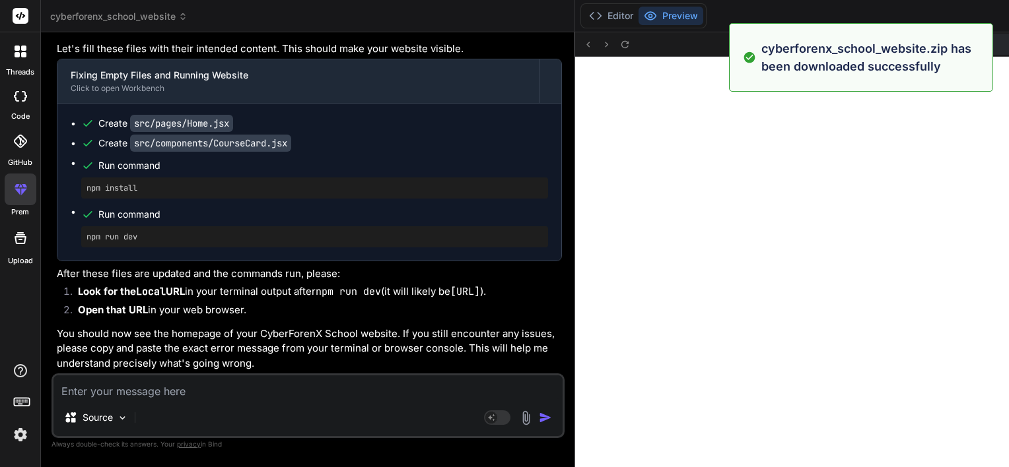
scroll to position [6940, 0]
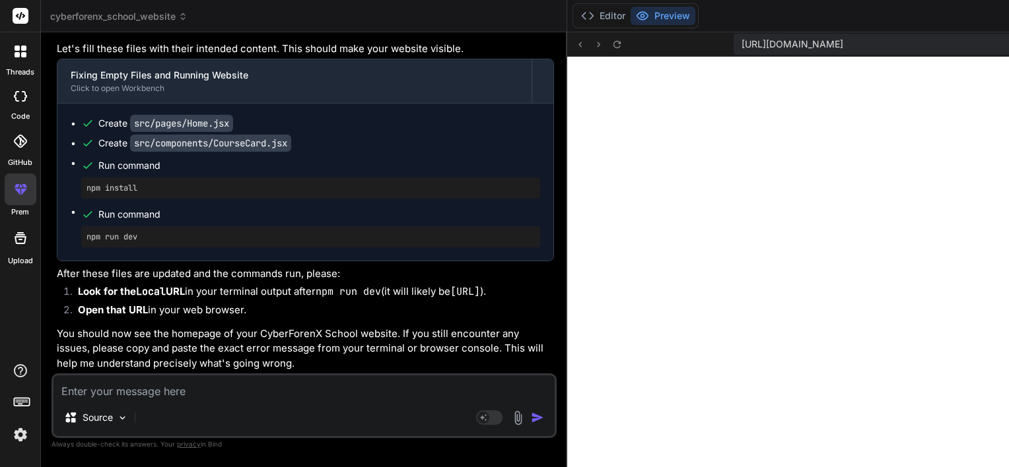
click at [195, 385] on textarea at bounding box center [303, 388] width 501 height 24
click at [139, 392] on textarea at bounding box center [303, 388] width 501 height 24
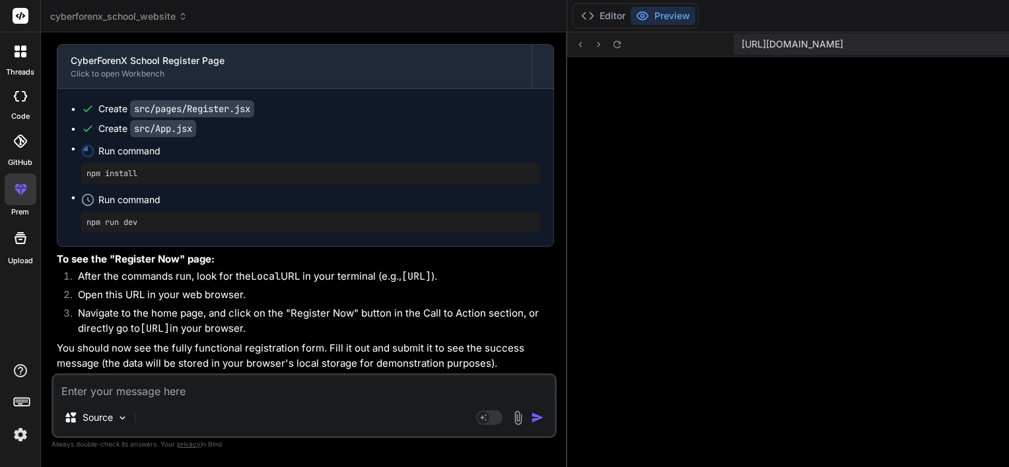
scroll to position [7942, 0]
click at [611, 42] on icon at bounding box center [616, 44] width 11 height 11
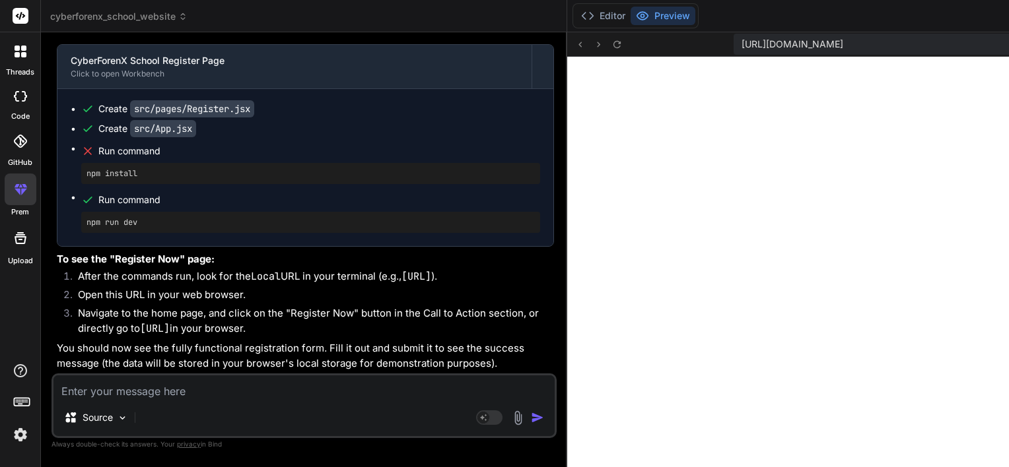
scroll to position [7942, 0]
click at [187, 392] on textarea at bounding box center [303, 388] width 501 height 24
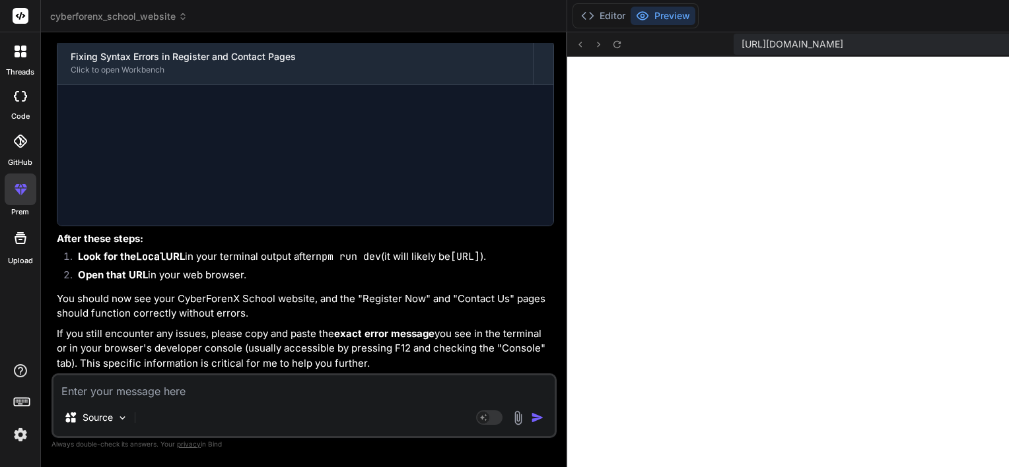
scroll to position [6553, 0]
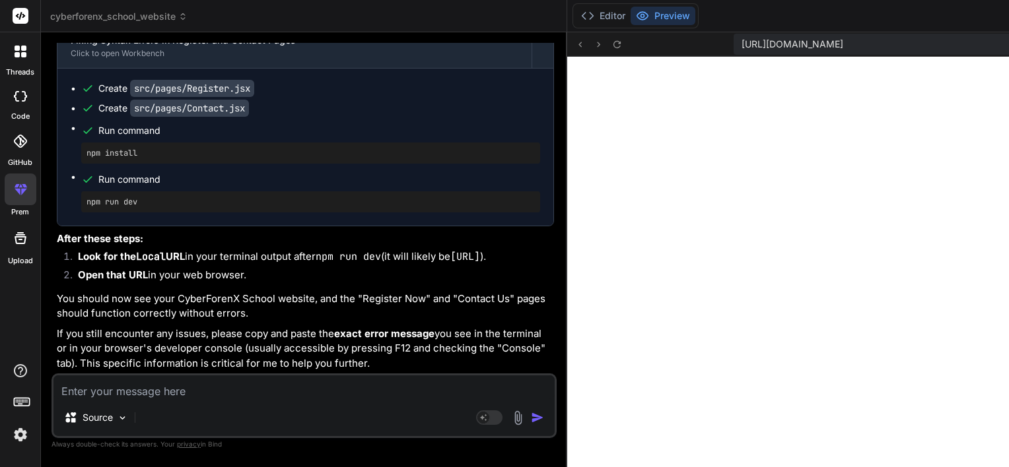
click at [20, 440] on img at bounding box center [20, 435] width 22 height 22
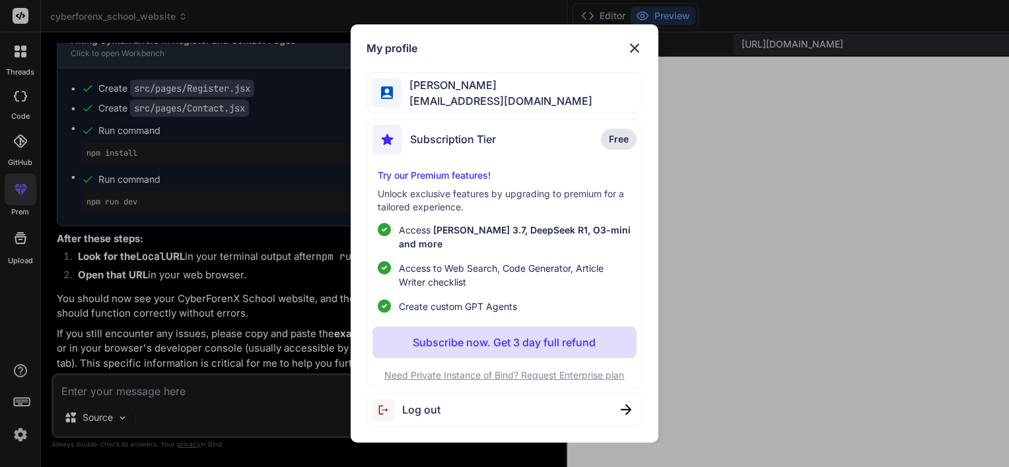
click at [415, 404] on span "Log out" at bounding box center [421, 410] width 38 height 16
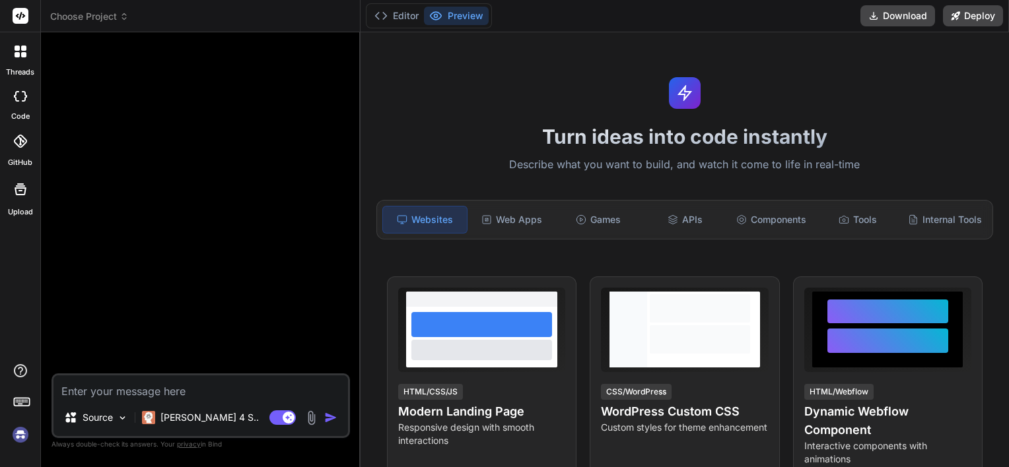
scroll to position [6743, 0]
click at [21, 430] on img at bounding box center [20, 435] width 22 height 22
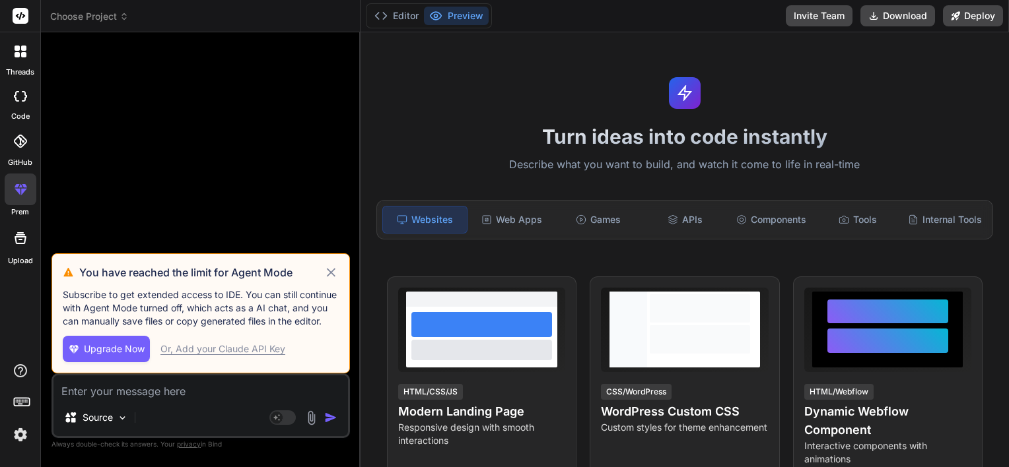
click at [265, 349] on div "Or, Add your Claude API Key" at bounding box center [222, 349] width 125 height 13
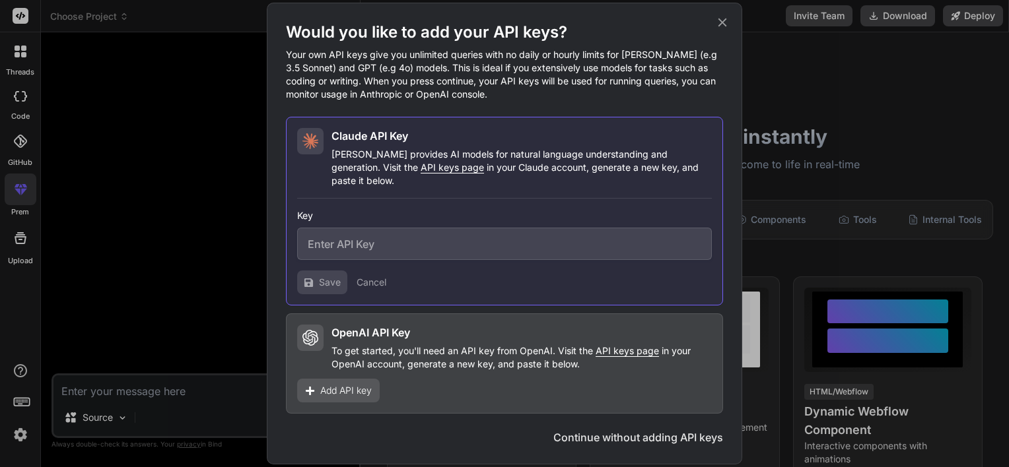
click at [652, 435] on button "Continue without adding API keys" at bounding box center [638, 438] width 170 height 16
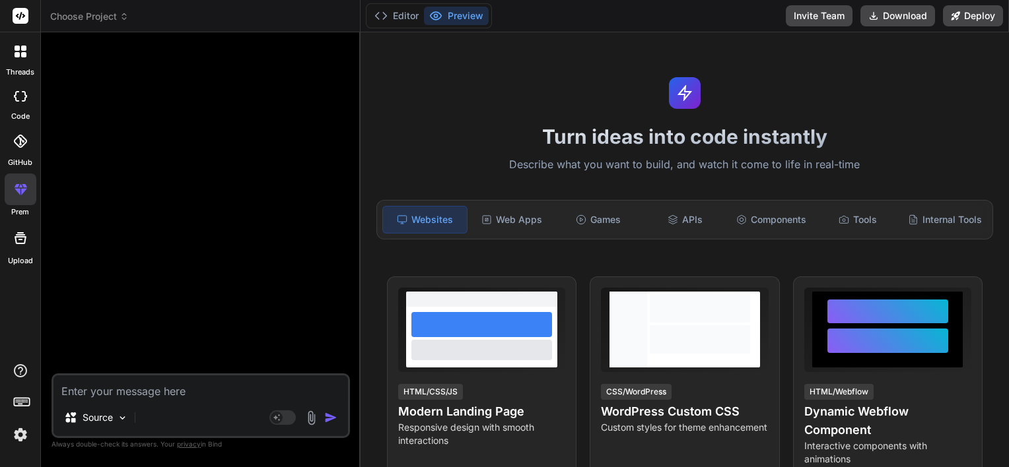
click at [116, 26] on header "Choose Project Created with Pixso." at bounding box center [201, 16] width 320 height 32
click at [121, 20] on icon at bounding box center [123, 16] width 9 height 9
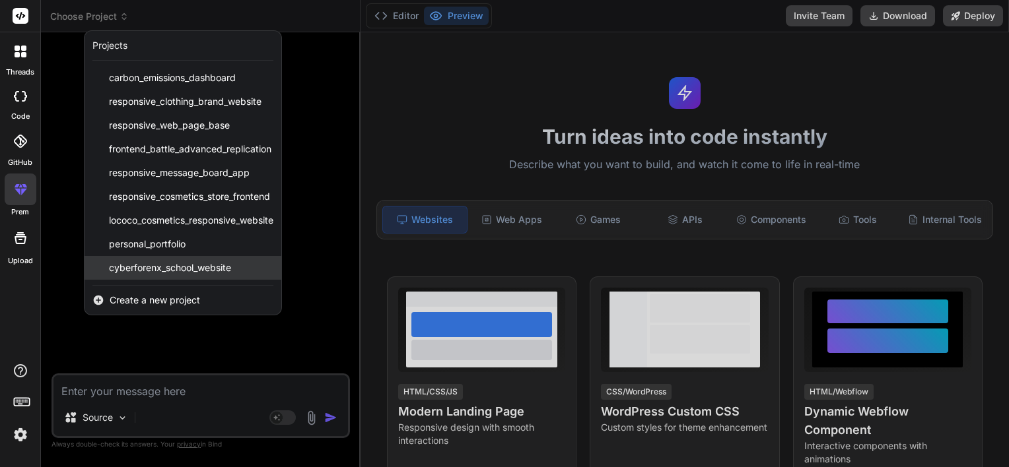
click at [135, 273] on span "cyberforenx_school_website" at bounding box center [170, 267] width 122 height 13
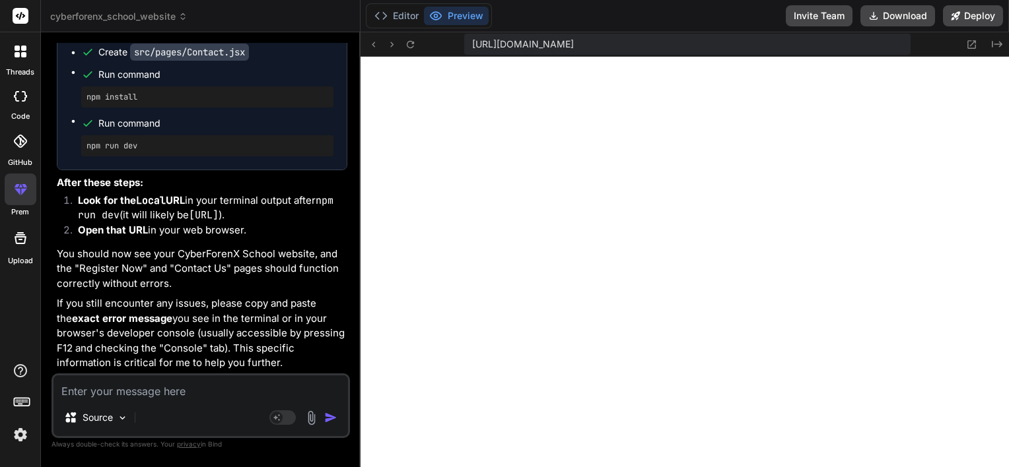
scroll to position [7085, 0]
click at [967, 11] on button "Deploy" at bounding box center [973, 15] width 60 height 21
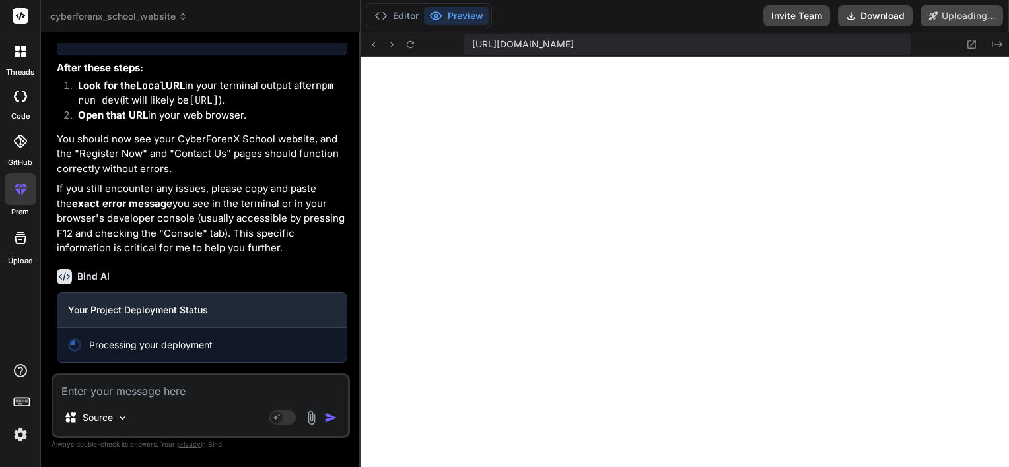
scroll to position [3100, 0]
click at [844, 20] on button "Download" at bounding box center [829, 15] width 75 height 21
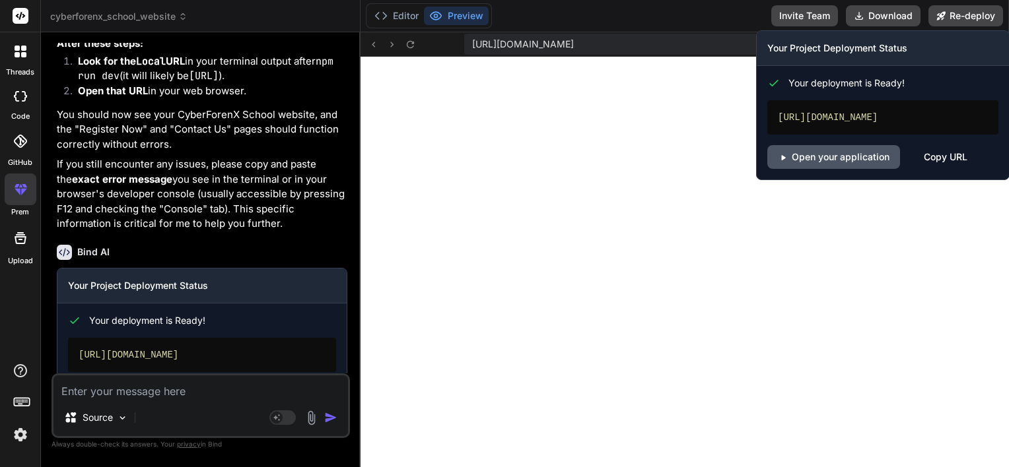
click at [858, 168] on link "Open your application" at bounding box center [833, 157] width 133 height 24
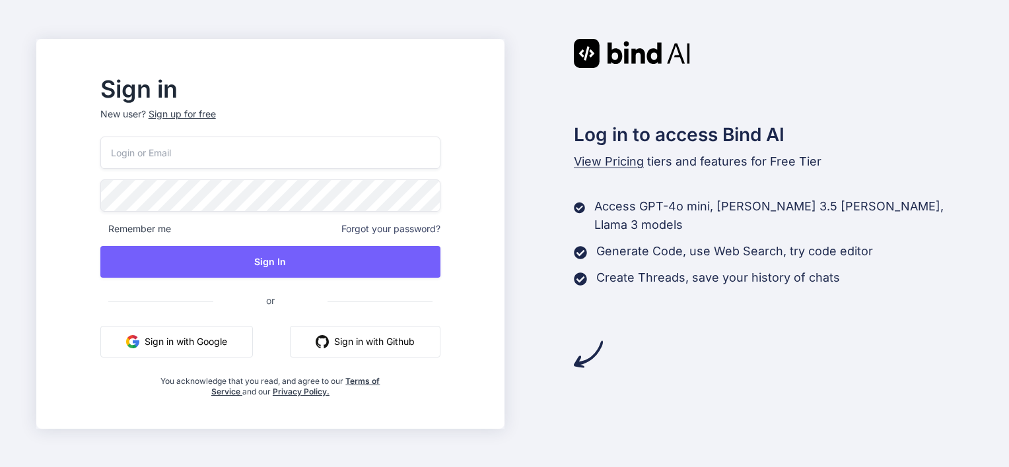
click at [253, 338] on button "Sign in with Google" at bounding box center [176, 342] width 152 height 32
